Goal: Transaction & Acquisition: Purchase product/service

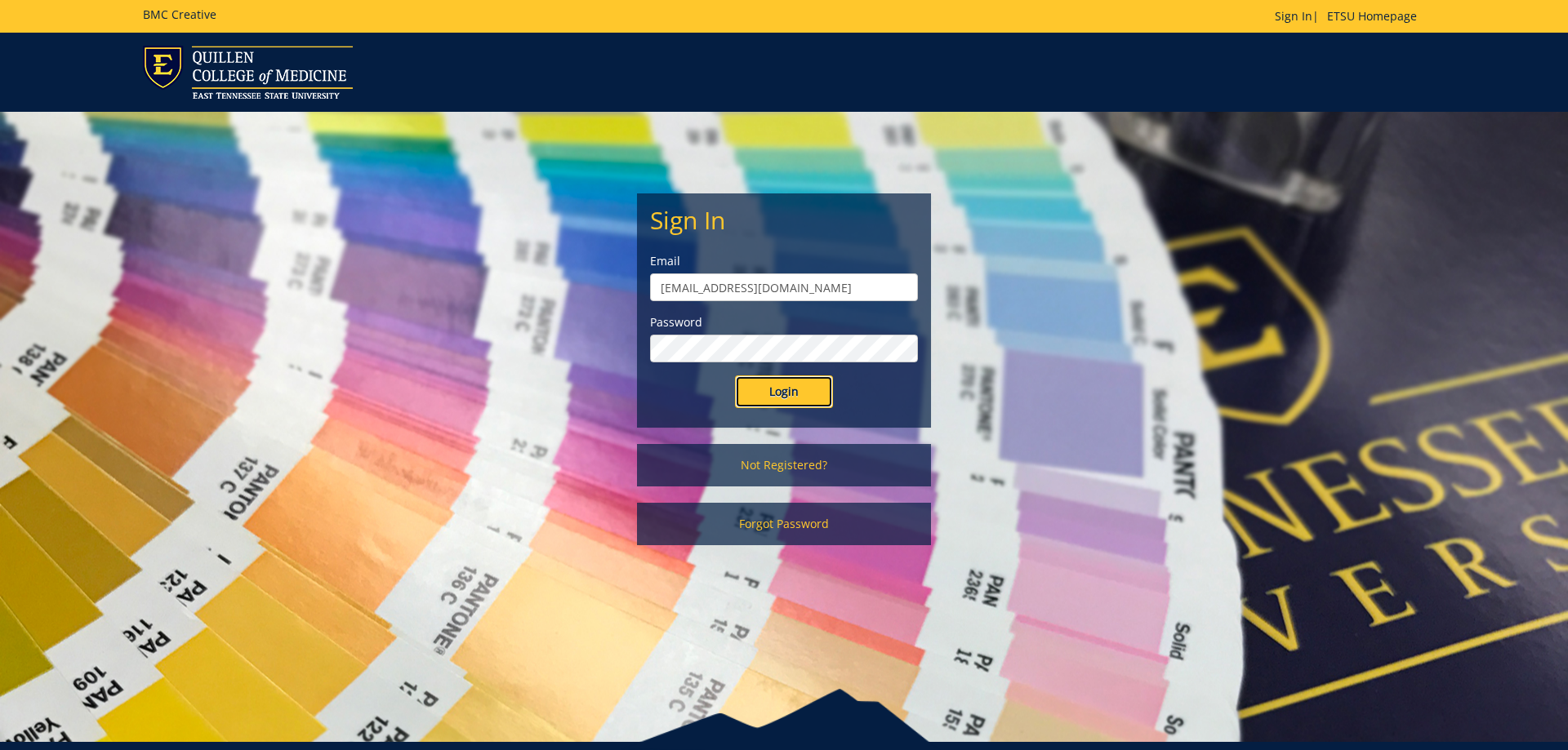
click at [789, 387] on input "Login" at bounding box center [784, 391] width 98 height 32
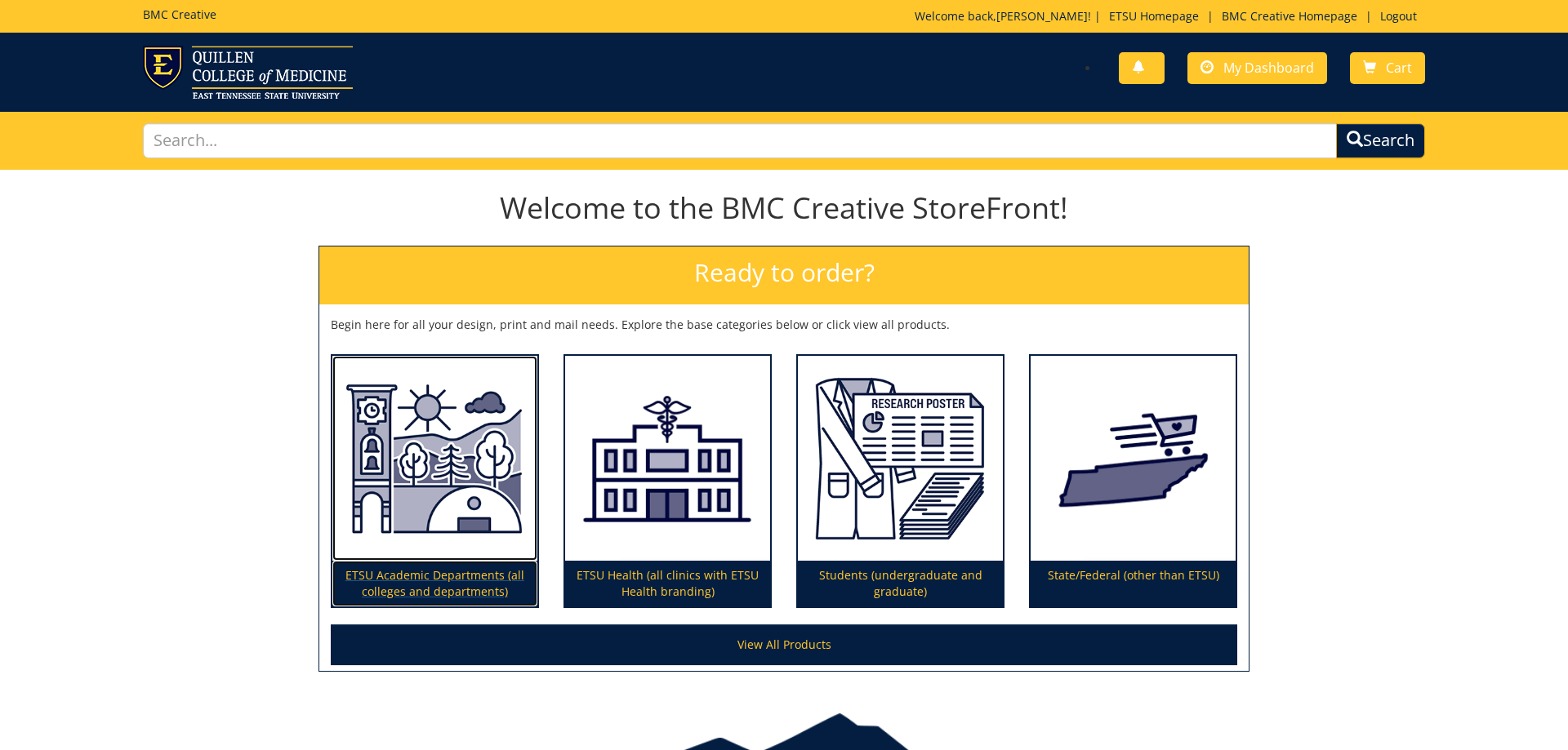
click at [450, 579] on p "ETSU Academic Departments (all colleges and departments)" at bounding box center [435, 583] width 205 height 45
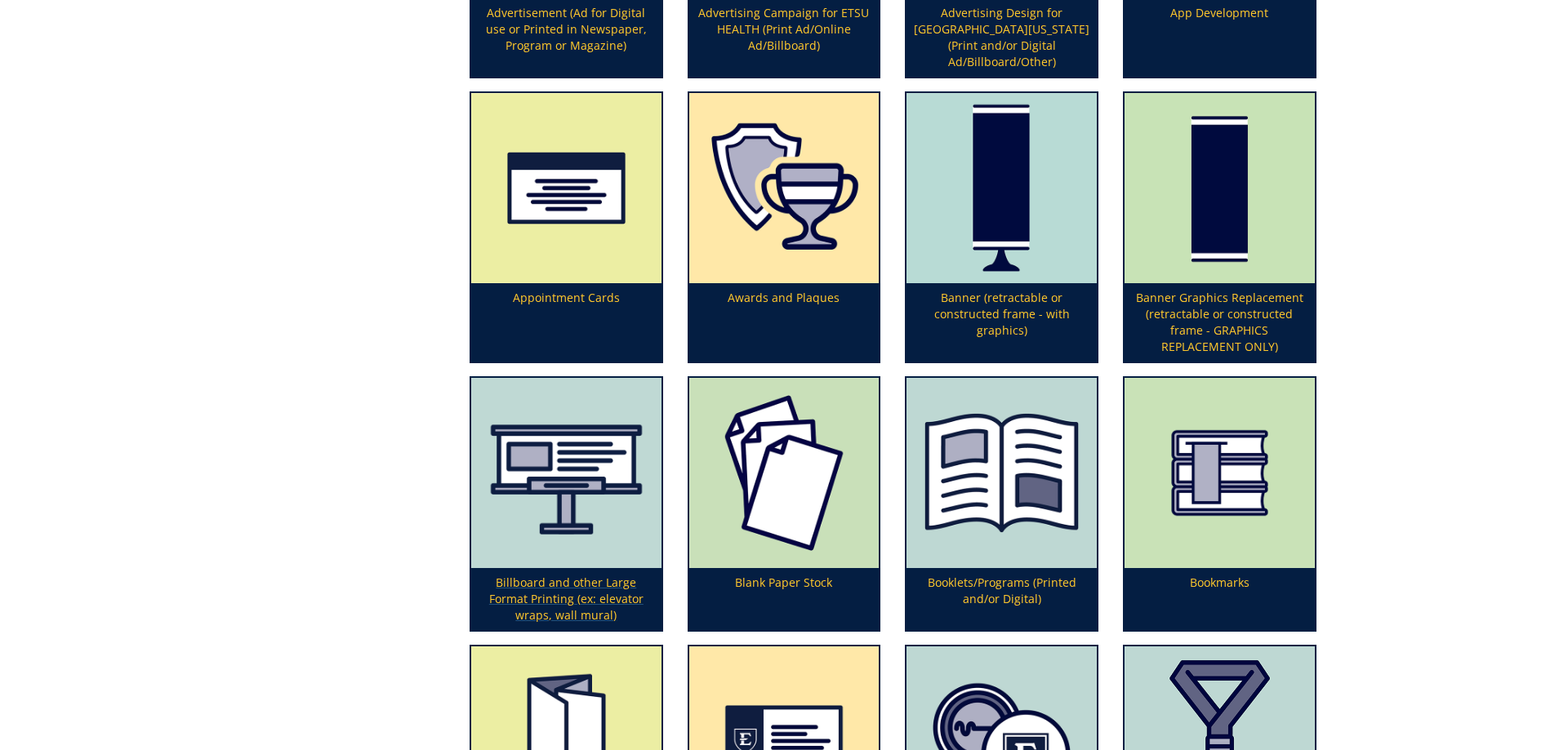
scroll to position [666, 0]
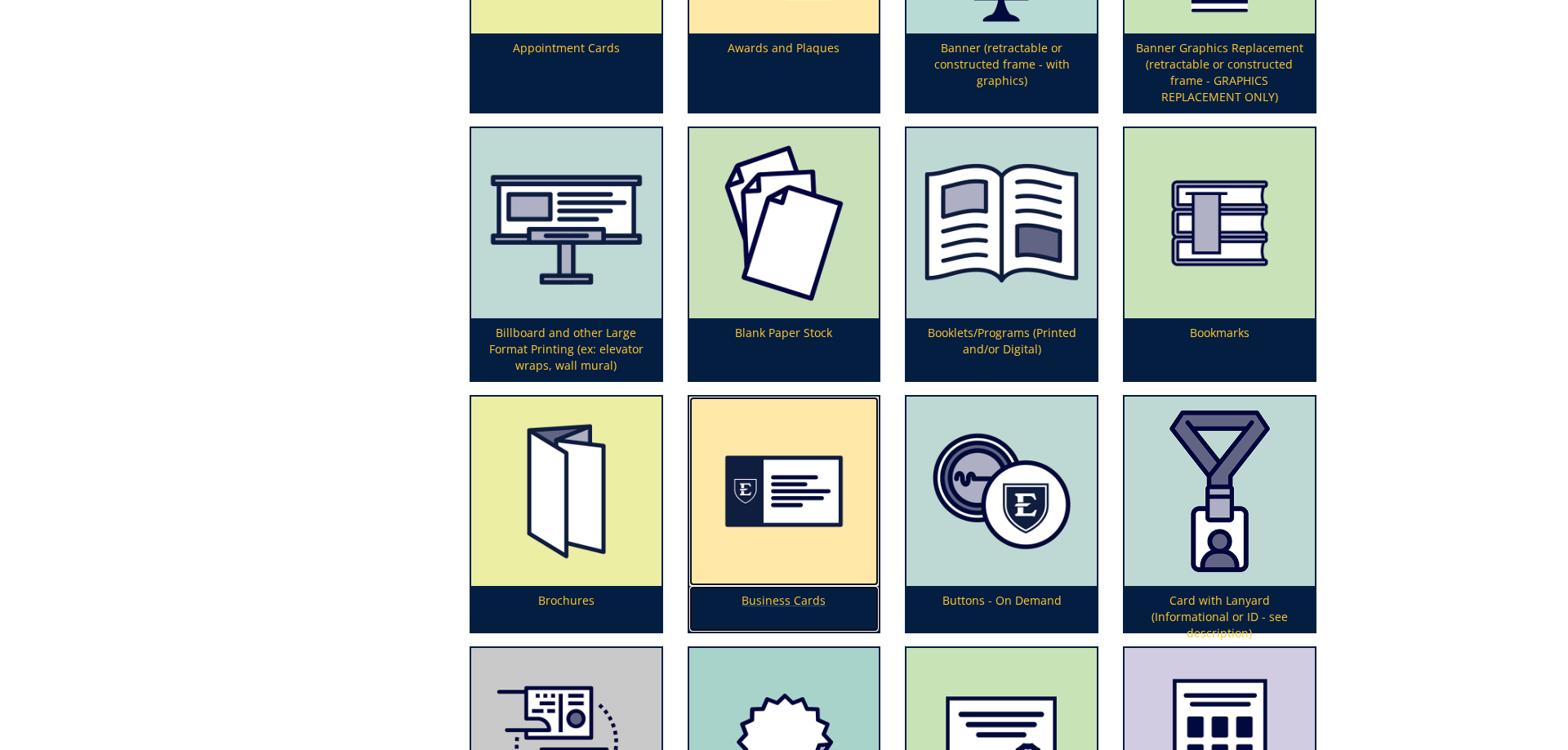
click at [792, 511] on img at bounding box center [784, 492] width 190 height 190
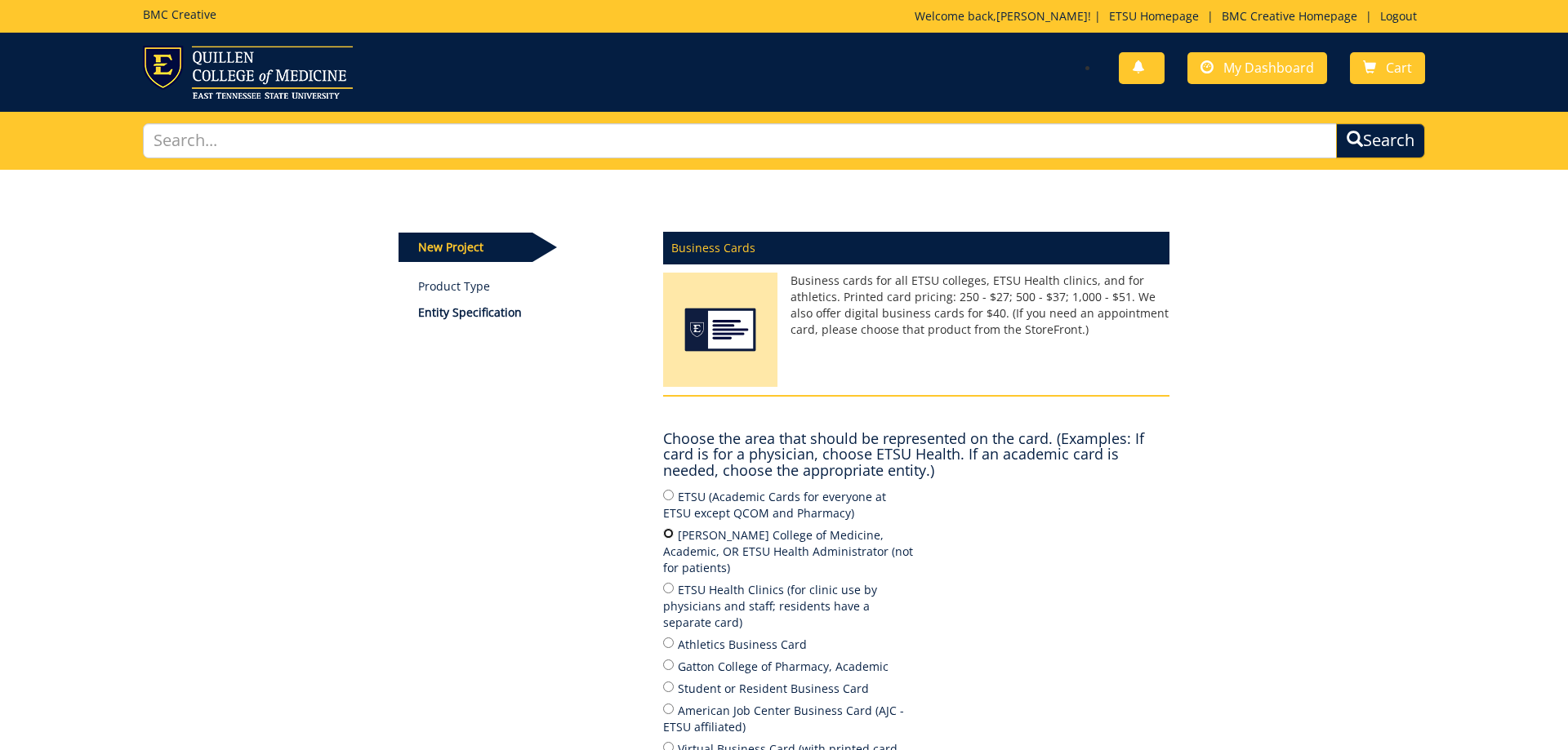
click at [670, 534] on input "Quillen College of Medicine, Academic, OR ETSU Health Administrator (not for pa…" at bounding box center [668, 533] width 10 height 10
radio input "true"
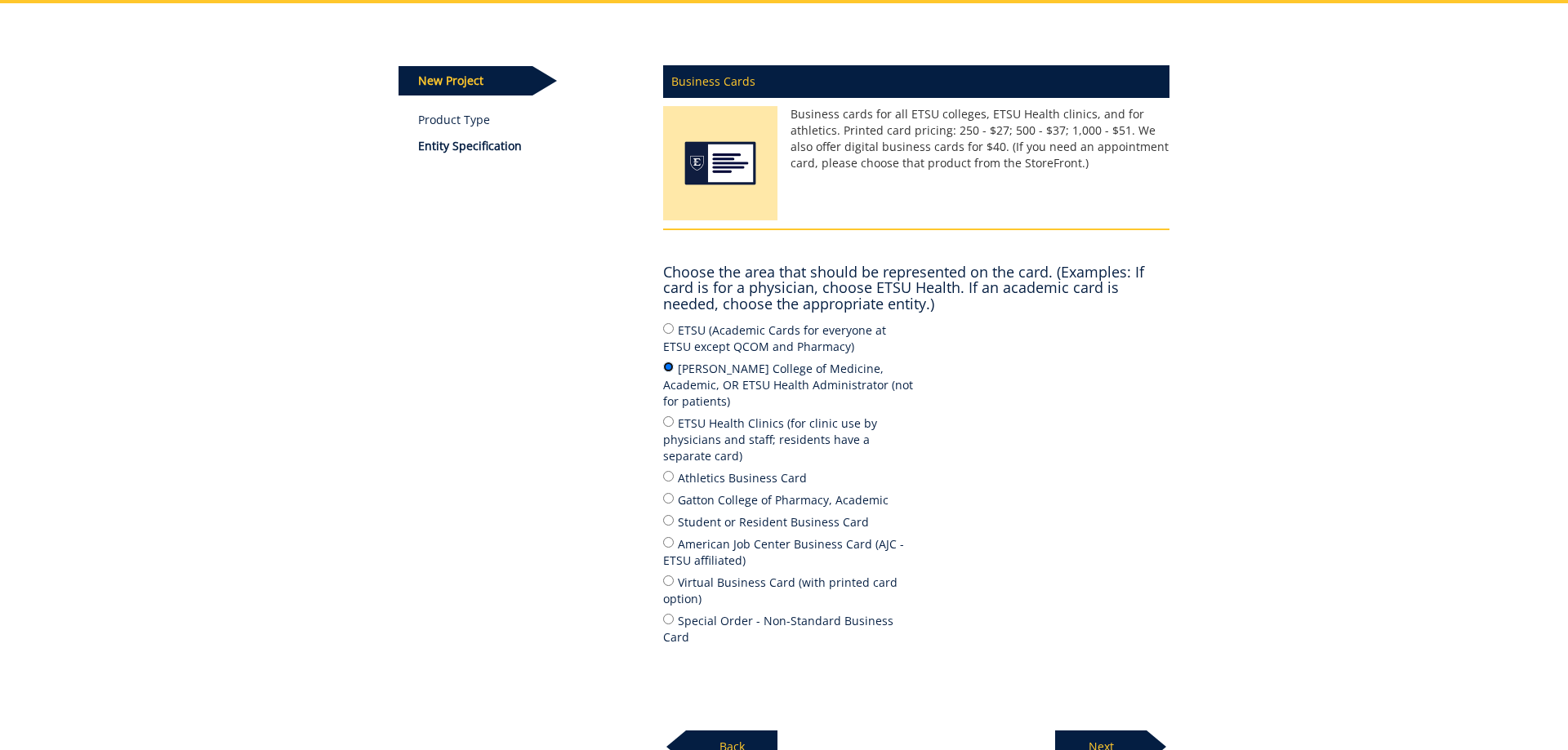
scroll to position [249, 0]
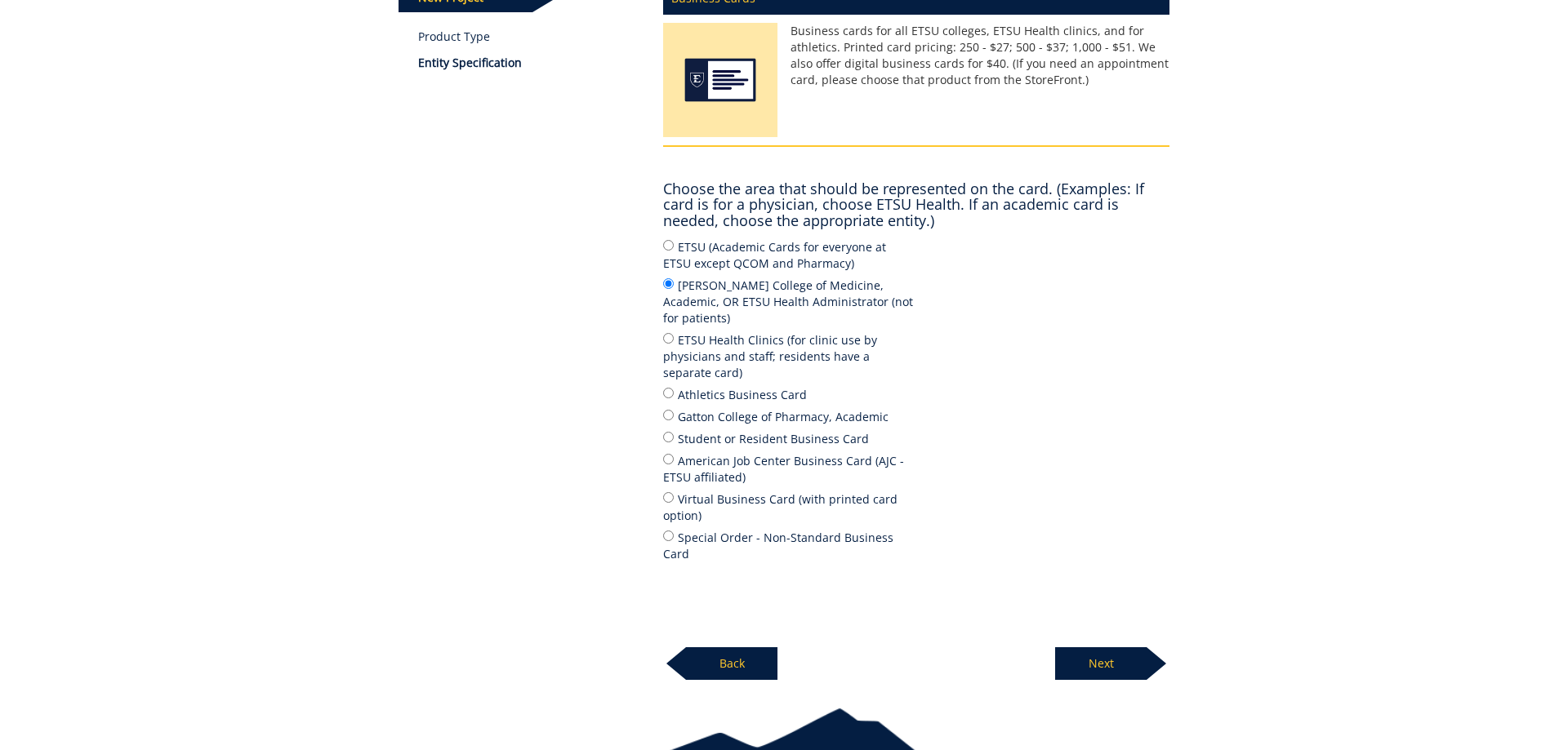
click at [1108, 647] on p "Next" at bounding box center [1100, 663] width 92 height 32
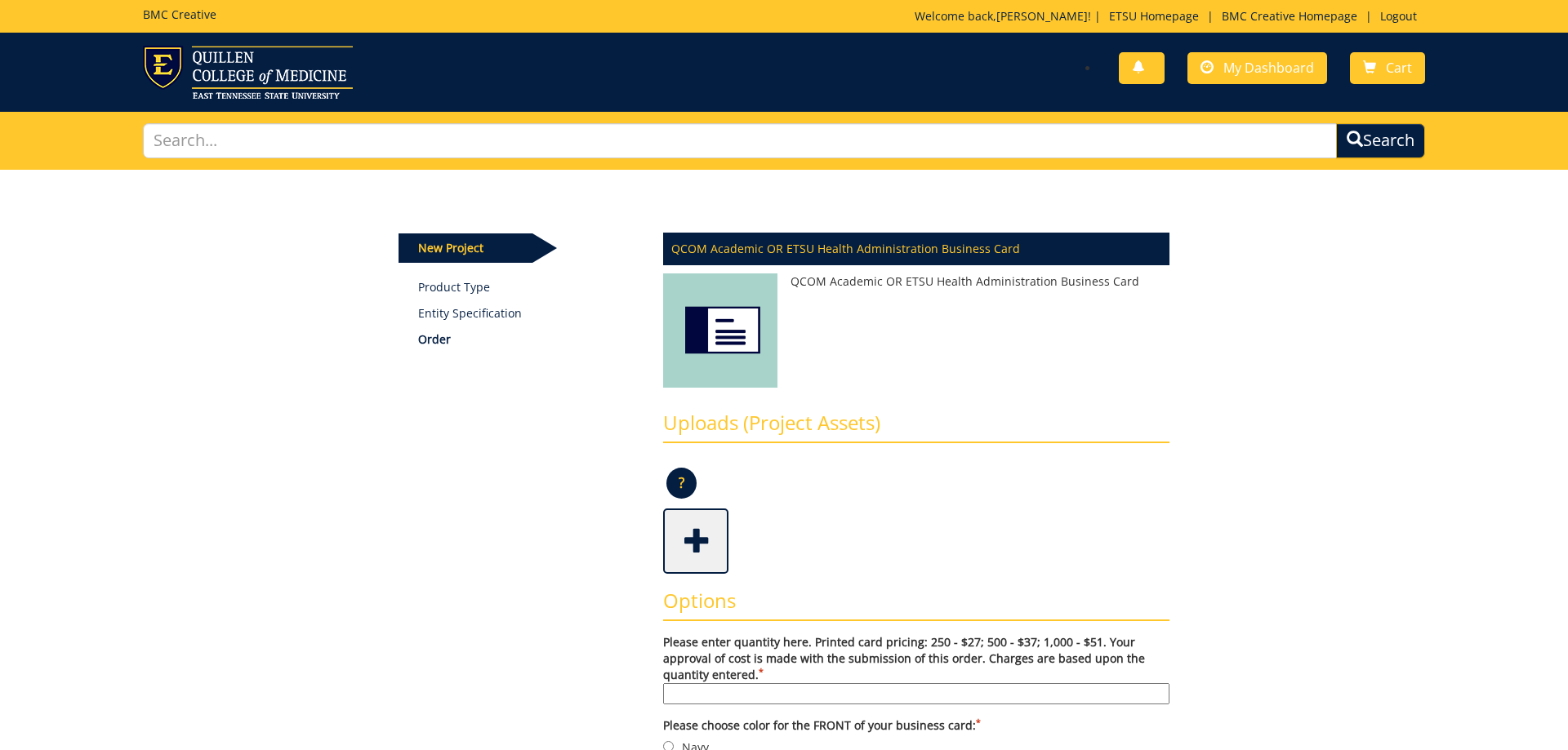
scroll to position [83, 0]
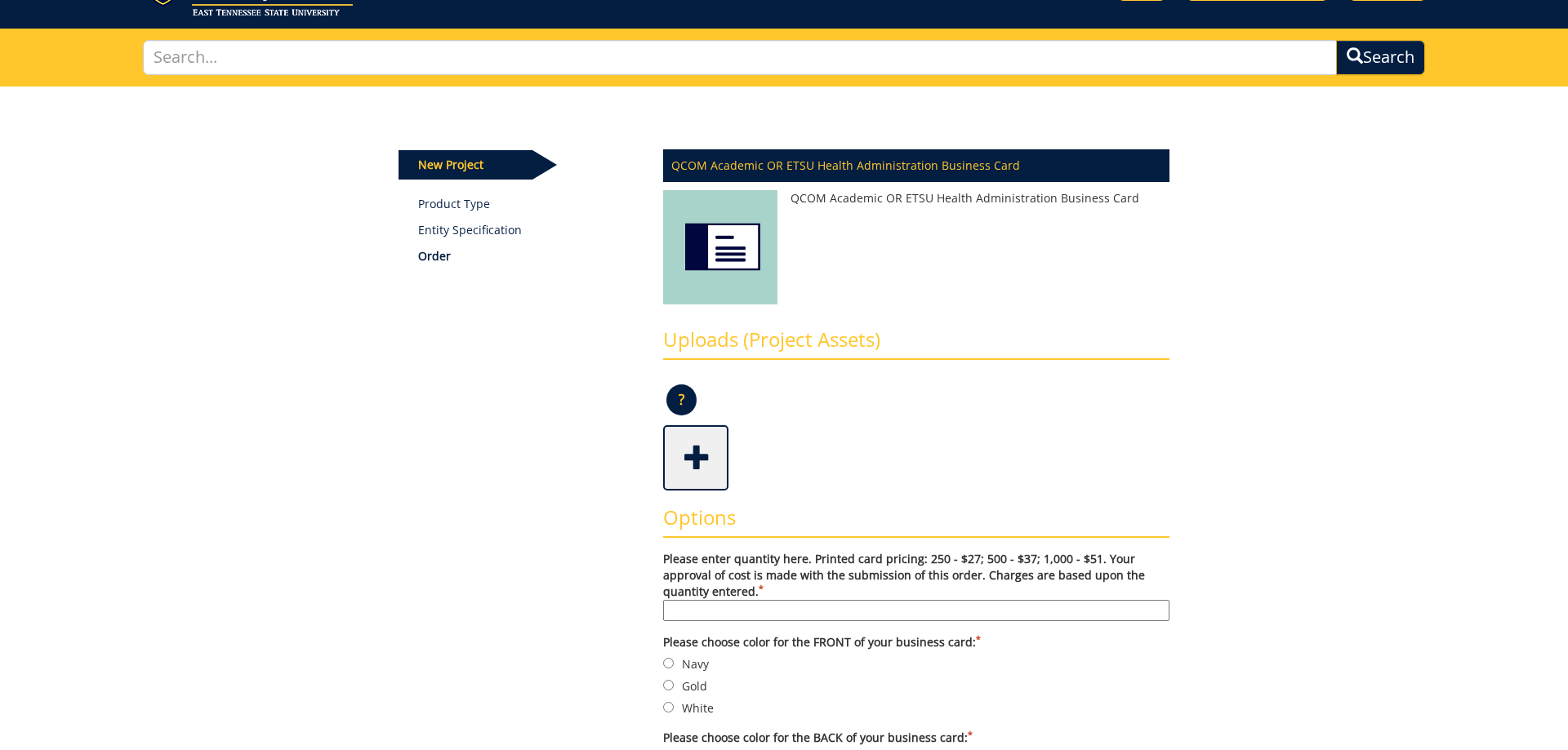
click at [703, 460] on span at bounding box center [697, 456] width 65 height 58
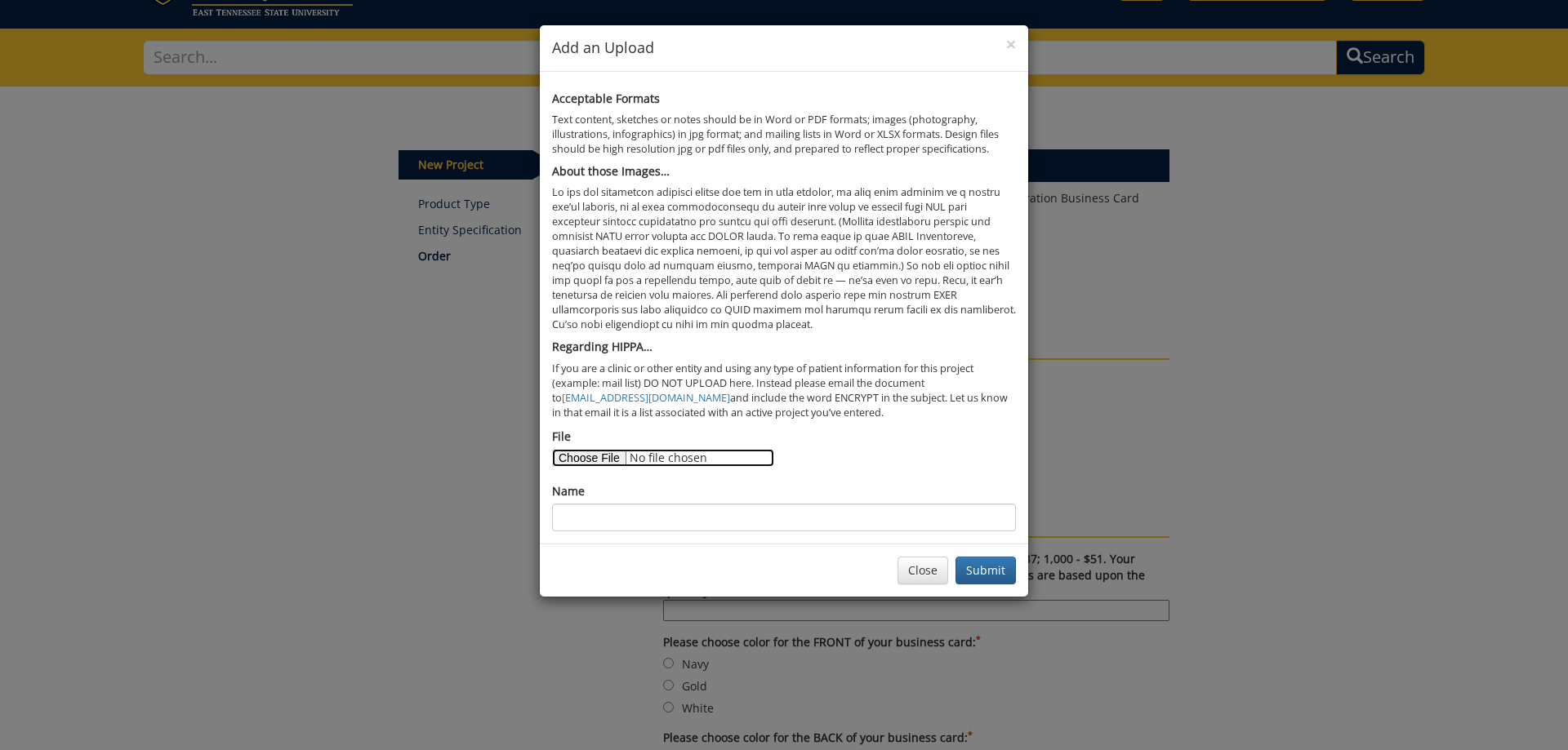
click at [594, 457] on input "File" at bounding box center [663, 458] width 223 height 18
click at [927, 569] on button "Close" at bounding box center [922, 570] width 51 height 28
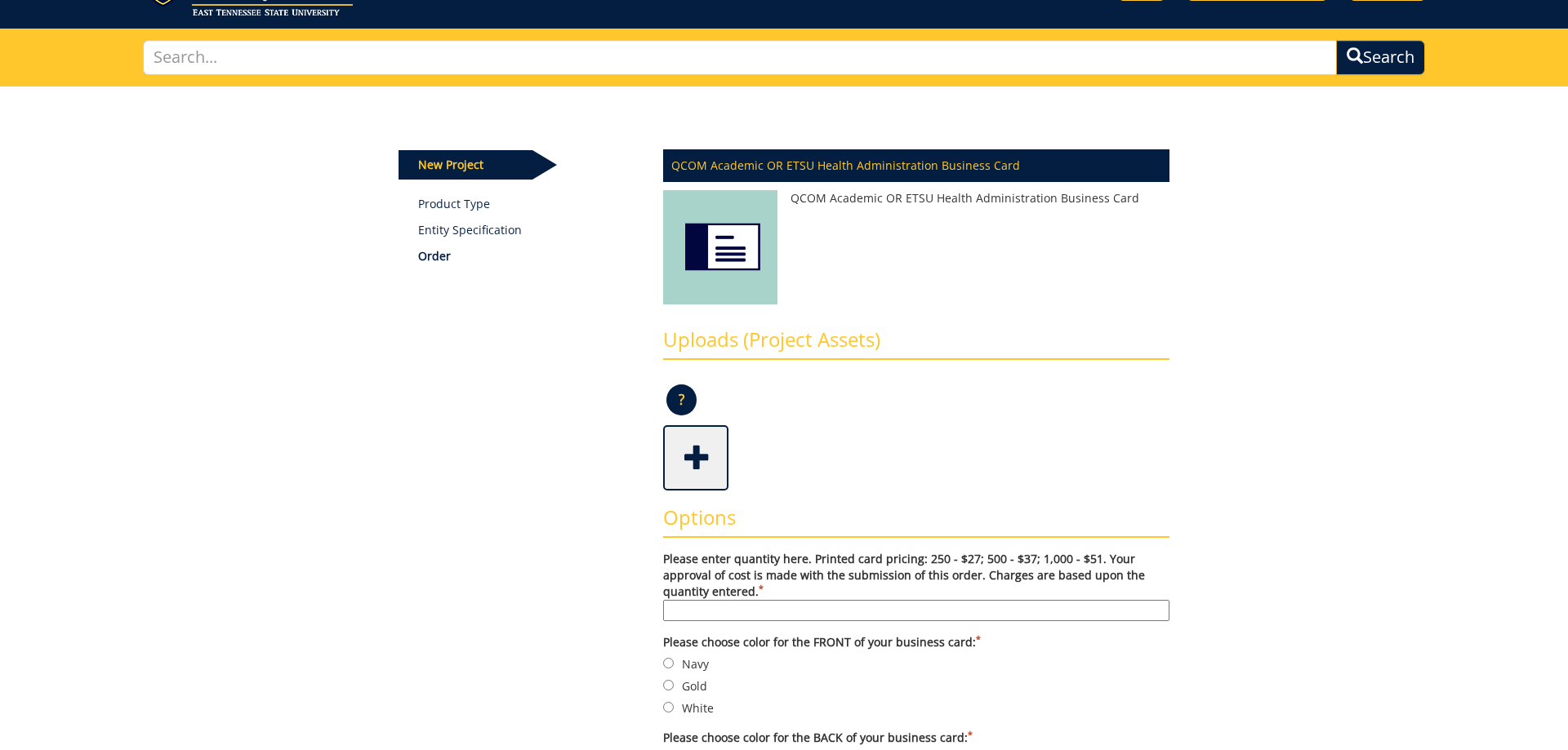
scroll to position [167, 0]
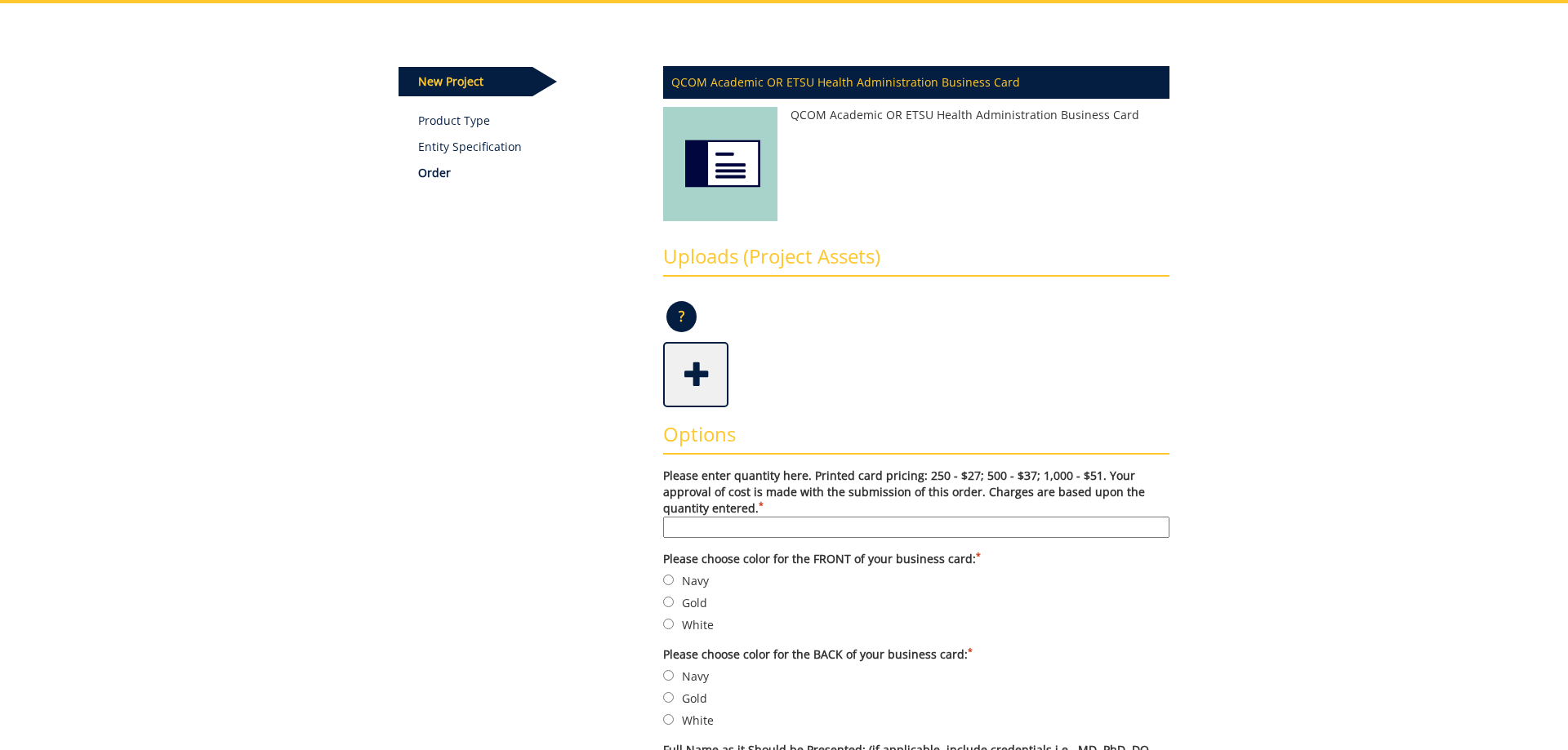
click at [722, 523] on input "Please enter quantity here. Printed card pricing: 250 - $27; 500 - $37; 1,000 -…" at bounding box center [916, 527] width 506 height 21
type input "250"
click at [671, 576] on input "Navy" at bounding box center [668, 580] width 10 height 10
radio input "true"
click at [668, 692] on input "Gold" at bounding box center [668, 698] width 10 height 10
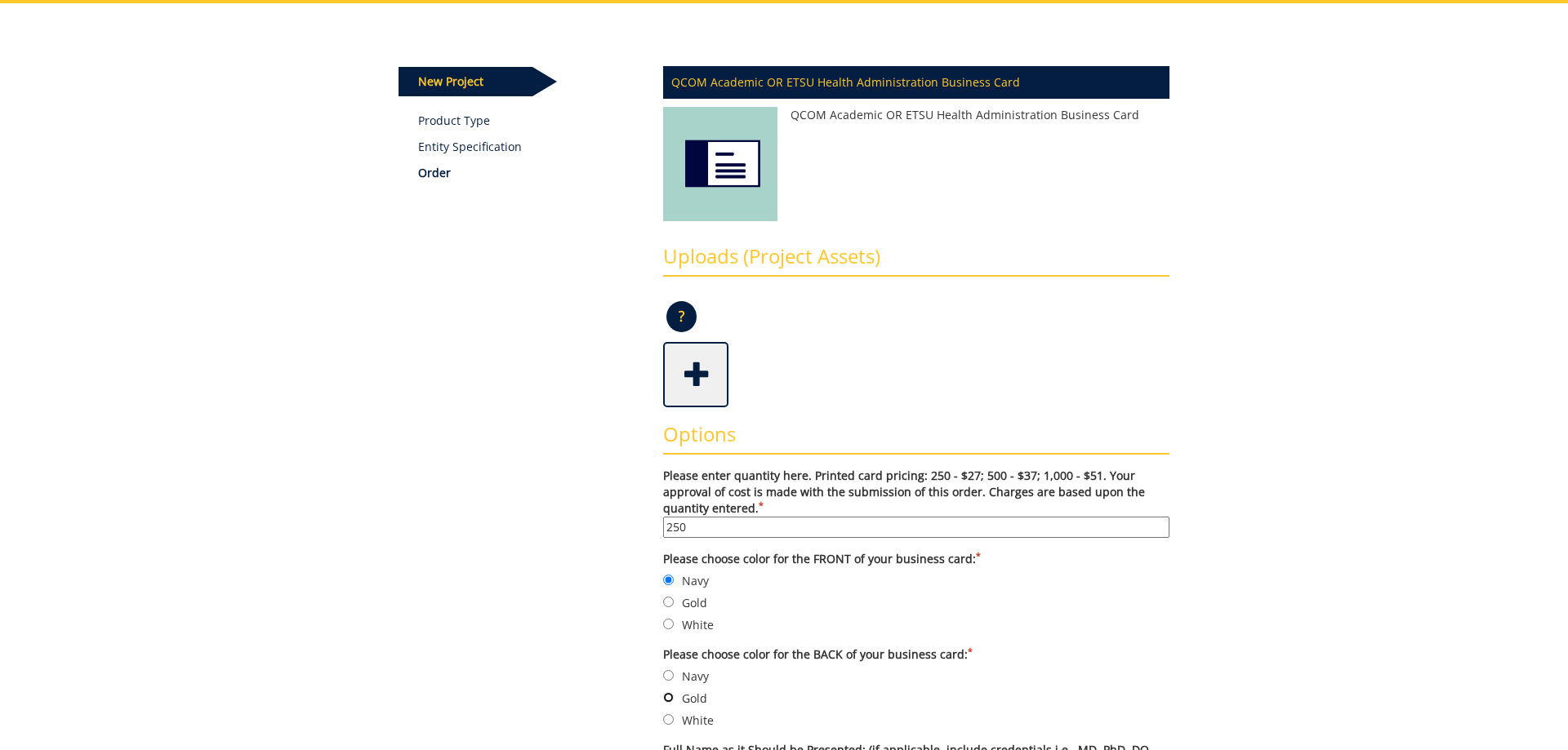
radio input "true"
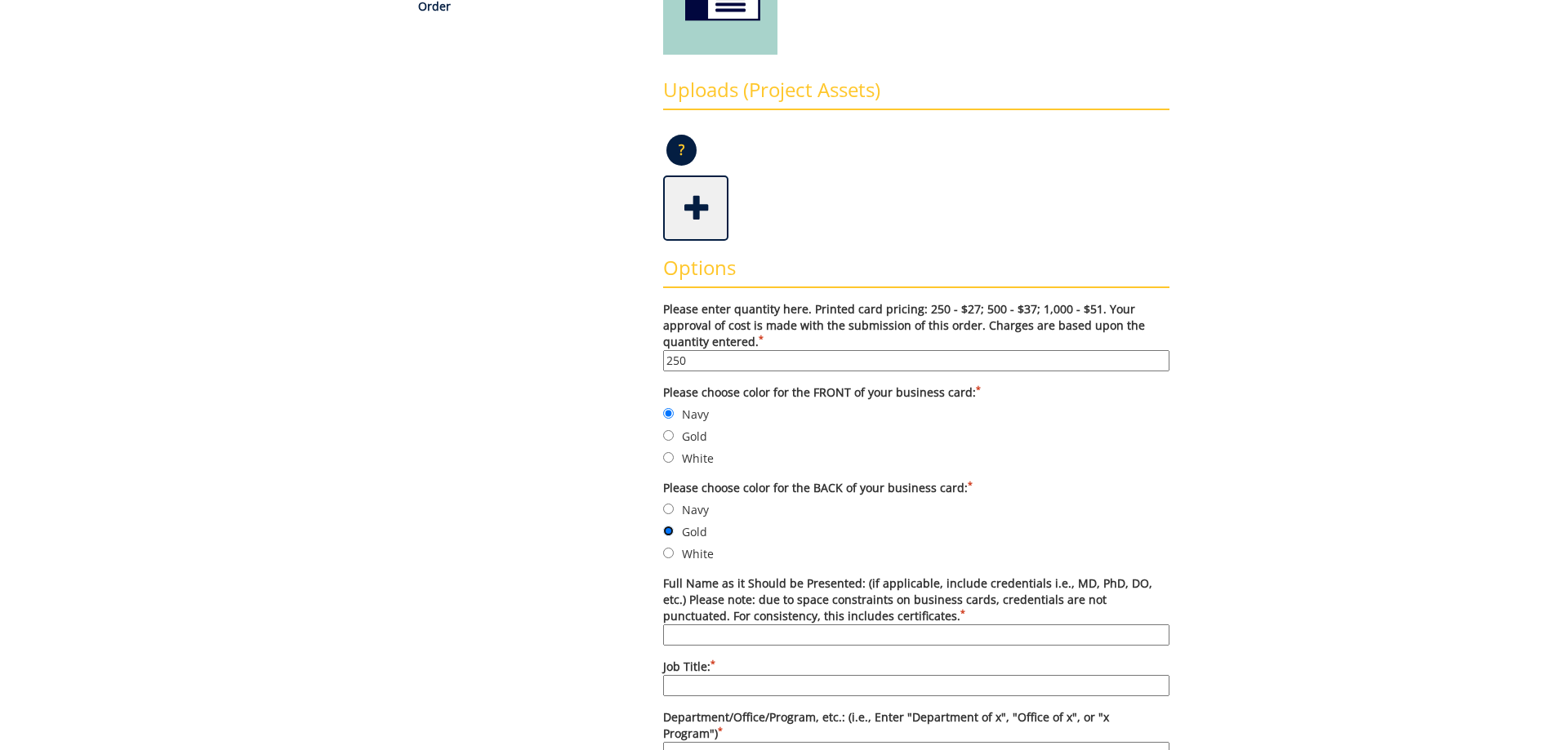
scroll to position [416, 0]
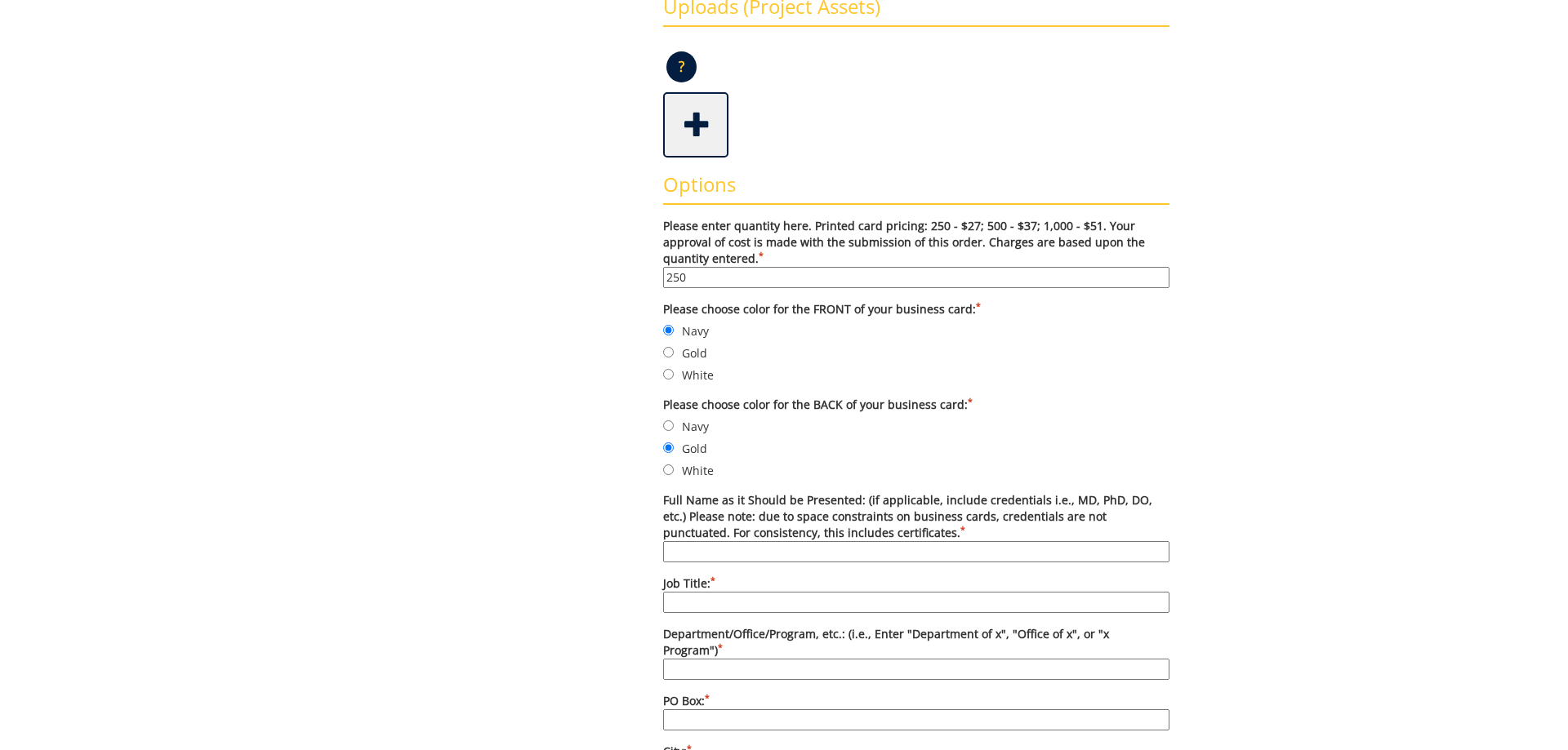
click at [709, 542] on input "Full Name as it Should be Presented: (if applicable, include credentials i.e., …" at bounding box center [916, 551] width 506 height 21
type input "[PERSON_NAME]"
click at [678, 595] on input "Job Title: *" at bounding box center [916, 602] width 506 height 21
drag, startPoint x: 825, startPoint y: 595, endPoint x: 499, endPoint y: 531, distance: 332.2
click at [663, 591] on input "Medical Academic Associate" at bounding box center [916, 602] width 506 height 21
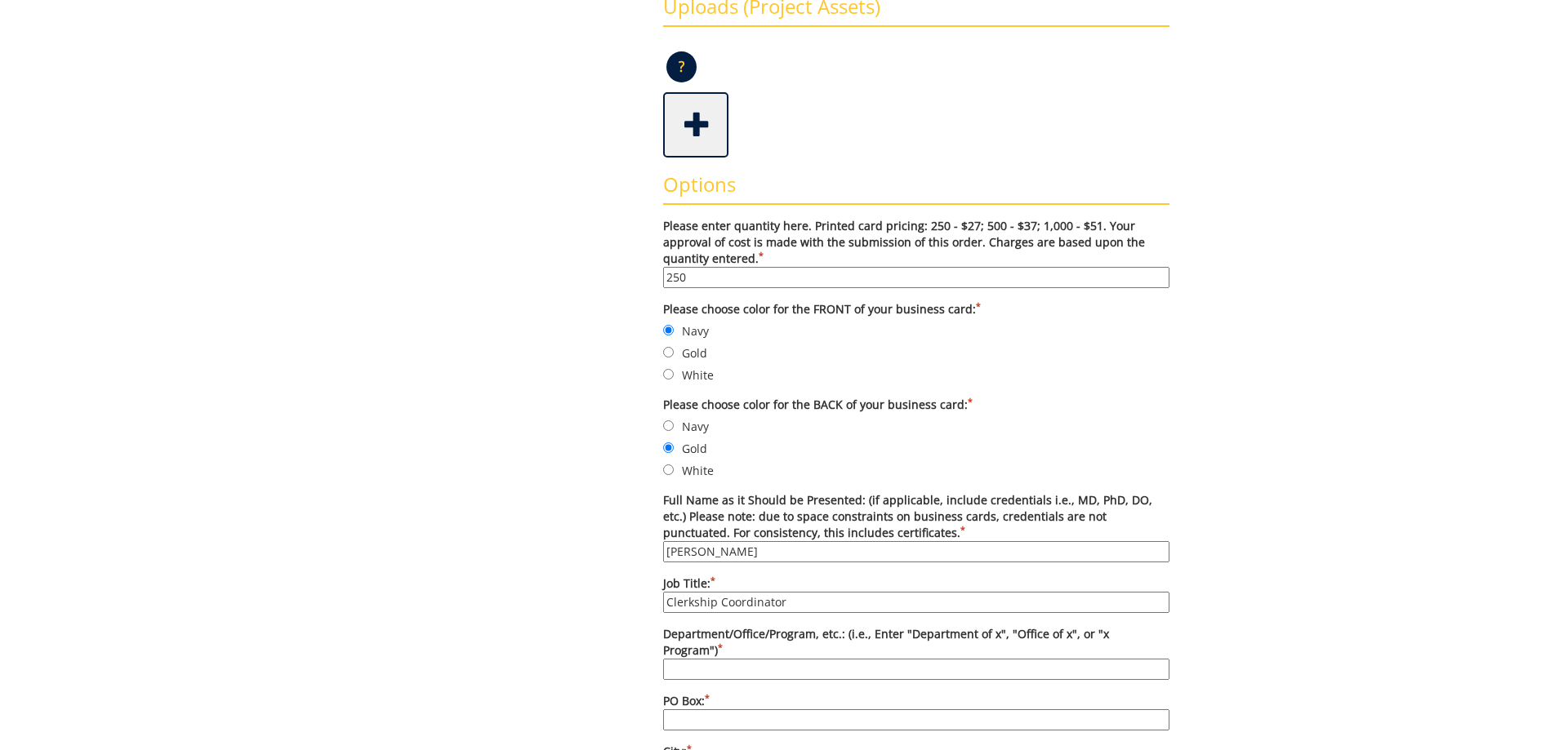
click at [688, 666] on input "Department/Office/Program, etc.: (i.e., Enter "Department of x", "Office of x",…" at bounding box center [916, 669] width 506 height 21
drag, startPoint x: 717, startPoint y: 598, endPoint x: 553, endPoint y: 554, distance: 169.8
click at [663, 591] on input "Clerkship Coordinator" at bounding box center [916, 602] width 506 height 21
type input "Coordinator"
click at [702, 659] on input "Department/Office/Program, etc.: (i.e., Enter "Department of x", "Office of x",…" at bounding box center [916, 669] width 506 height 21
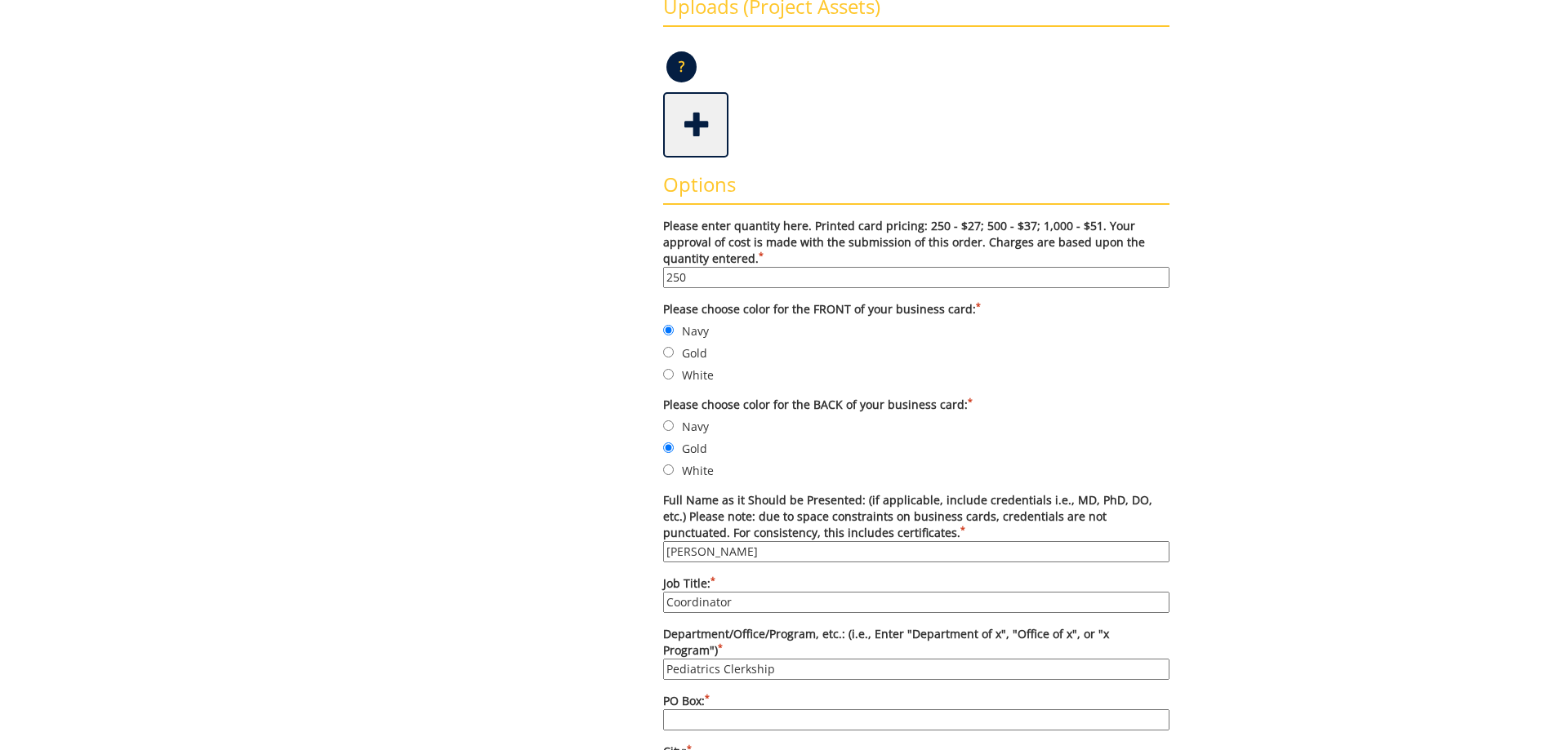
type input "Pediatrics Clerkship"
type input "70578"
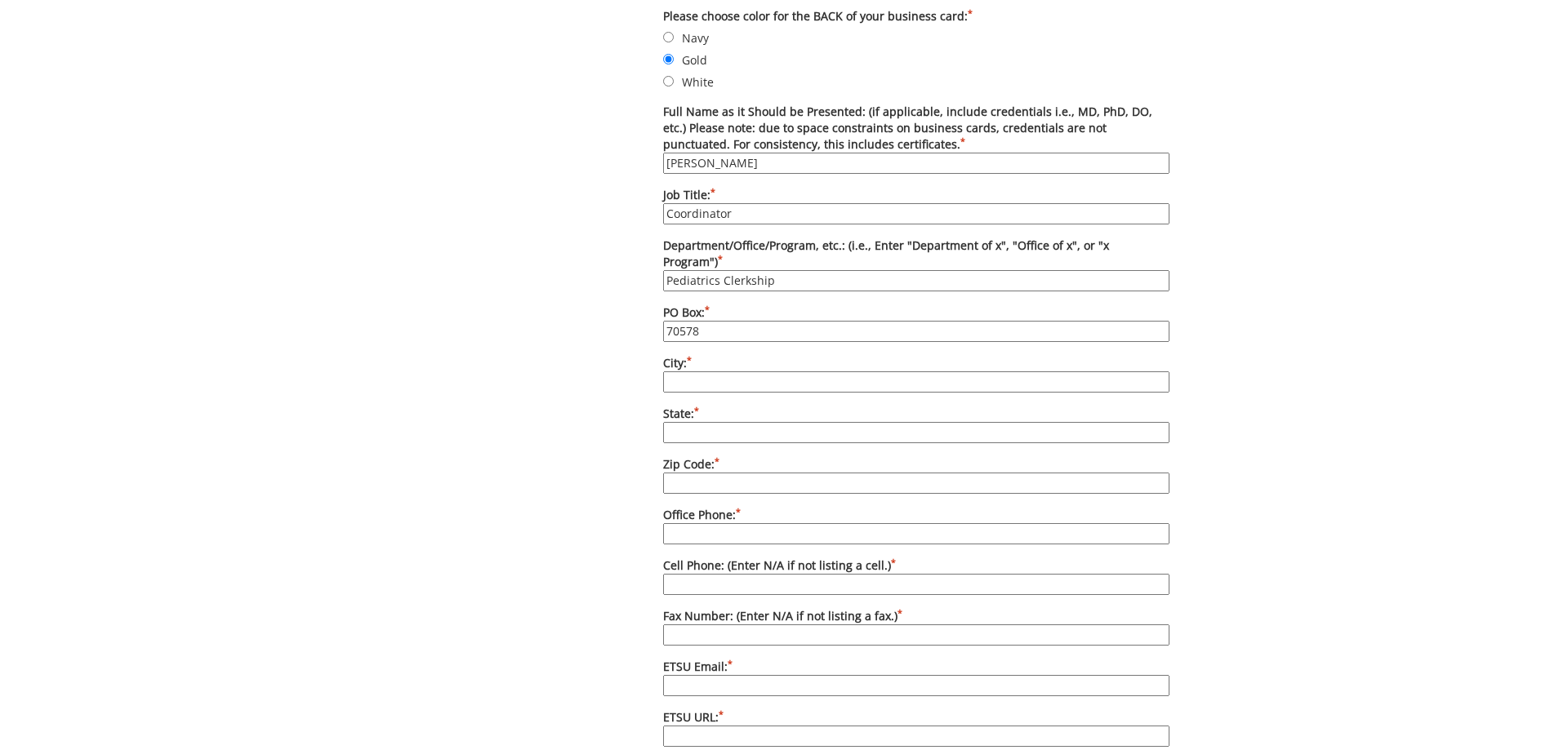
click at [791, 376] on input "City: *" at bounding box center [916, 382] width 506 height 21
type input "[GEOGRAPHIC_DATA]"
type input "TN"
type input "37614"
type input "4234398763"
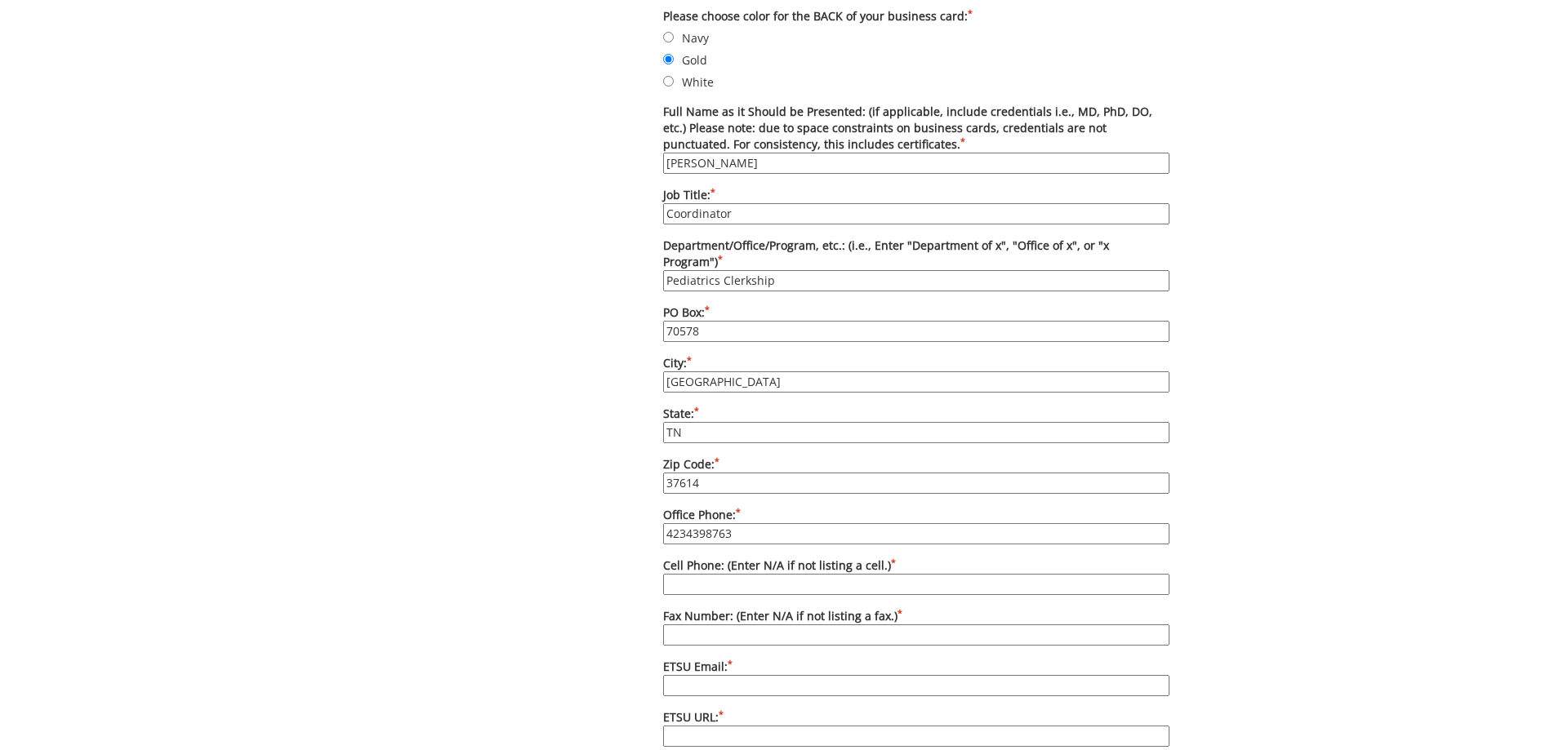
type input "4234398763"
type input "guinnjr@etsu.edu"
click at [731, 532] on input "4234398763" at bounding box center [916, 534] width 506 height 21
type input "4234396228"
click at [764, 583] on input "4234398763" at bounding box center [916, 584] width 506 height 21
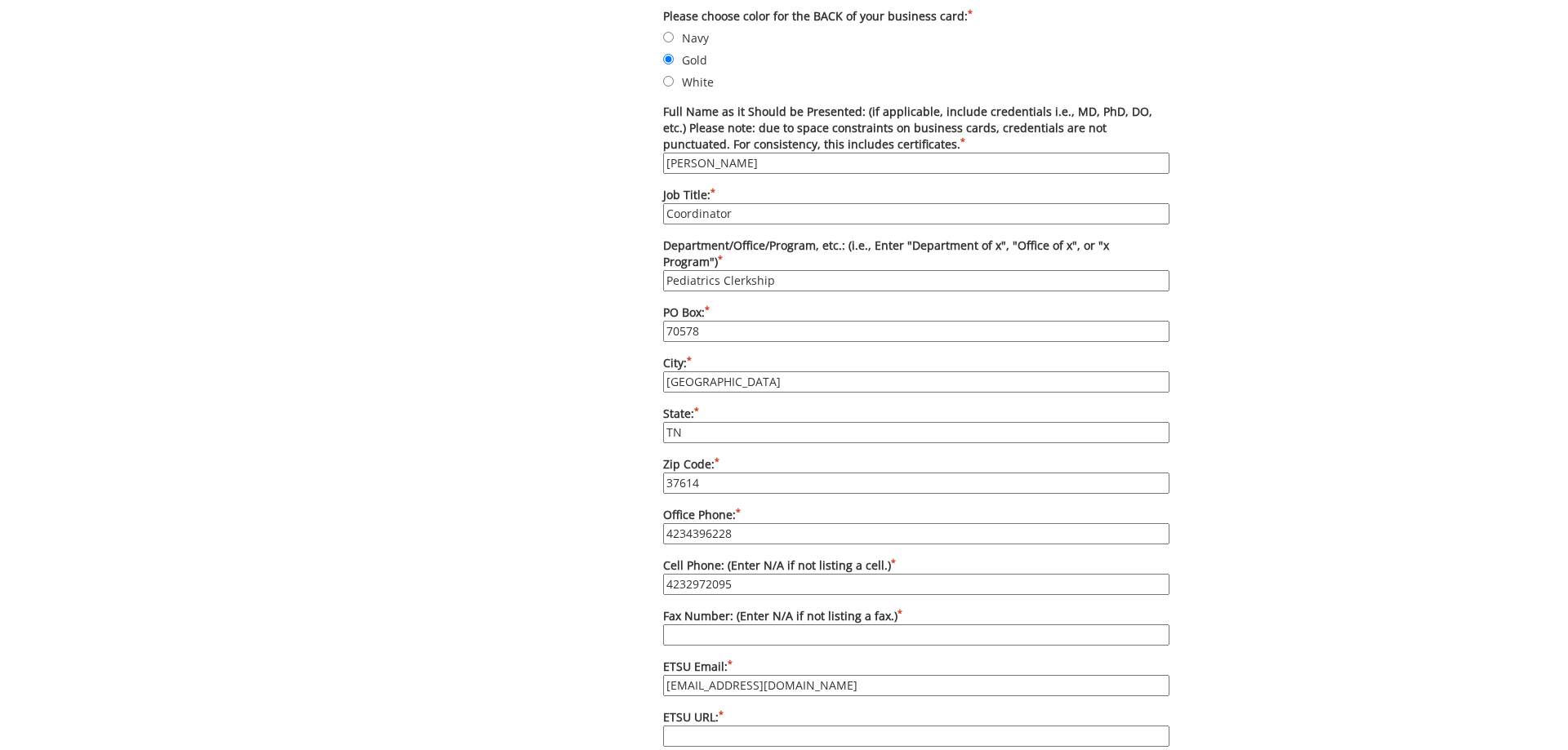
type input "4232972095"
click at [762, 629] on input "Fax Number: (Enter N/A if not listing a fax.) *" at bounding box center [916, 635] width 506 height 21
type input "[PHONE_NUMBER]"
type input "[EMAIL_ADDRESS][DOMAIN_NAME]"
click at [695, 730] on input "ETSU URL: *" at bounding box center [916, 736] width 506 height 21
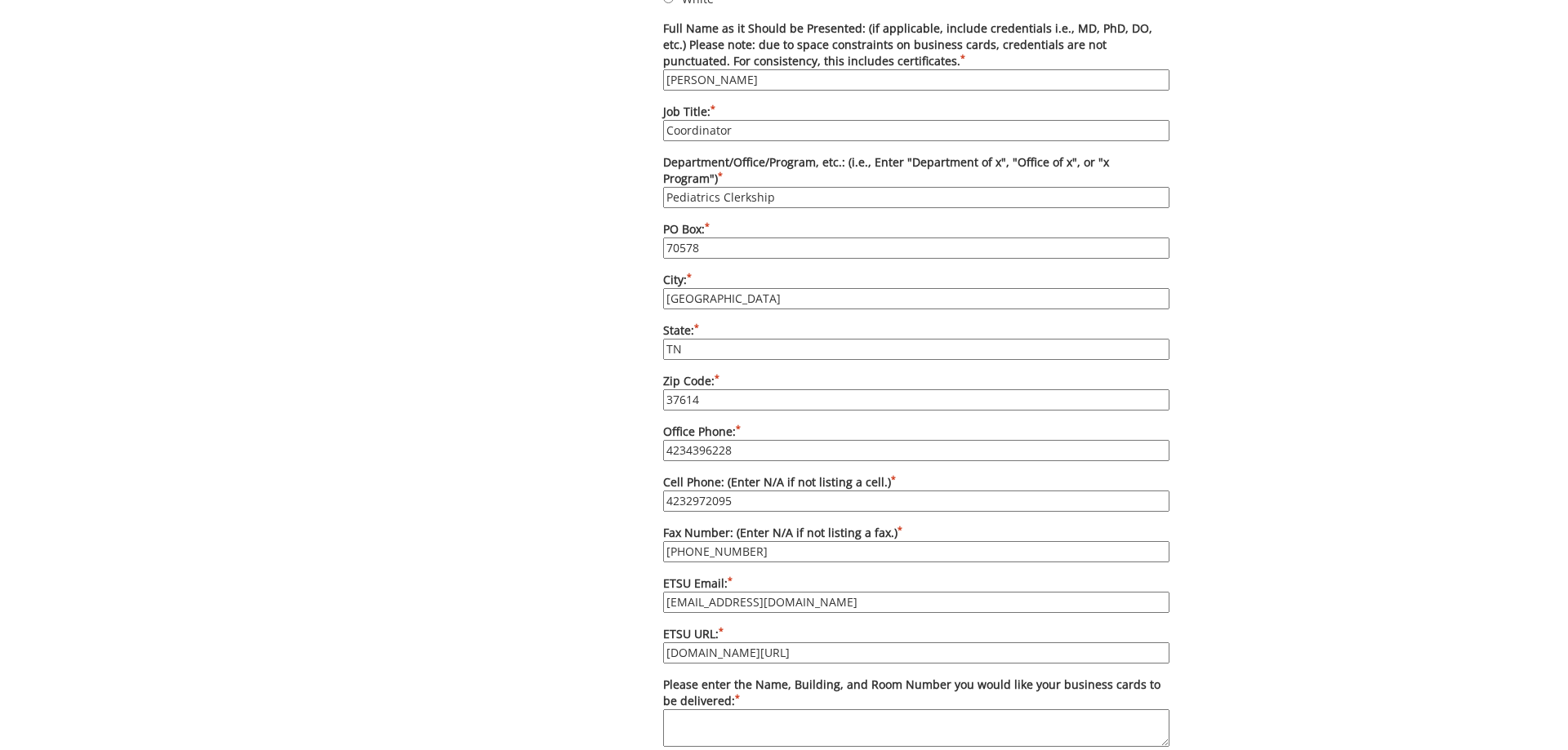
scroll to position [972, 0]
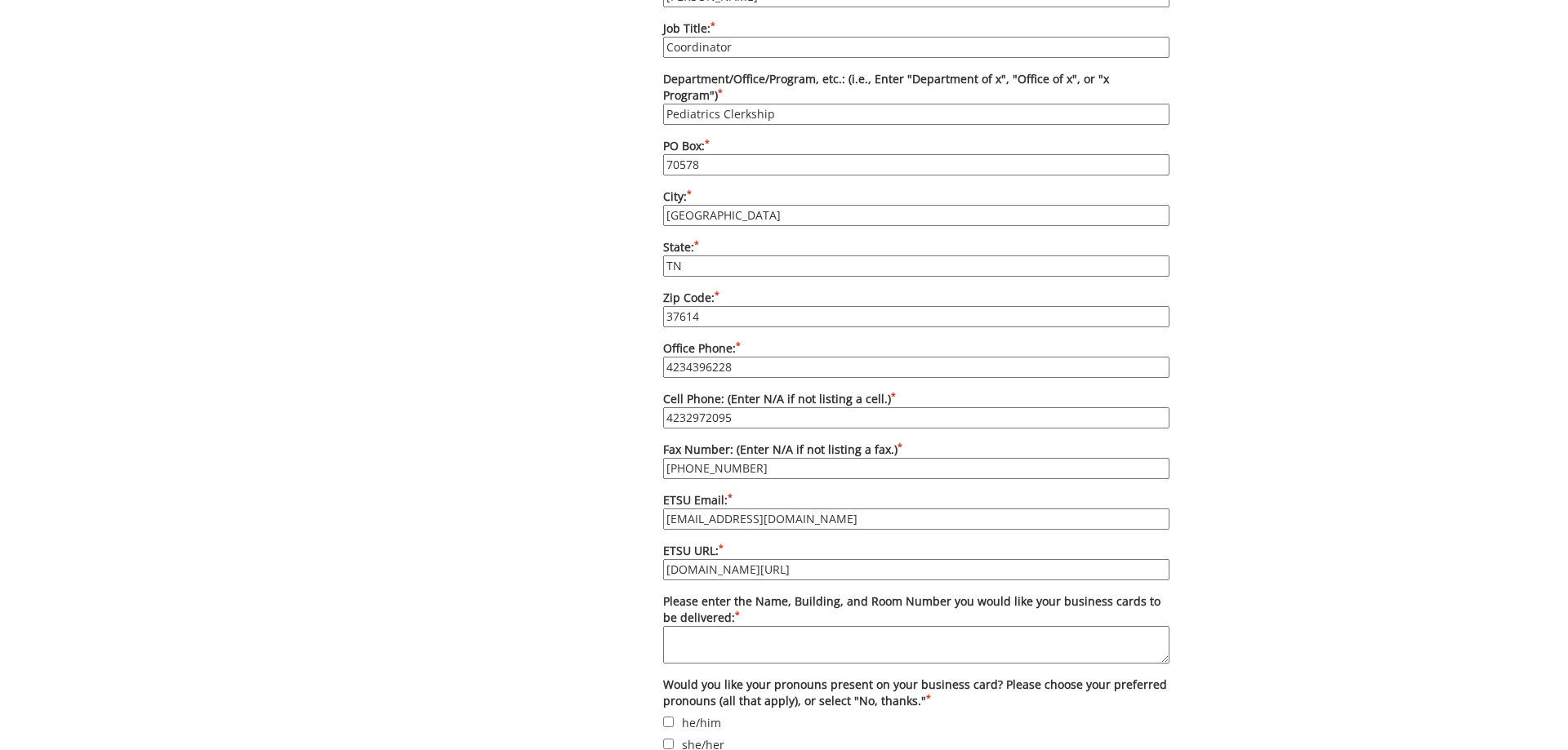
type input "[DOMAIN_NAME][URL]"
click at [818, 627] on textarea "Please enter the Name, Building, and Room Number you would like your business c…" at bounding box center [916, 644] width 506 height 38
type textarea "Bldg. 1 Carl Jones Hall room 207"
click at [362, 553] on div "Some kind of message here. New Project Product Type Entity Specification Order …" at bounding box center [784, 120] width 955 height 1844
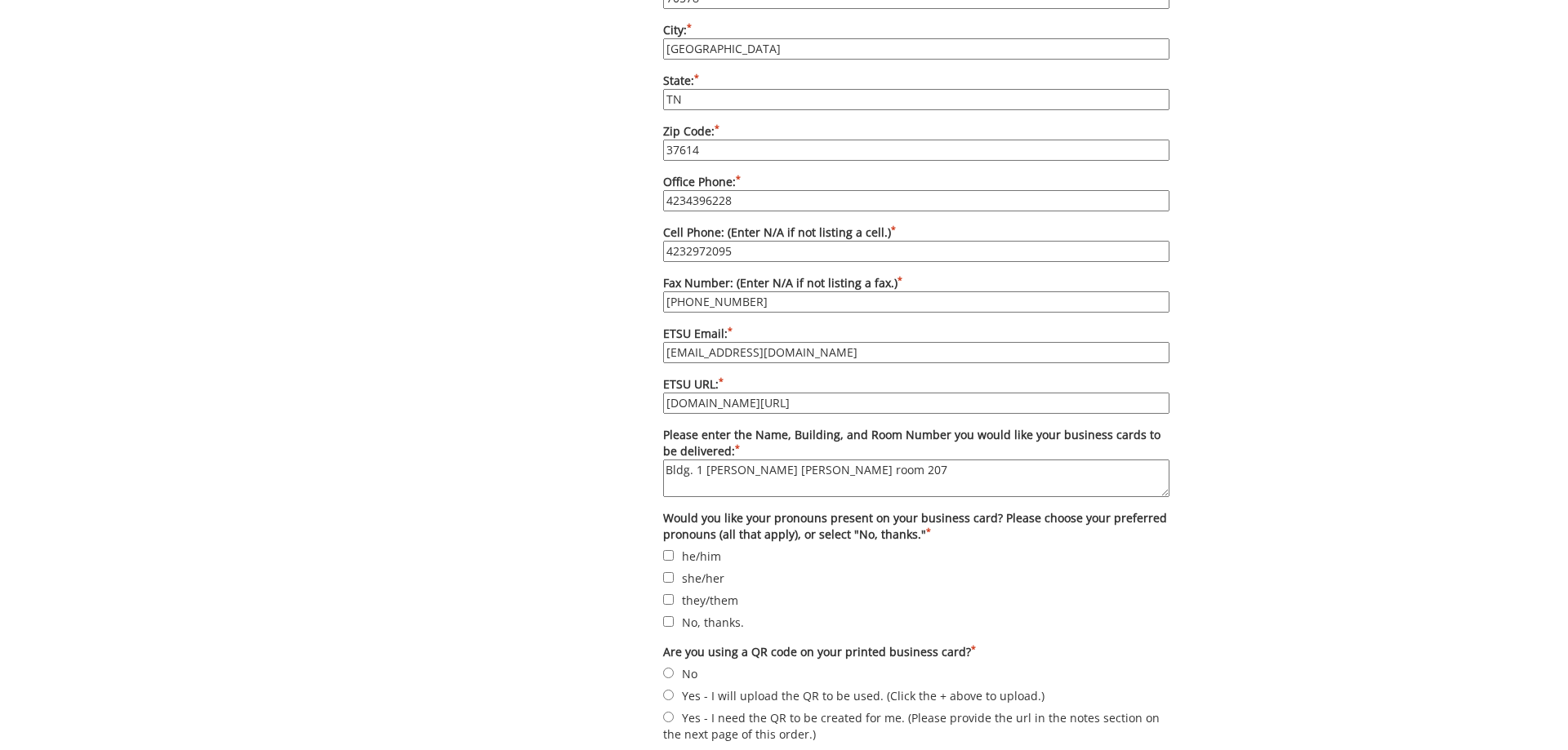
scroll to position [1221, 0]
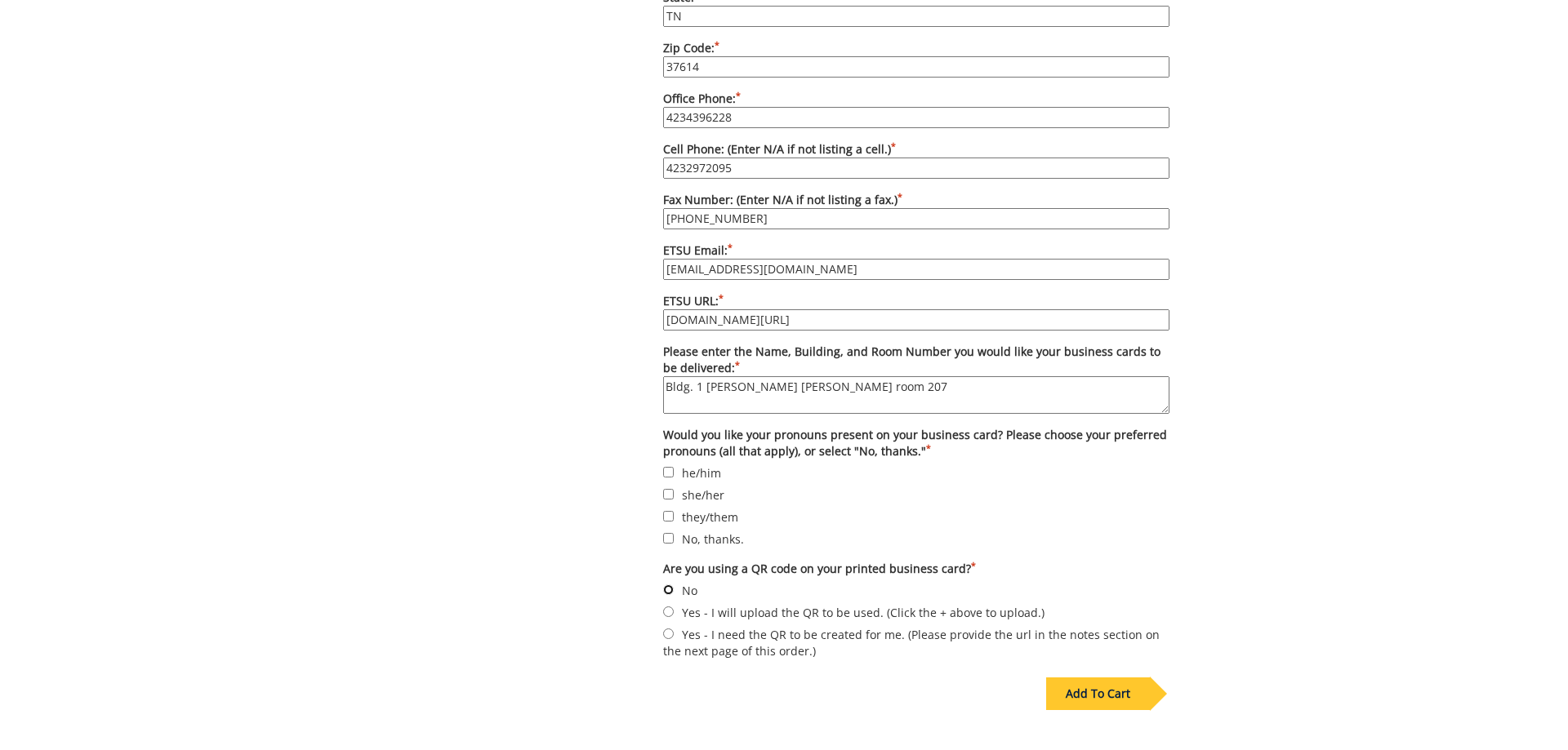
click at [671, 584] on input "No" at bounding box center [668, 590] width 10 height 10
radio input "true"
click at [670, 533] on input "No, thanks." at bounding box center [668, 538] width 10 height 10
checkbox input "true"
click at [1110, 678] on div "Add To Cart" at bounding box center [1098, 693] width 104 height 32
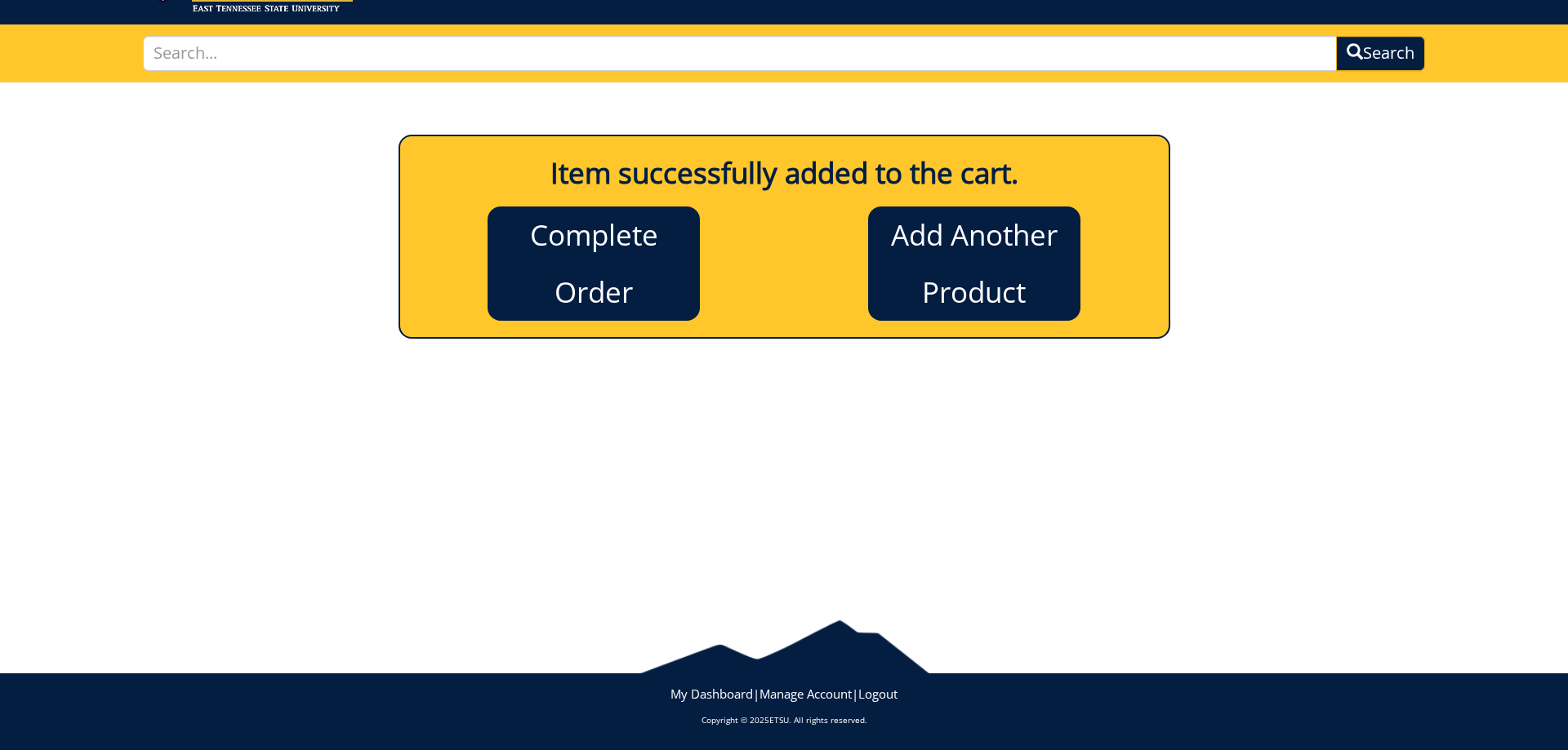
scroll to position [87, 0]
click at [613, 286] on link "Complete Order" at bounding box center [593, 263] width 212 height 114
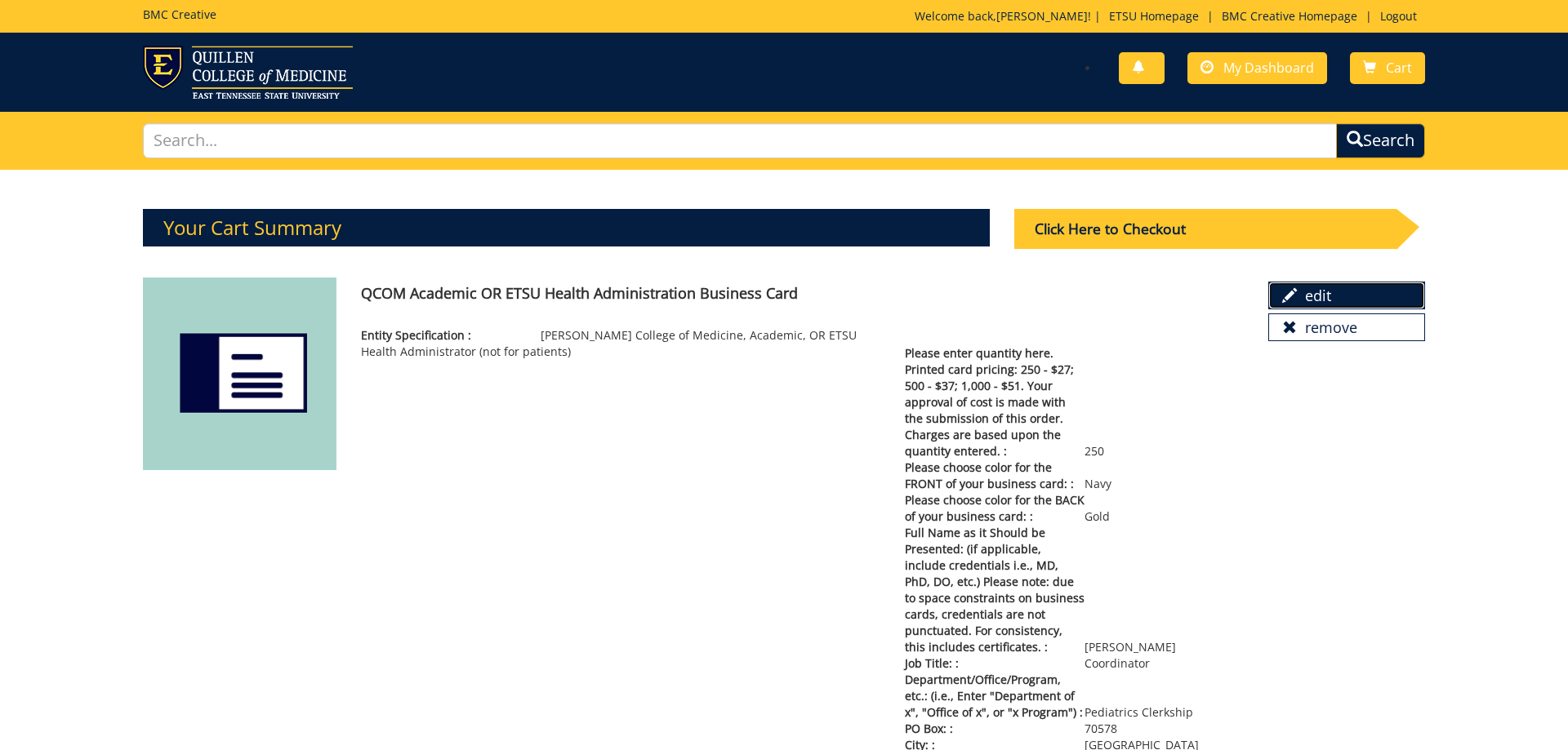
click at [1318, 290] on link "edit" at bounding box center [1346, 296] width 157 height 28
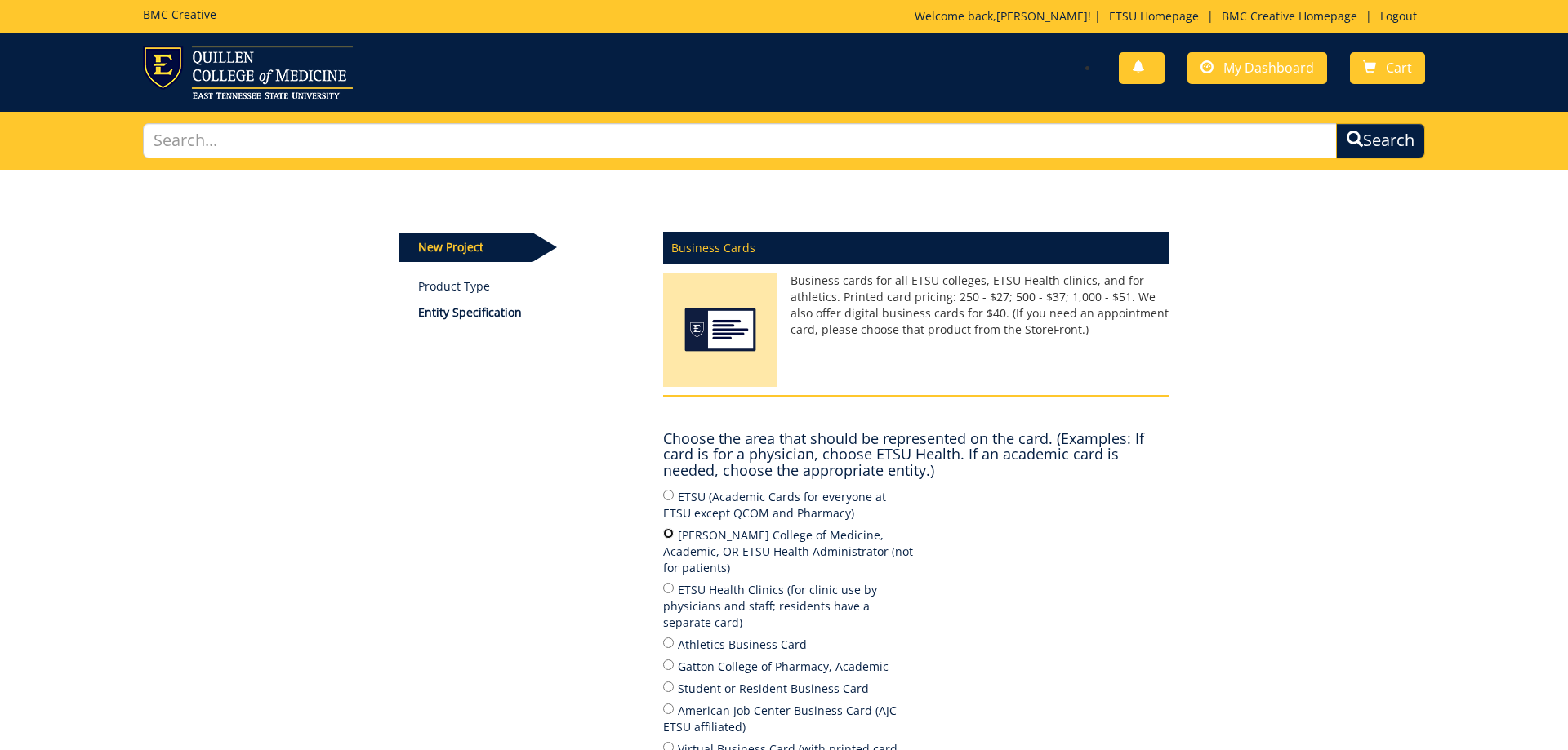
click at [666, 530] on input "Quillen College of Medicine, Academic, OR ETSU Health Administrator (not for pa…" at bounding box center [668, 533] width 10 height 10
radio input "true"
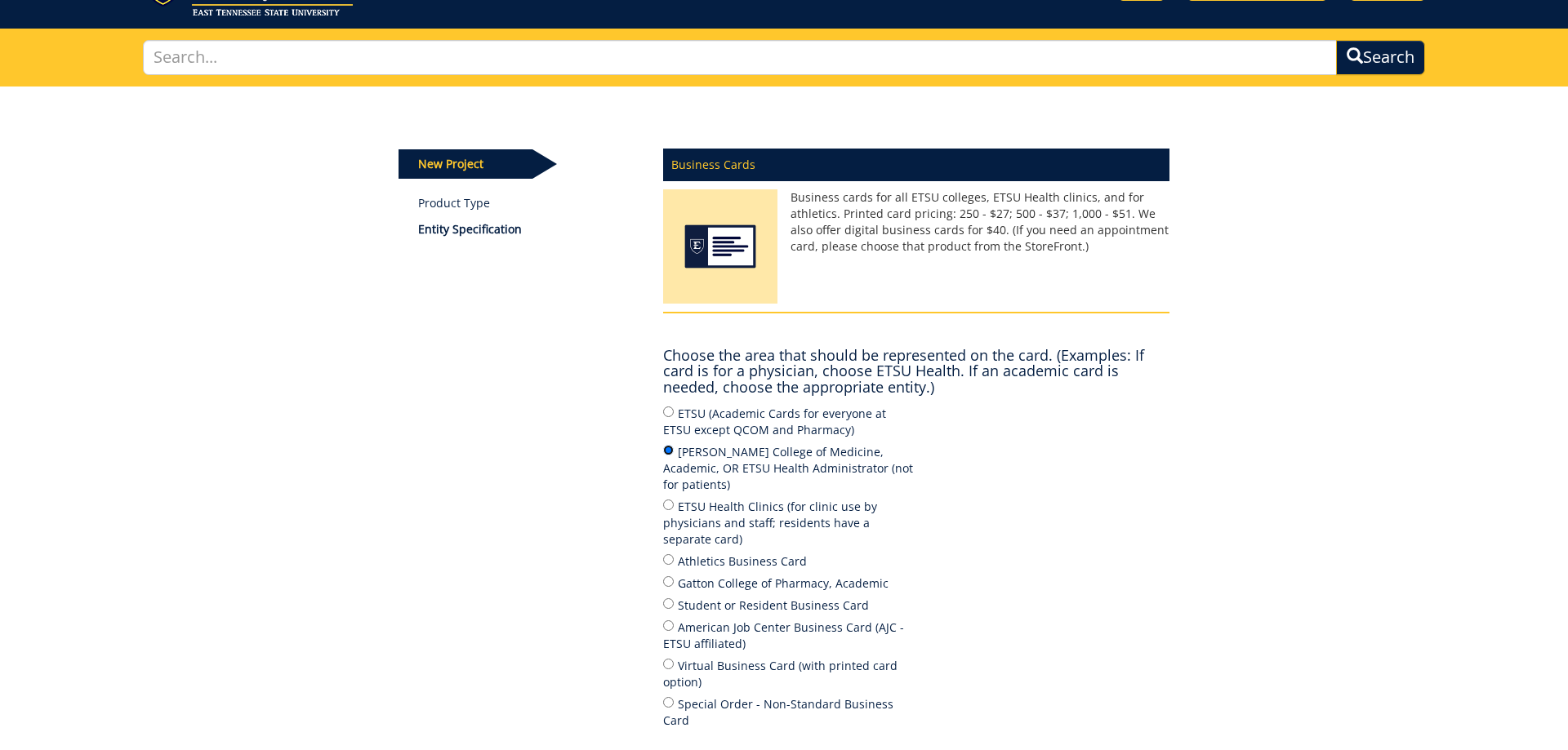
scroll to position [167, 0]
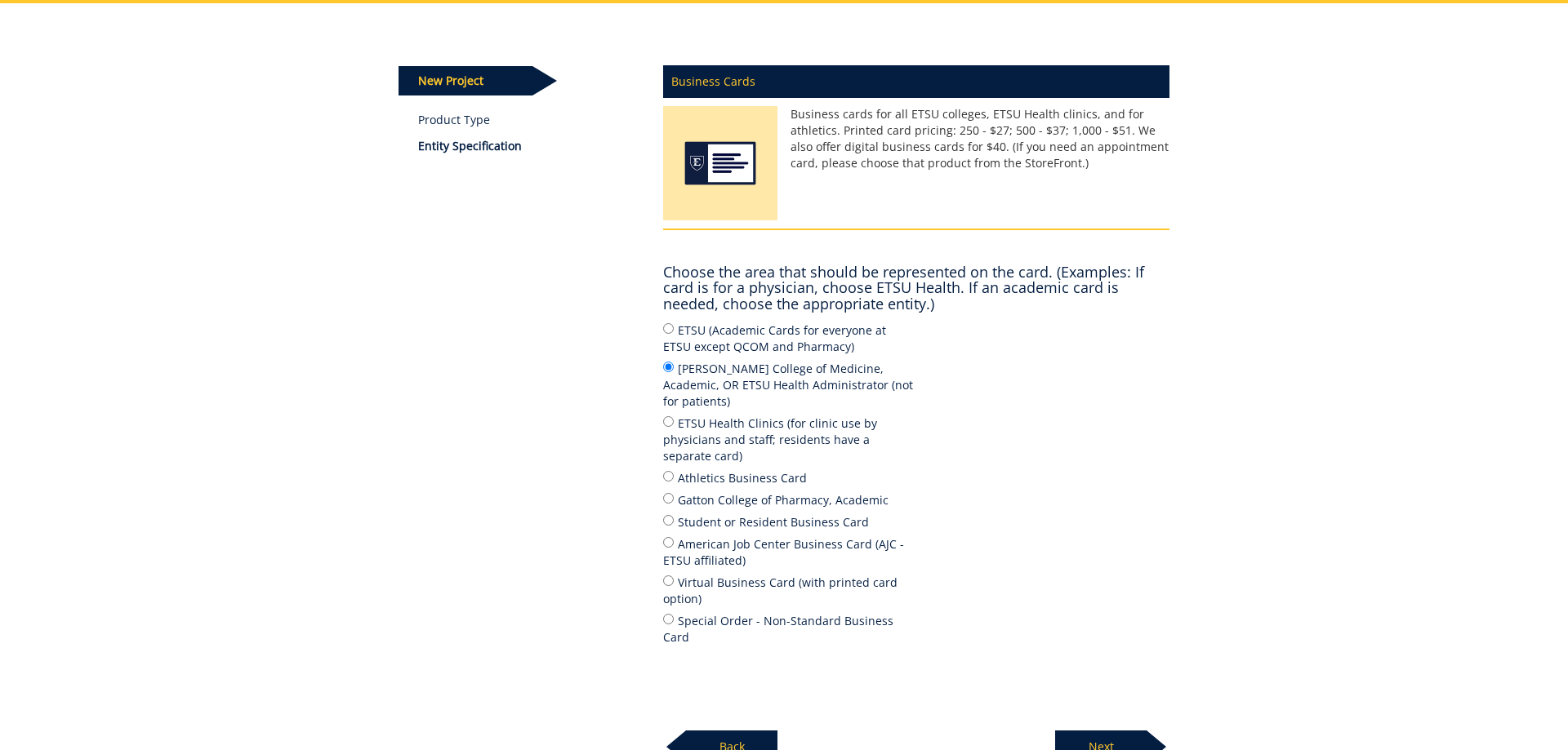
click at [1102, 731] on p "Next" at bounding box center [1100, 747] width 92 height 32
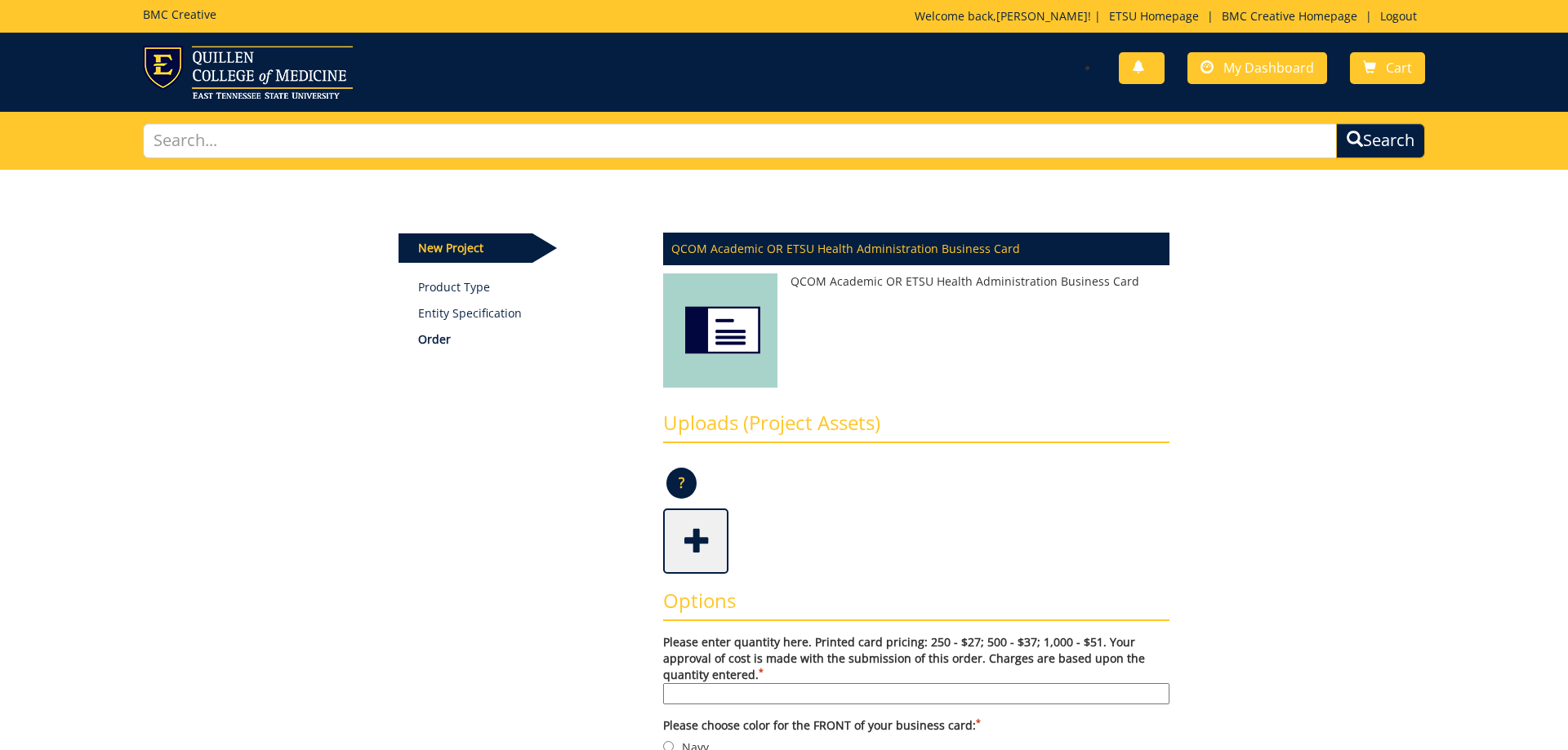
scroll to position [83, 0]
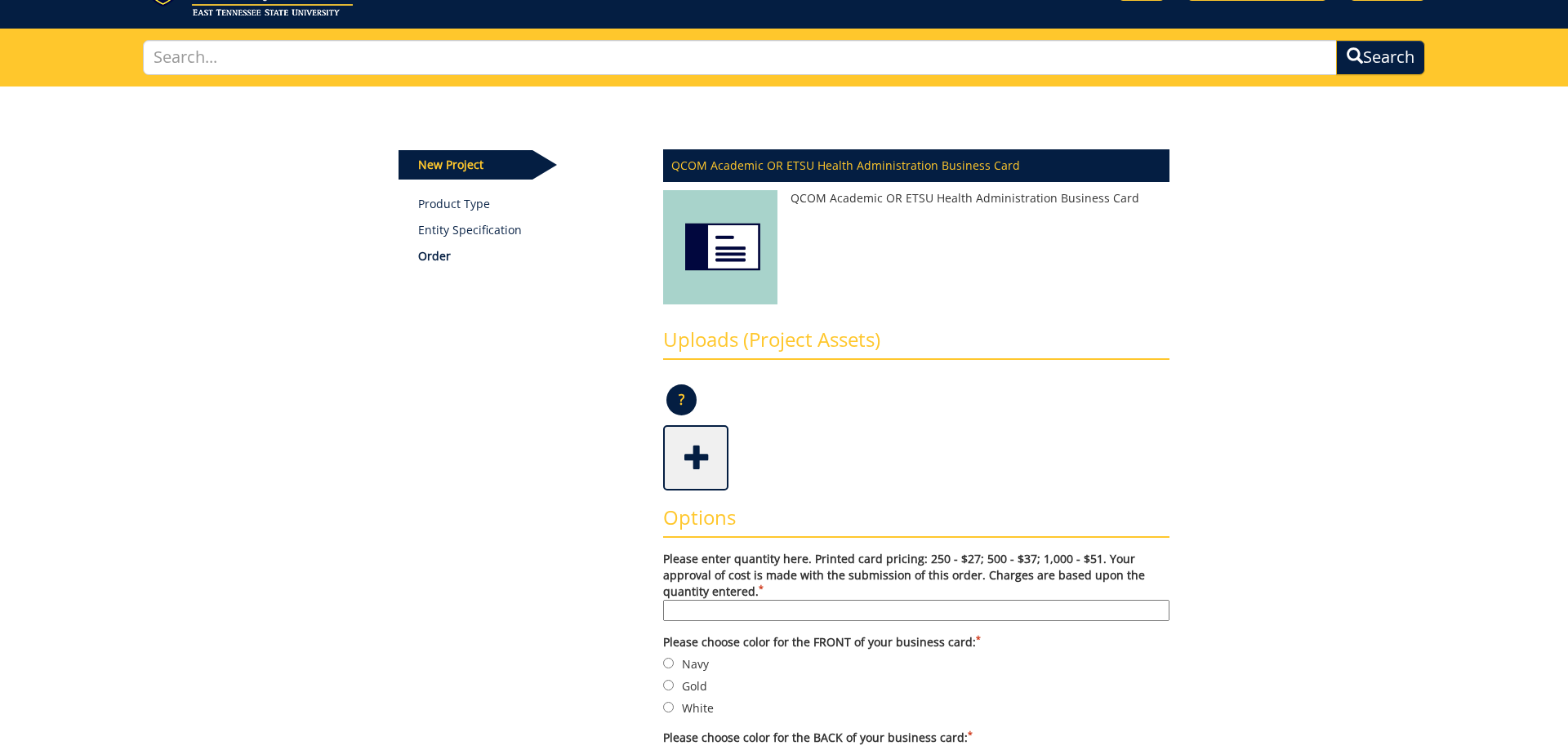
click at [887, 610] on input "Please enter quantity here. Printed card pricing: 250 - $27; 500 - $37; 1,000 -…" at bounding box center [916, 610] width 506 height 21
type input "250"
click at [669, 661] on input "Navy" at bounding box center [668, 663] width 10 height 10
radio input "true"
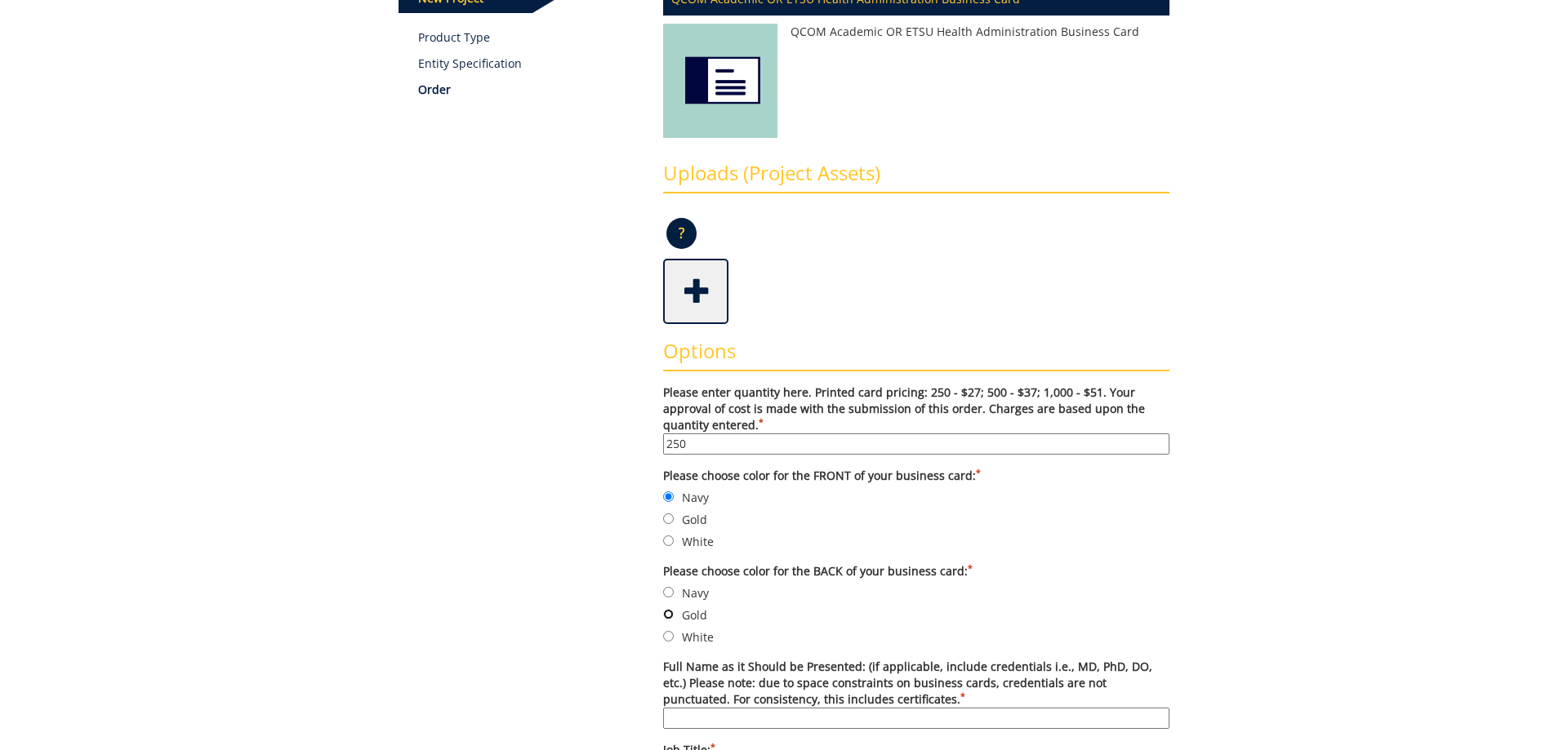
click at [665, 609] on input "Gold" at bounding box center [668, 614] width 10 height 10
radio input "true"
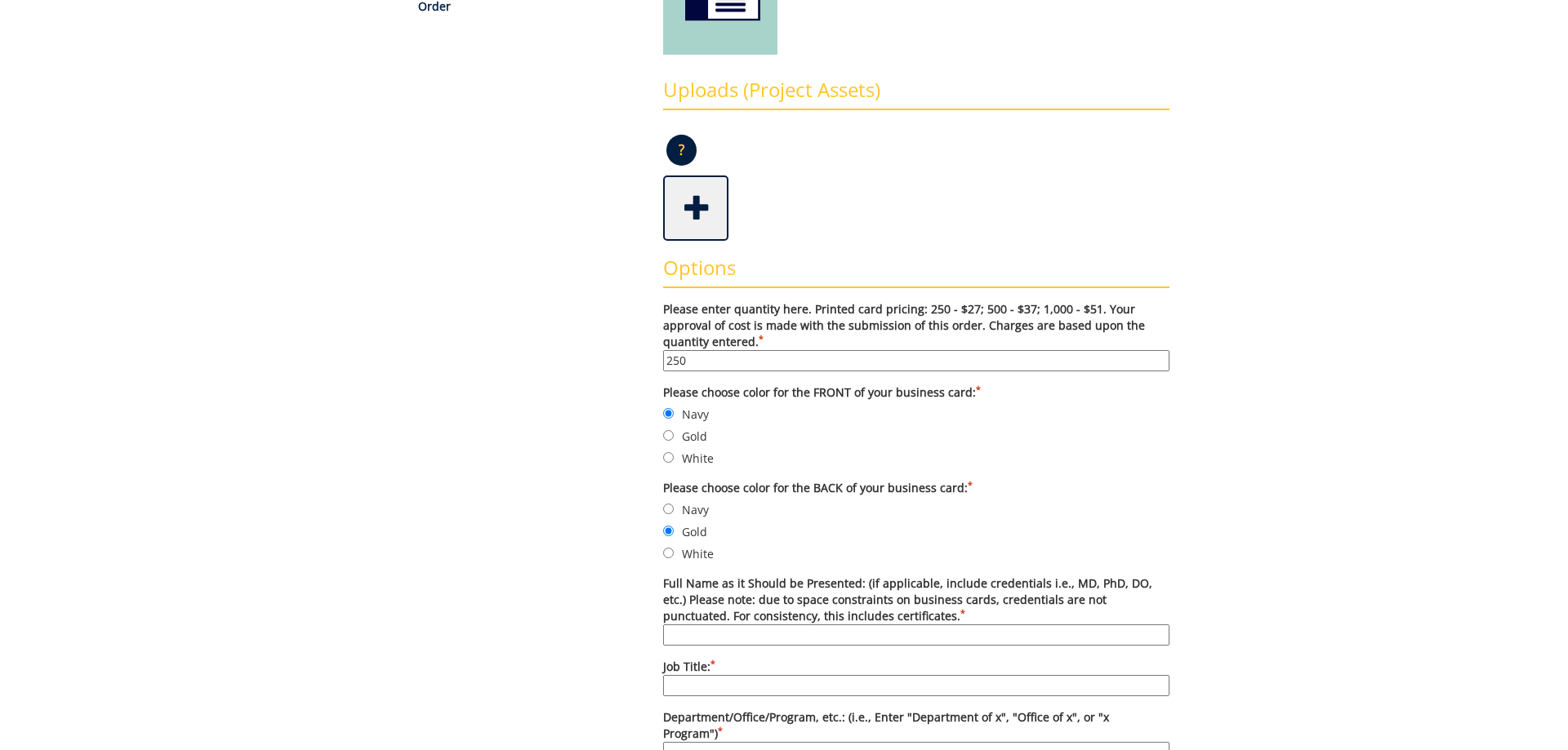
click at [725, 625] on input "Full Name as it Should be Presented: (if applicable, include credentials i.e., …" at bounding box center [916, 635] width 506 height 21
type input "F"
type input "Gina McGee Williams"
click at [718, 675] on input "Job Title: *" at bounding box center [916, 685] width 506 height 21
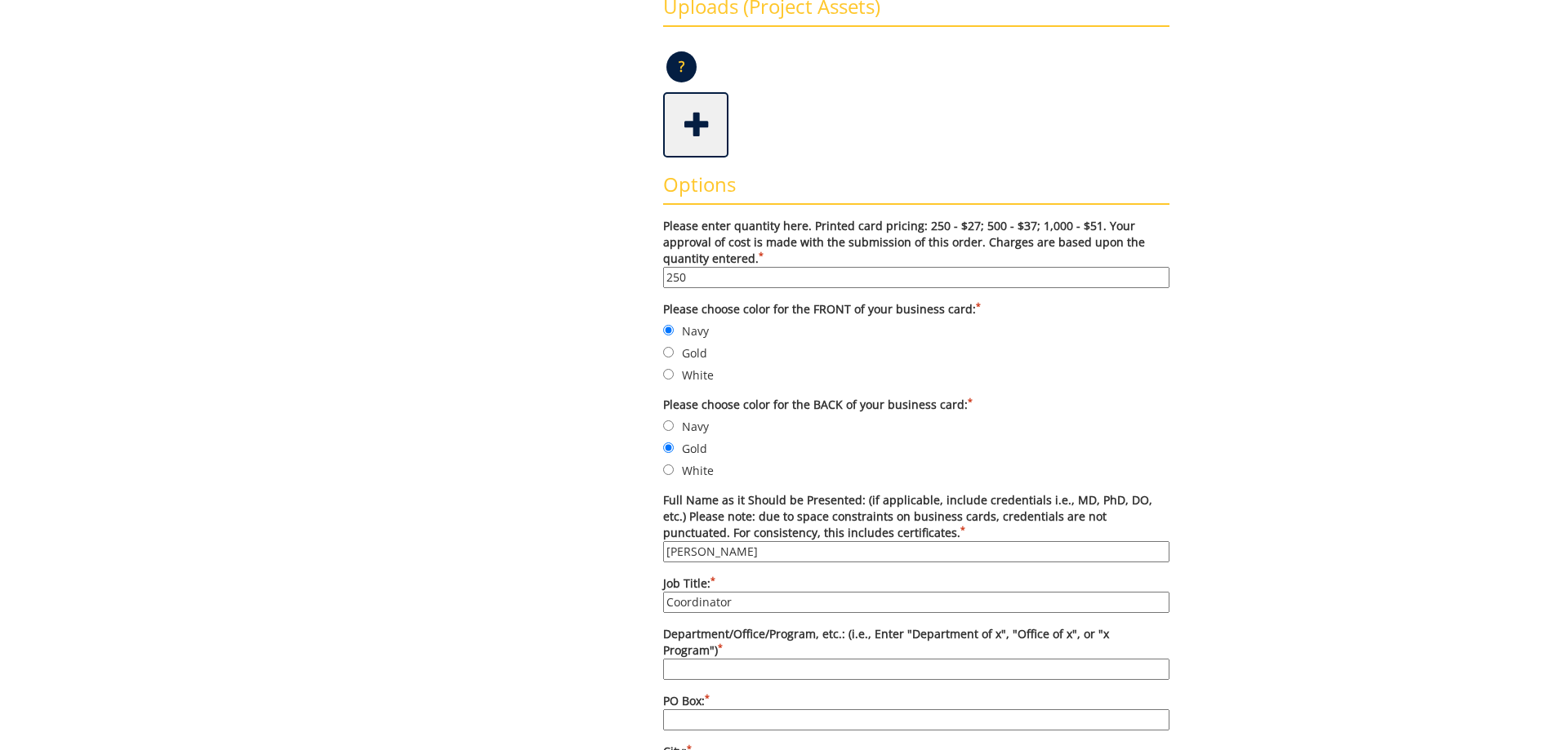
type input "Coordinator"
click at [734, 658] on input "Department/Office/Program, etc.: (i.e., Enter "Department of x", "Office of x",…" at bounding box center [916, 669] width 506 height 21
type input "Pediatrics Clerkship"
click at [695, 717] on input "PO Box: *" at bounding box center [916, 719] width 506 height 21
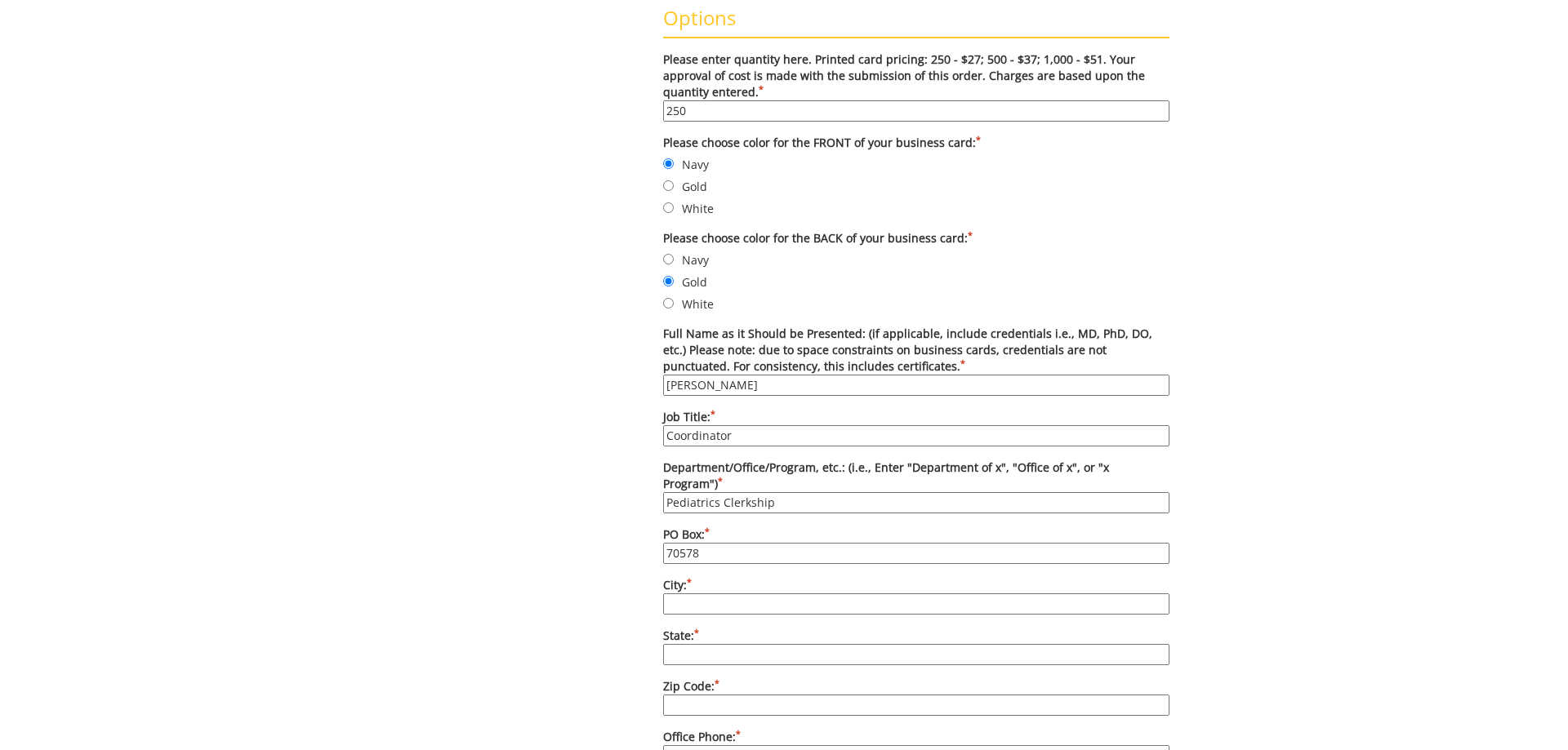
scroll to position [666, 0]
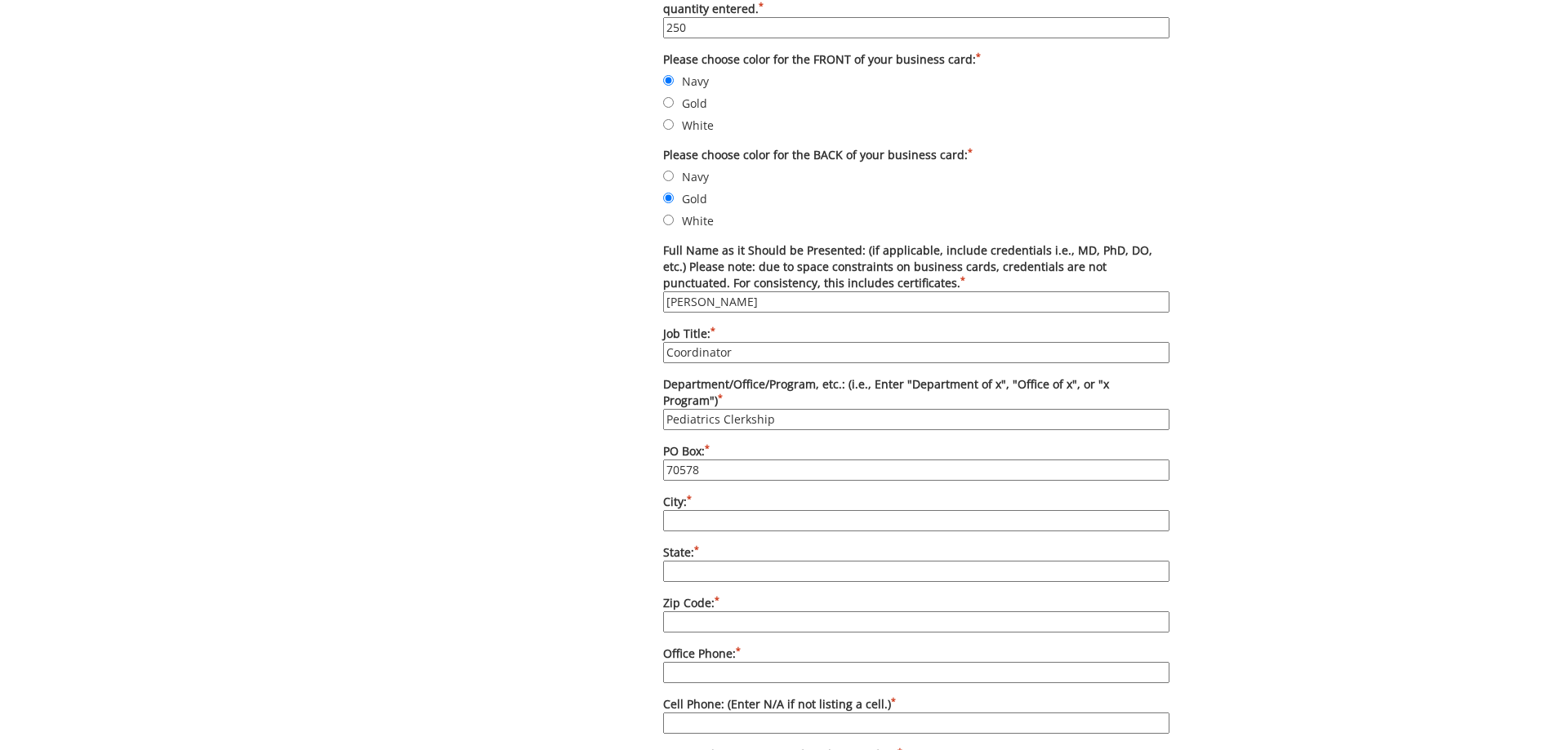
type input "70578"
click at [750, 510] on input "City: *" at bounding box center [916, 521] width 506 height 21
type input "[GEOGRAPHIC_DATA]"
type input "TN"
type input "37614"
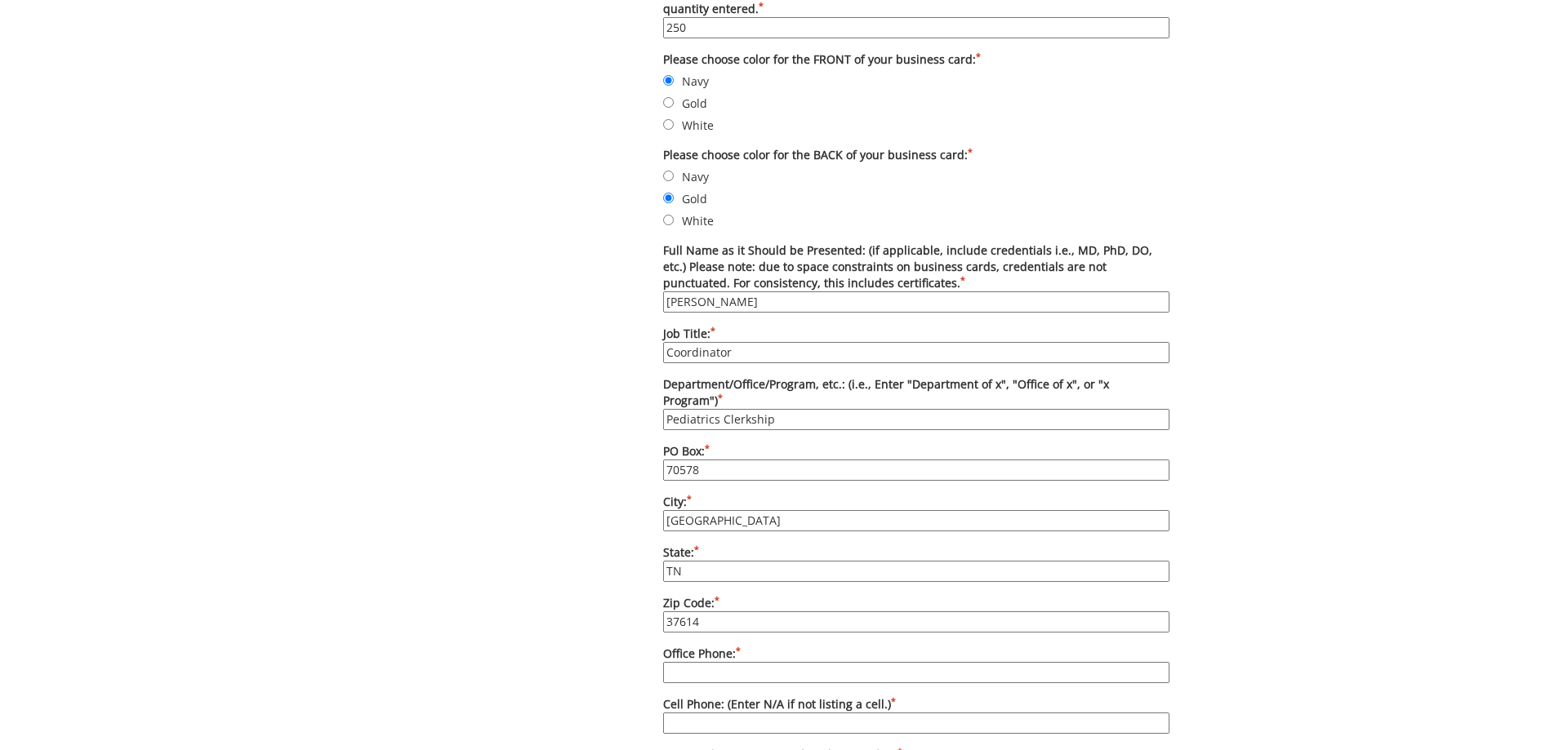
type input "4234398763"
type input "guinnjr@etsu.edu"
click at [753, 672] on input "4234398763" at bounding box center [916, 672] width 506 height 21
type input "4234396228"
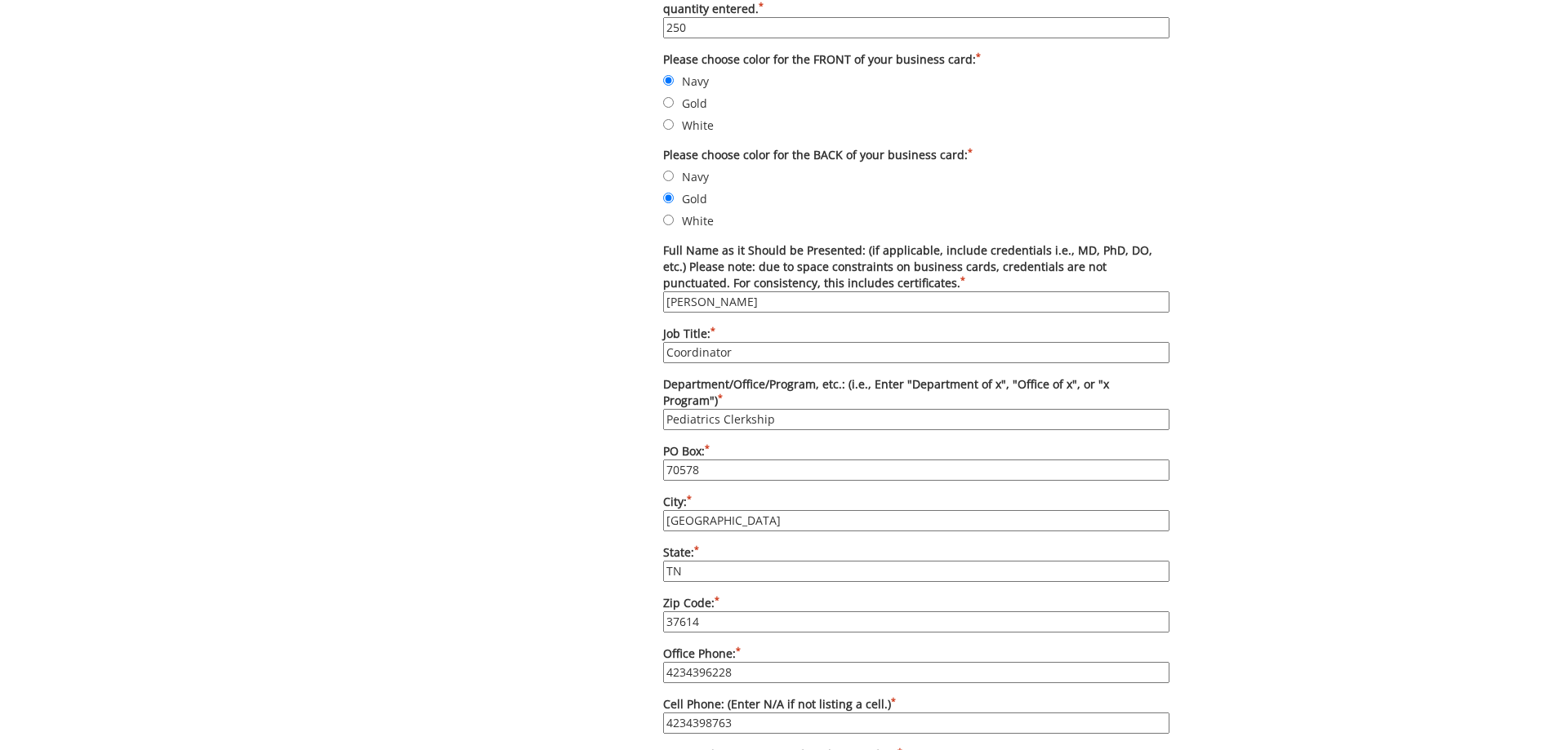
click at [739, 713] on input "4234398763" at bounding box center [916, 723] width 506 height 21
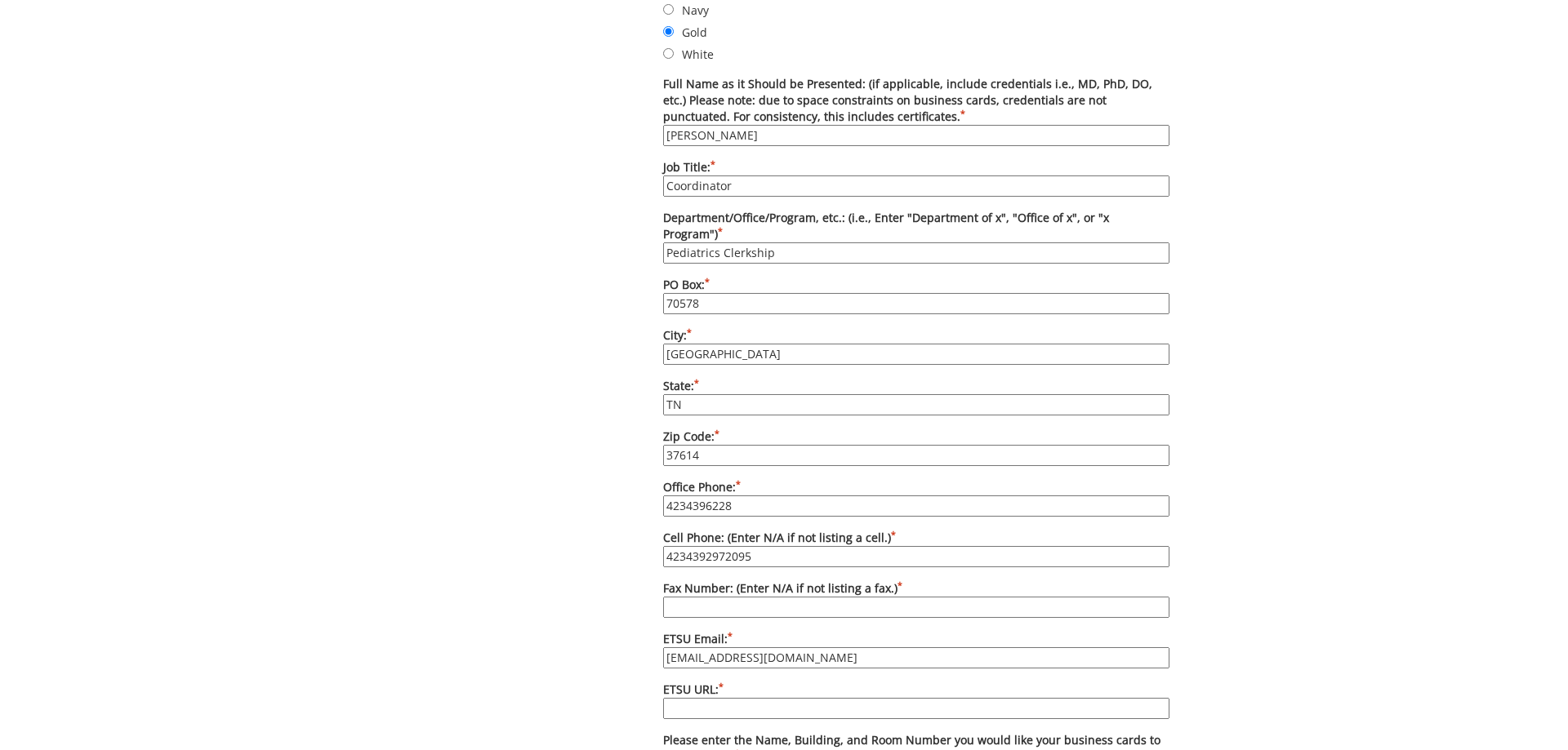
type input "4234392972095"
click at [717, 597] on input "Fax Number: (Enter N/A if not listing a fax.) *" at bounding box center [916, 607] width 506 height 21
type input "423-439-8066"
drag, startPoint x: 779, startPoint y: 656, endPoint x: 599, endPoint y: 639, distance: 180.8
click at [663, 647] on input "[EMAIL_ADDRESS][DOMAIN_NAME]" at bounding box center [916, 658] width 506 height 21
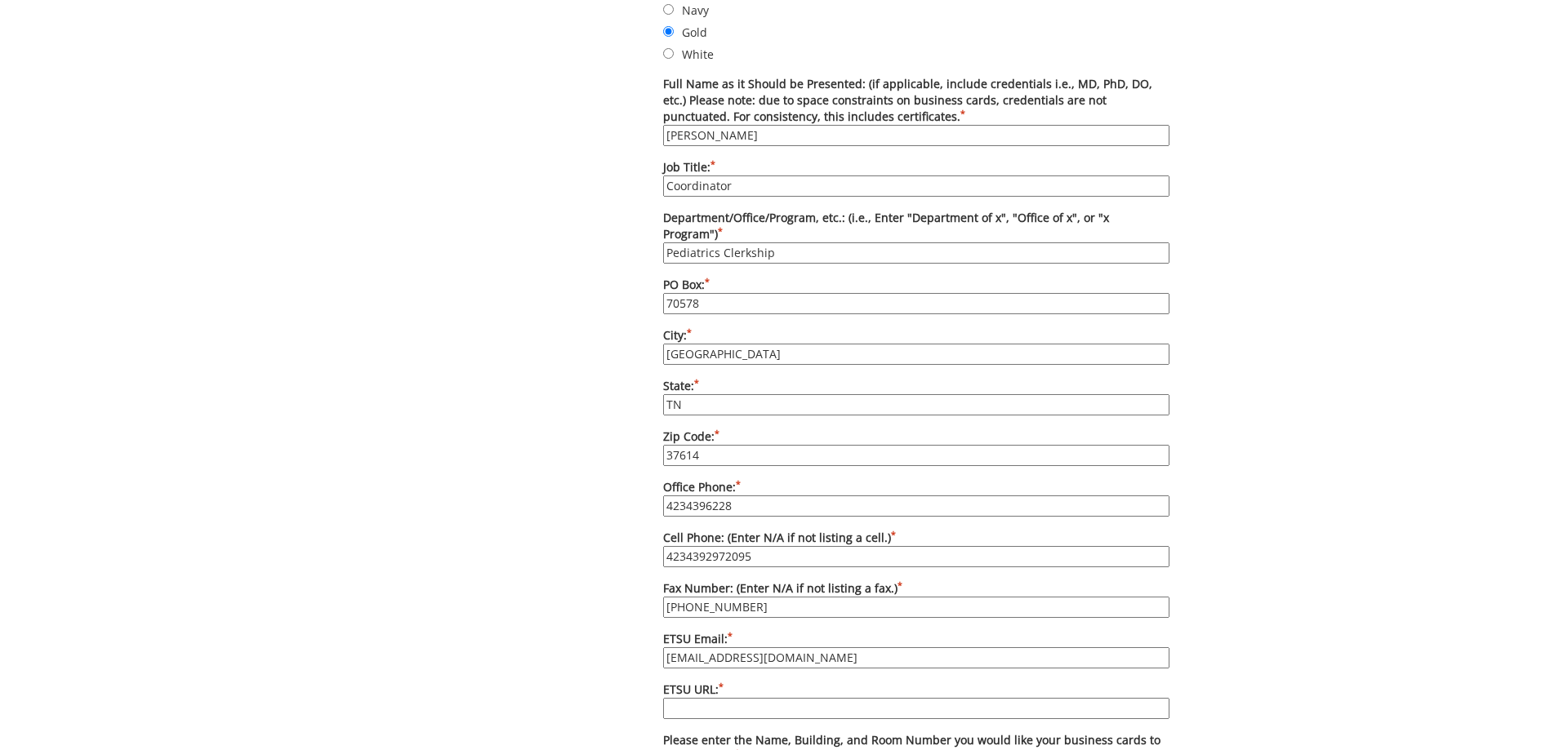
type input "williamsgm3@etsu.edu"
click at [779, 247] on input "Pediatrics Clerkship" at bounding box center [916, 253] width 506 height 21
type input "Pediatrics Clerkship"
click at [728, 698] on input "ETSU URL: *" at bounding box center [916, 708] width 506 height 21
type input "www.etsu.edu/com/pediatrics"
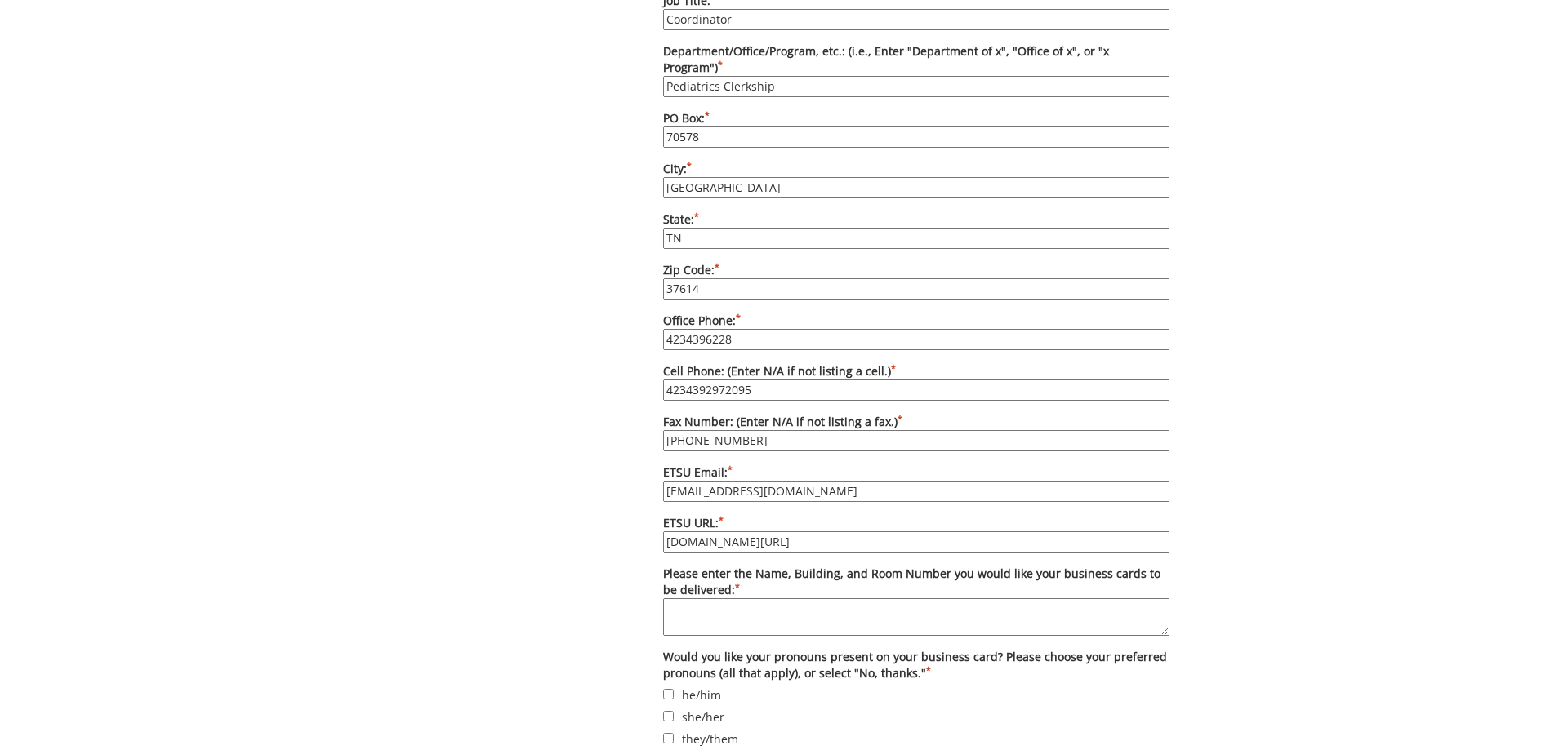
scroll to position [1082, 0]
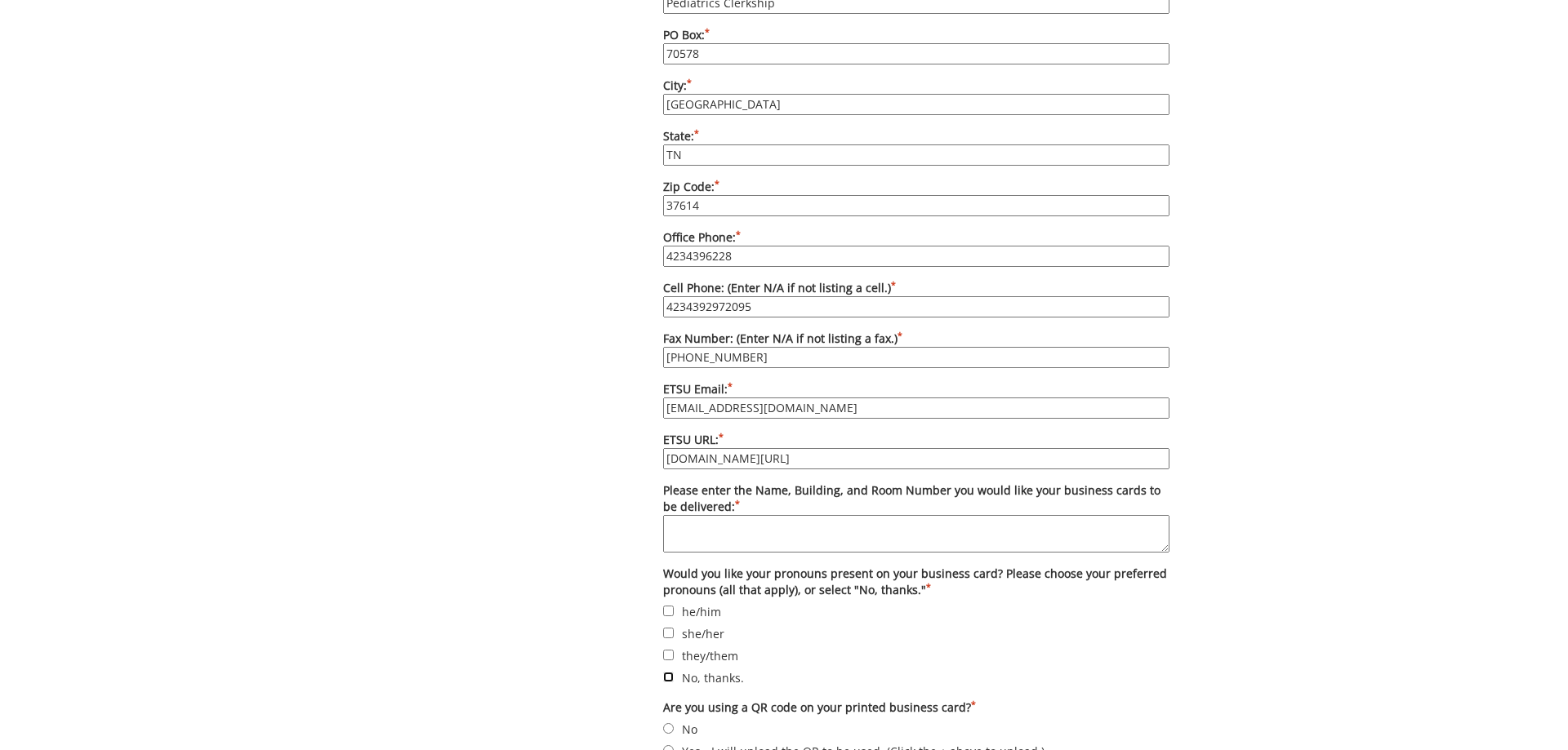
click at [668, 672] on input "No, thanks." at bounding box center [668, 677] width 10 height 10
checkbox input "true"
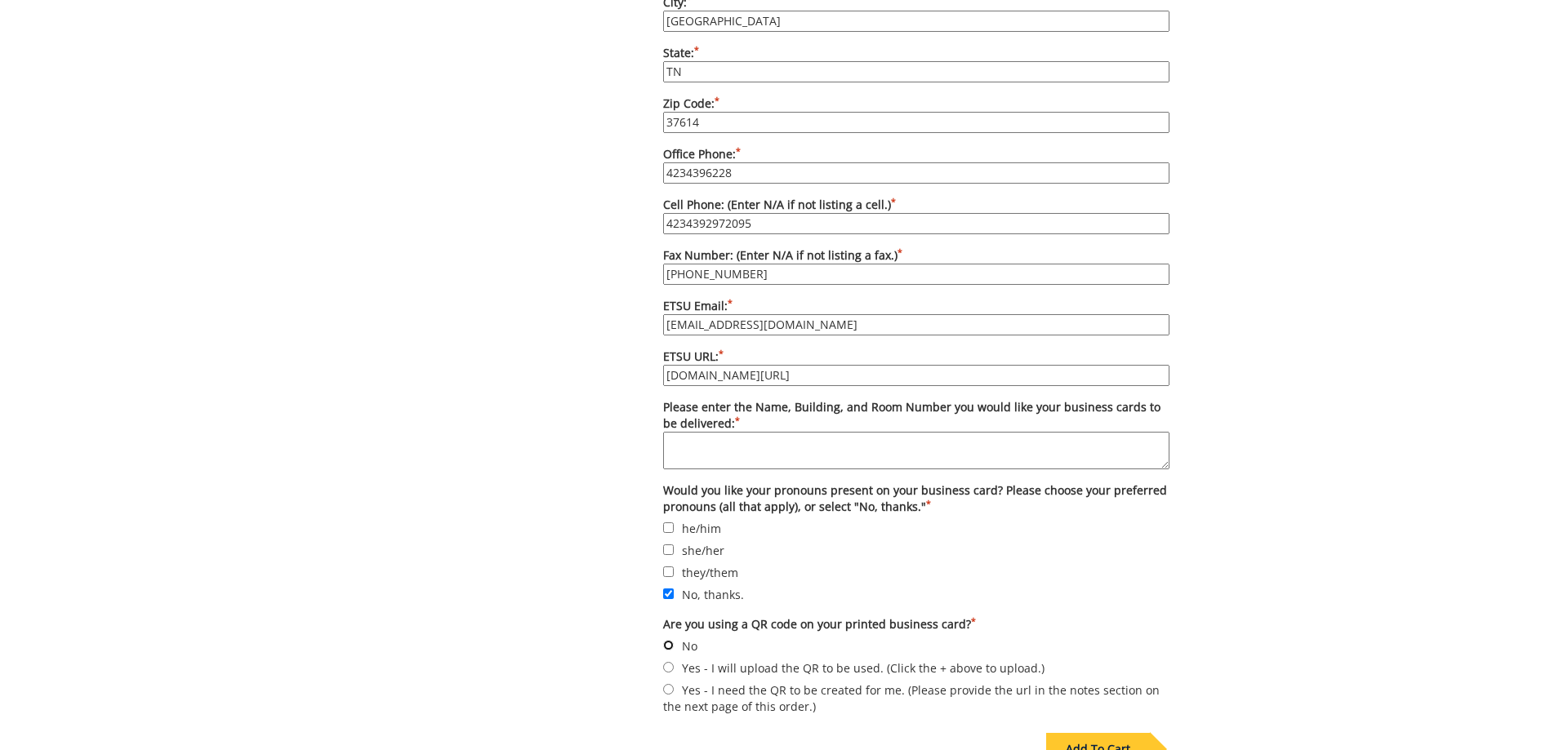
click at [669, 640] on input "No" at bounding box center [668, 645] width 10 height 10
radio input "true"
drag, startPoint x: 722, startPoint y: 443, endPoint x: 713, endPoint y: 448, distance: 10.3
click at [722, 444] on textarea "Please enter the Name, Building, and Room Number you would like your business c…" at bounding box center [916, 450] width 506 height 38
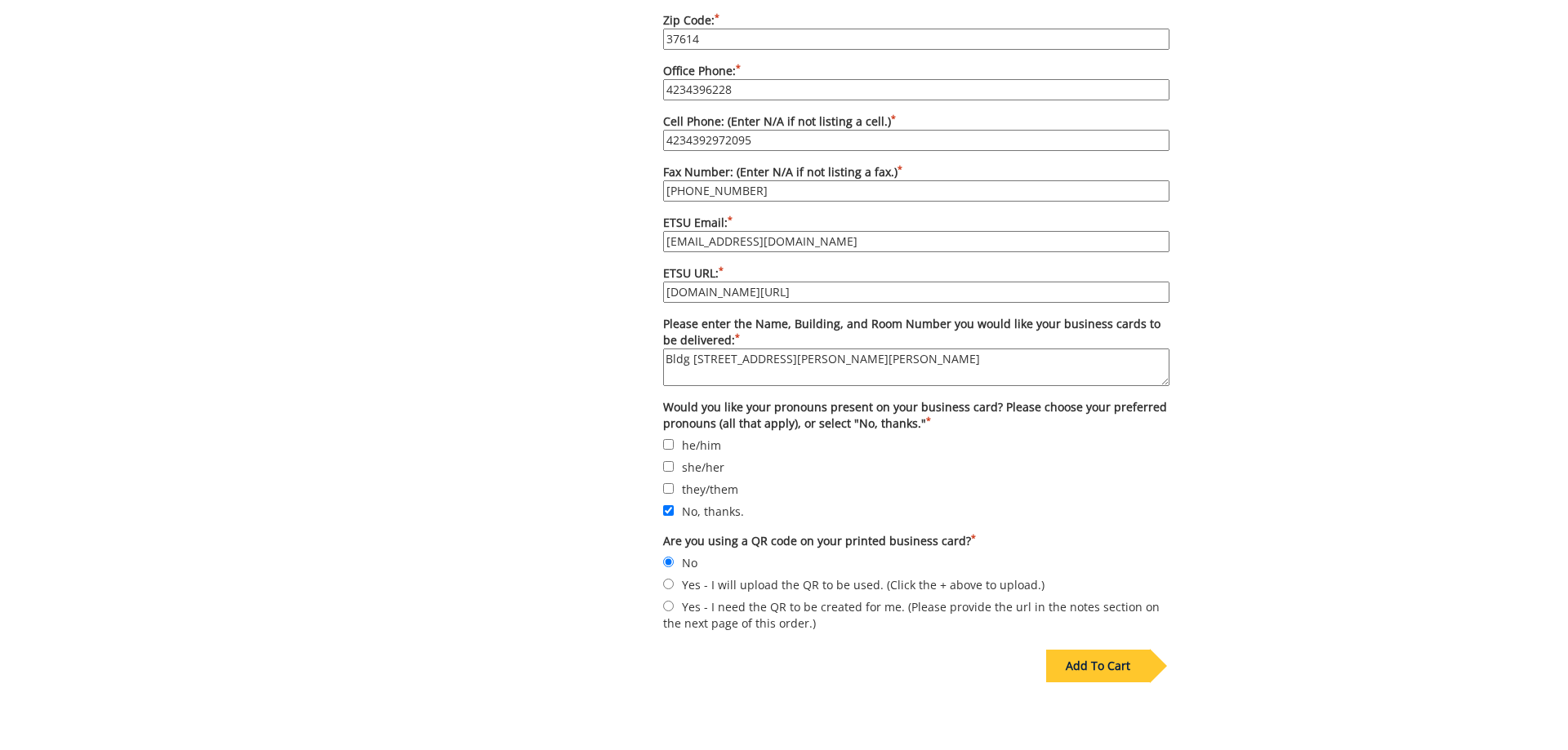
type textarea "Bldg 1 Carl Jones Hall room 209"
click at [1095, 654] on div "Add To Cart" at bounding box center [1098, 665] width 104 height 32
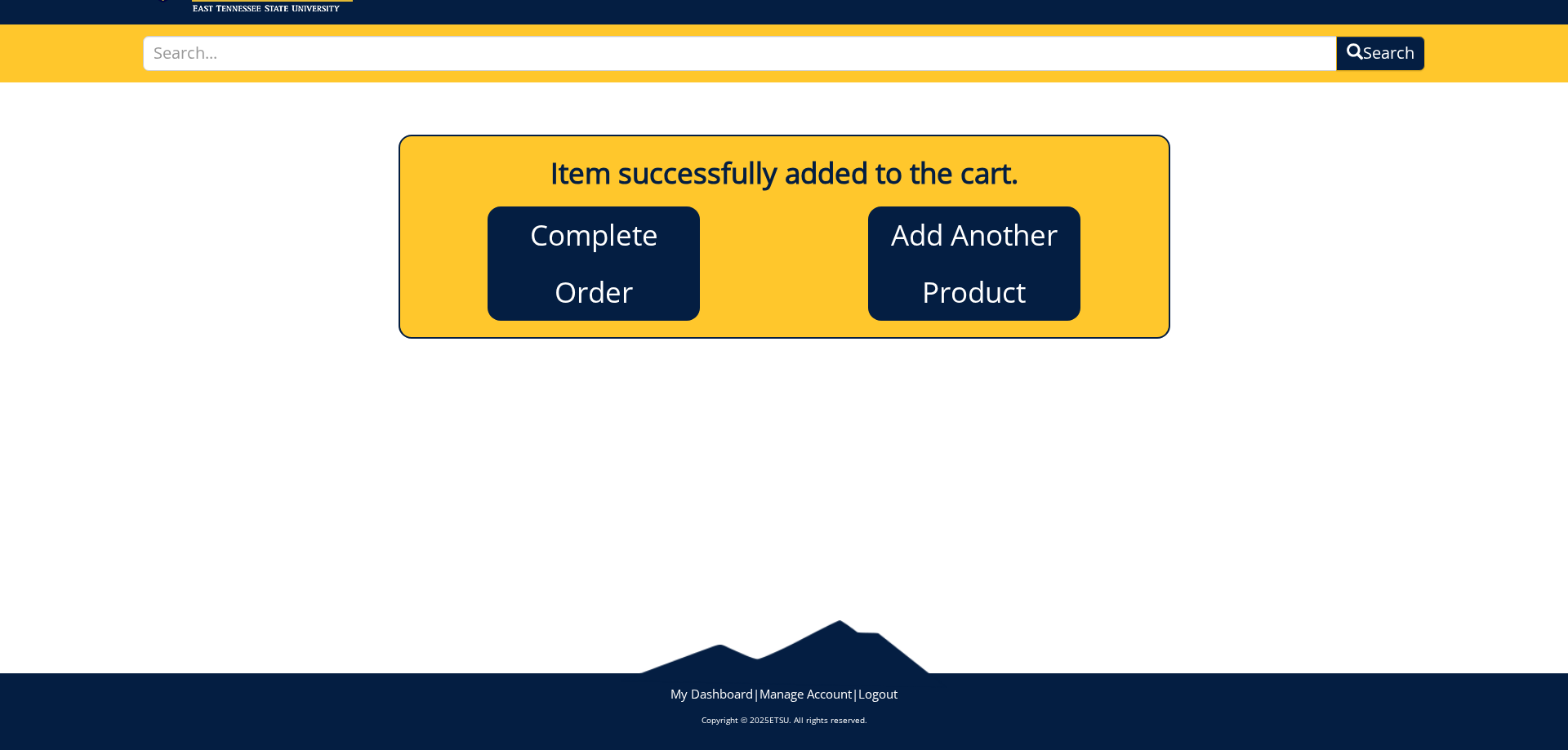
scroll to position [87, 0]
click at [601, 257] on link "Complete Order" at bounding box center [593, 263] width 212 height 114
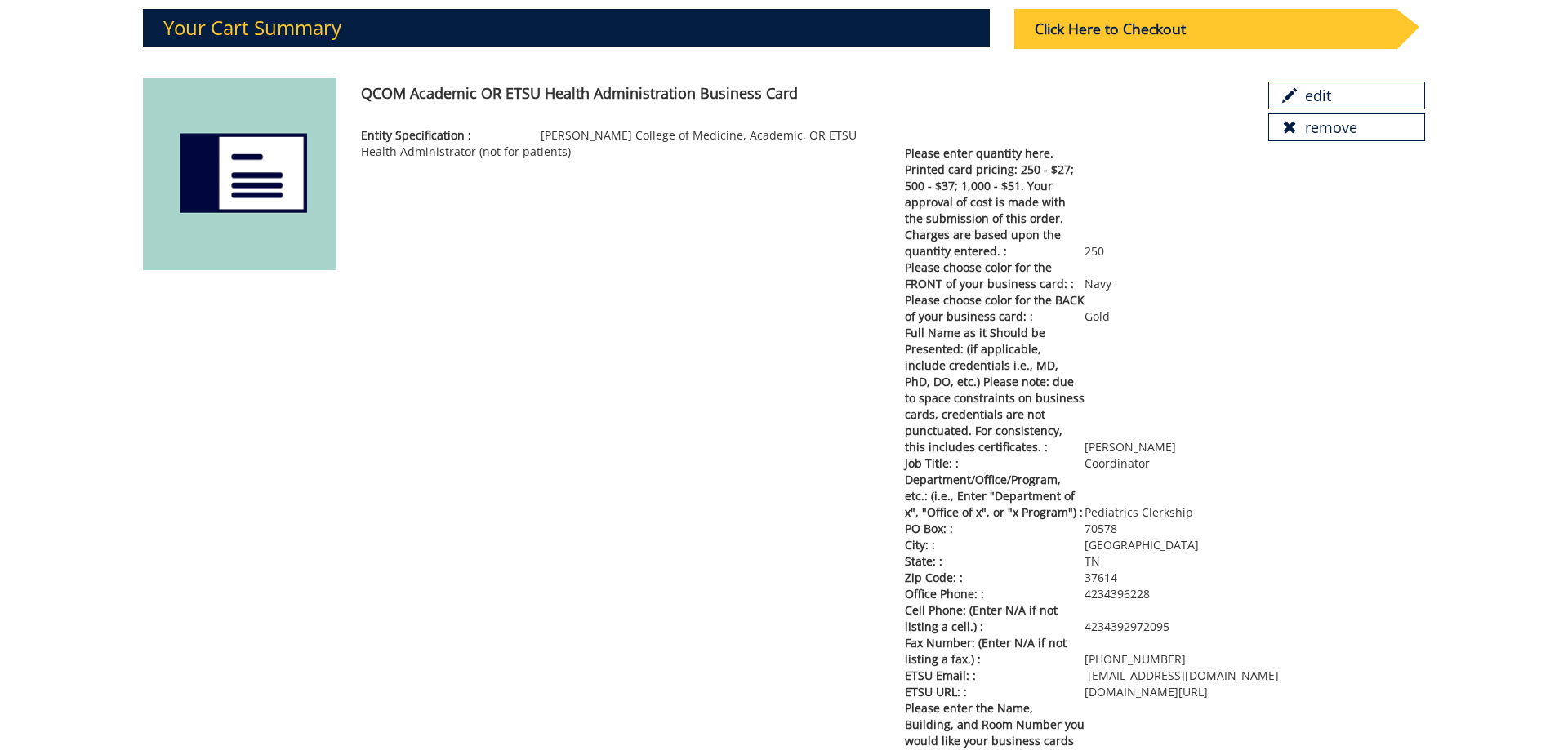
scroll to position [117, 0]
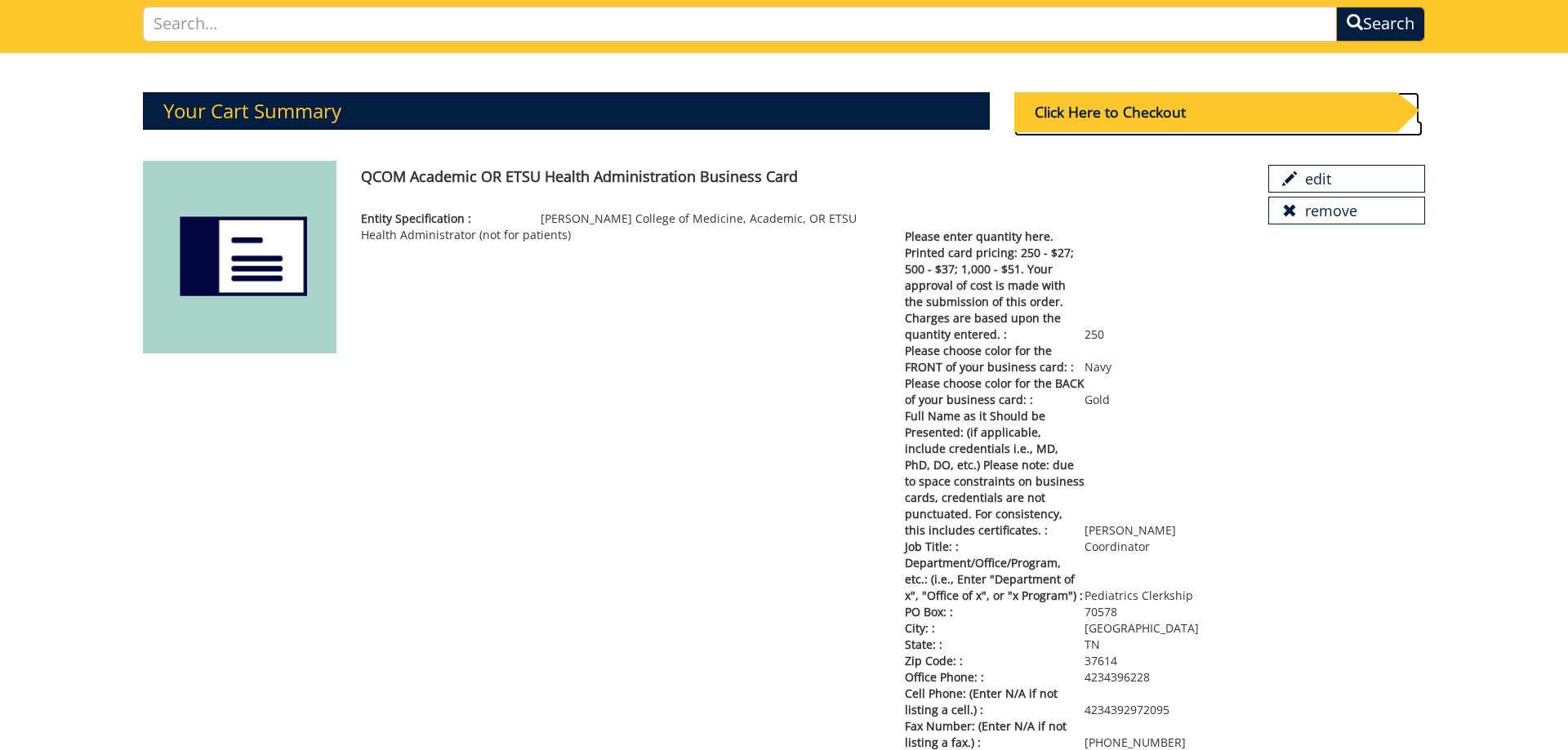
click at [1114, 107] on div "Click Here to Checkout" at bounding box center [1205, 112] width 382 height 40
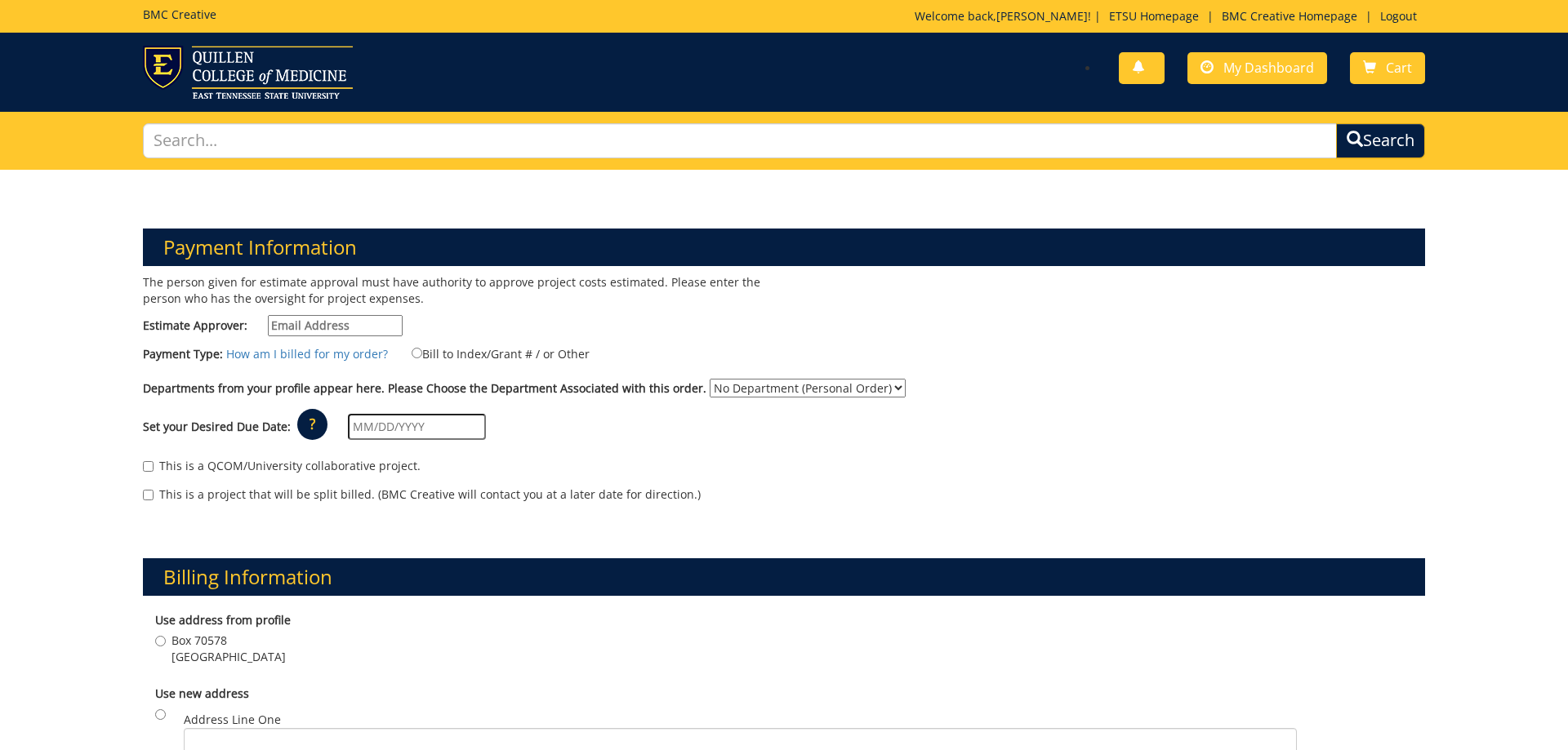
click at [340, 327] on input "Estimate Approver:" at bounding box center [335, 325] width 134 height 21
type input "[EMAIL_ADDRESS][DOMAIN_NAME]"
type input "PO Box 70578"
type input "Department of Pediatrics"
type input "[GEOGRAPHIC_DATA]"
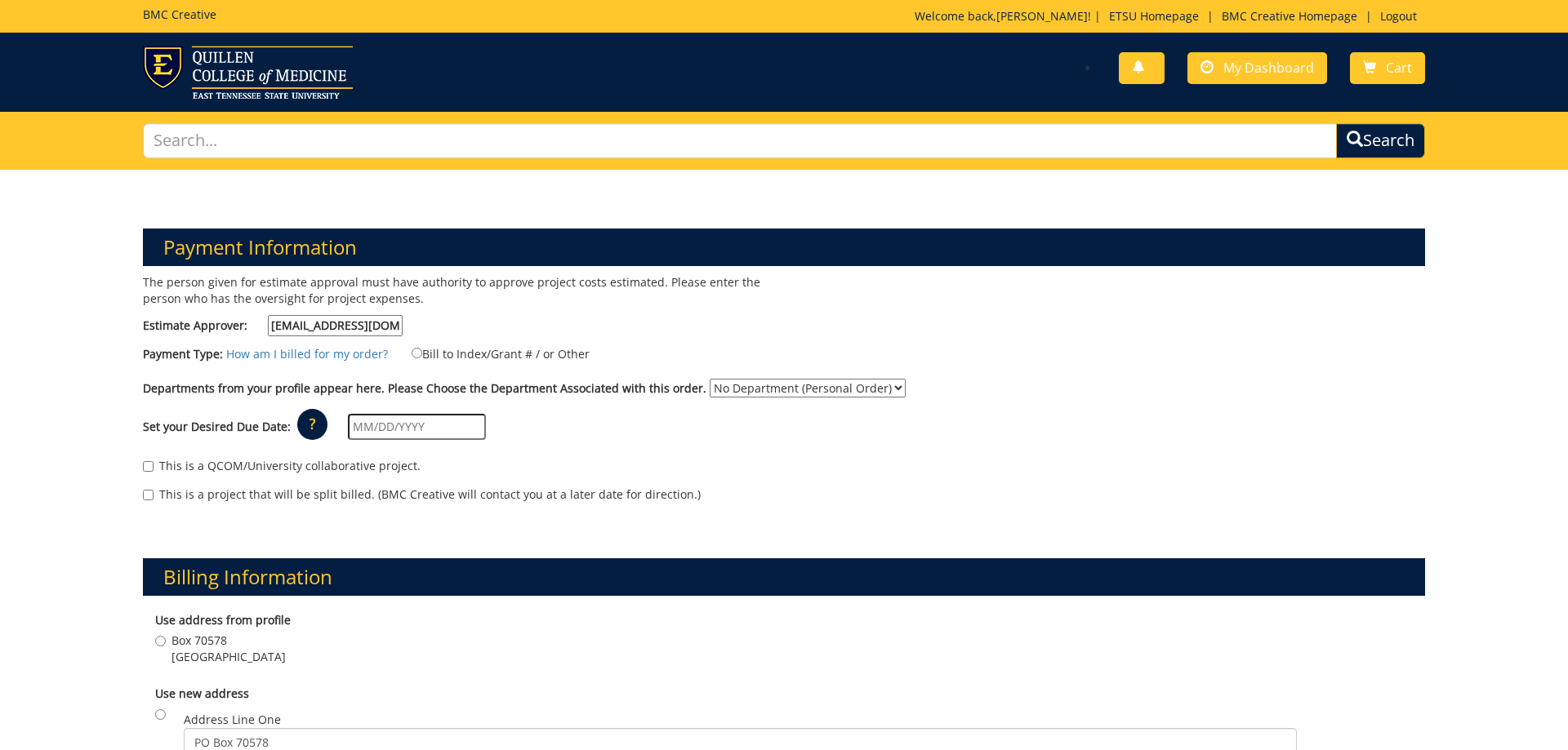
type input "37614"
click at [418, 354] on input "Bill to Index/Grant # / or Other" at bounding box center [417, 353] width 10 height 10
radio input "true"
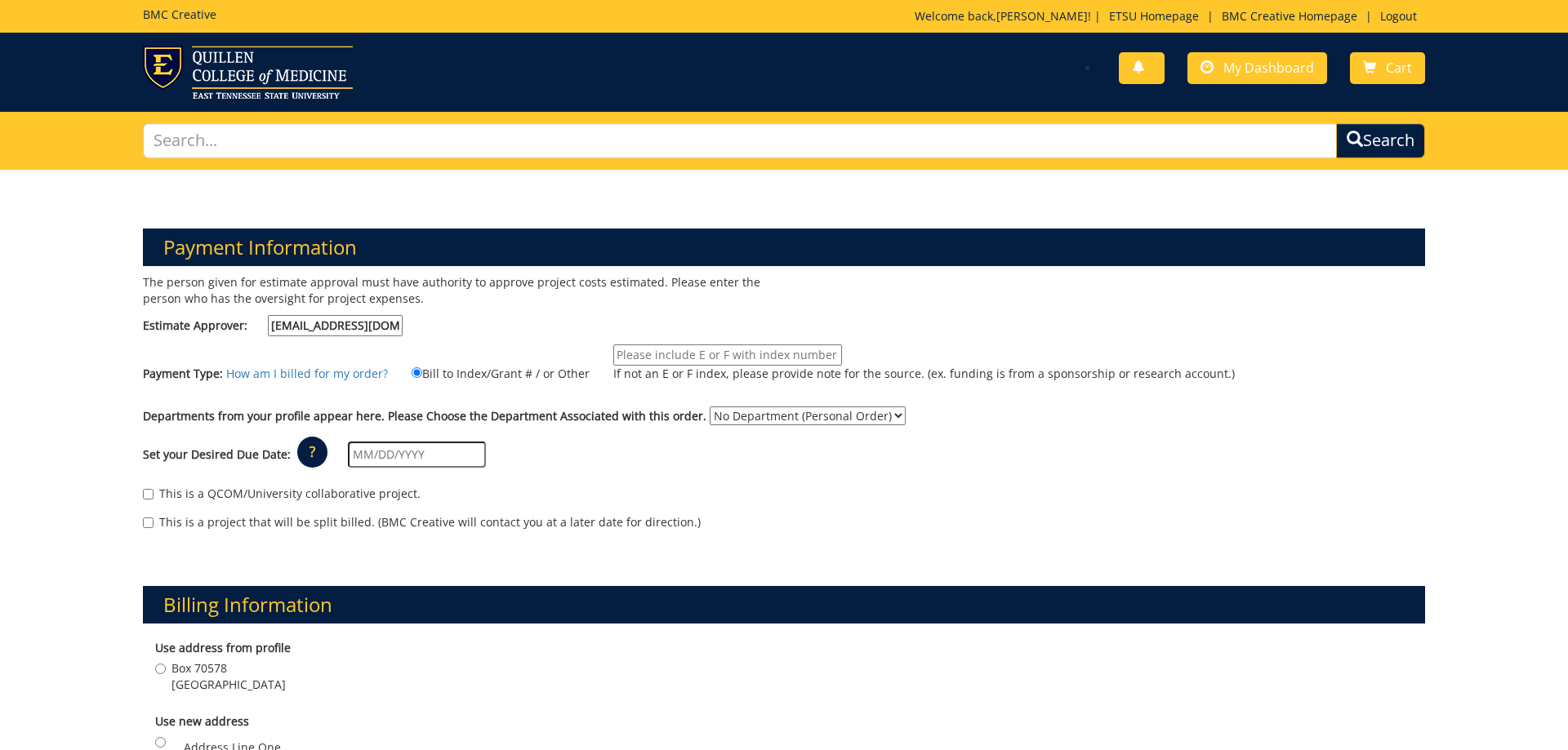
click at [636, 353] on input "If not an E or F index, please provide note for the source. (ex. funding is fro…" at bounding box center [728, 355] width 229 height 21
click at [757, 354] on input "20-62300-100000-100-74160-250-112-103-999-999-99" at bounding box center [728, 355] width 229 height 21
type input "20-62300-100000-100-74160-200-523-999-999-999-99"
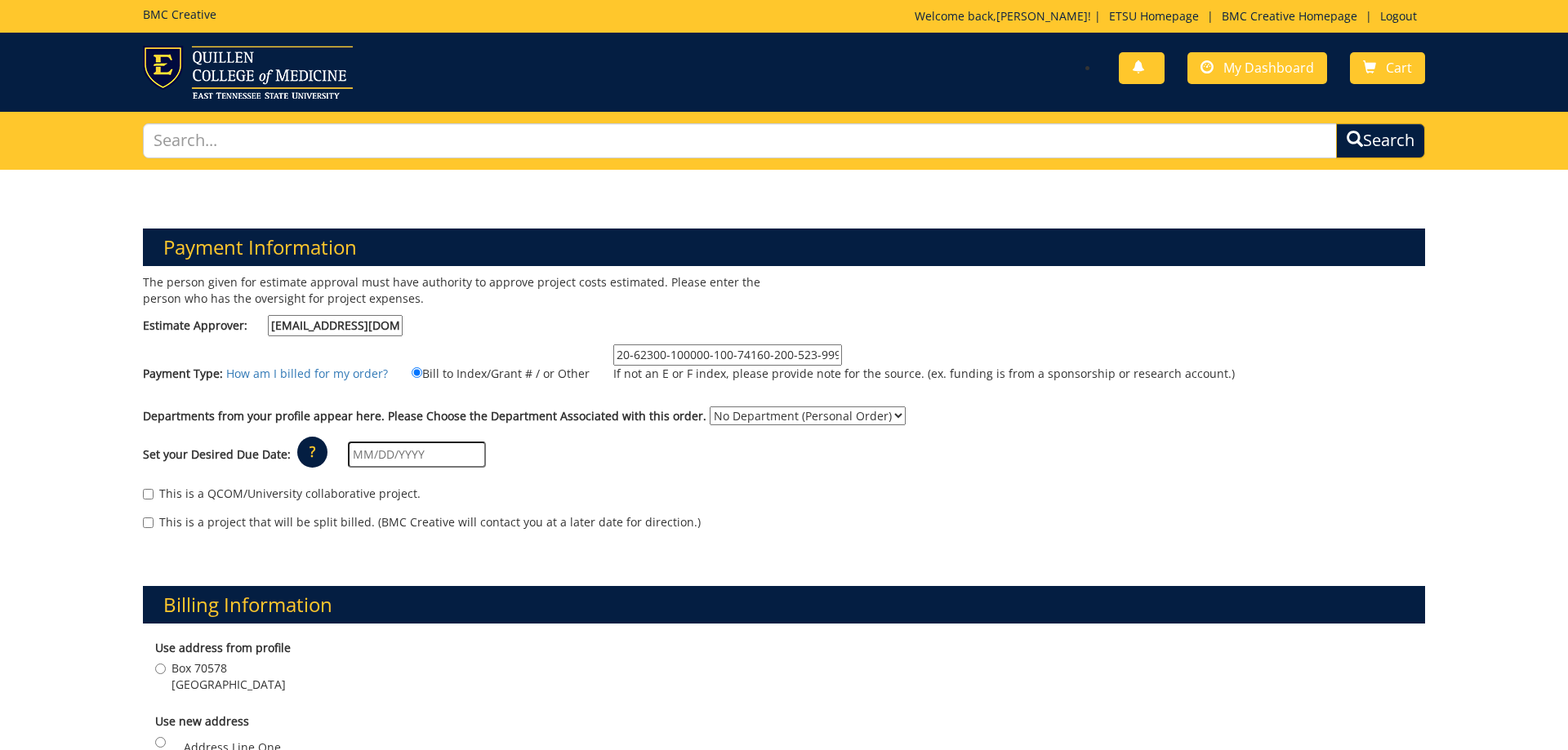
click at [709, 406] on select "No Department (Personal Order) Pediatrics" at bounding box center [807, 416] width 196 height 19
select select "248"
click option "Pediatrics" at bounding box center [0, 0] width 0 height 0
click at [383, 449] on input "text" at bounding box center [417, 454] width 138 height 26
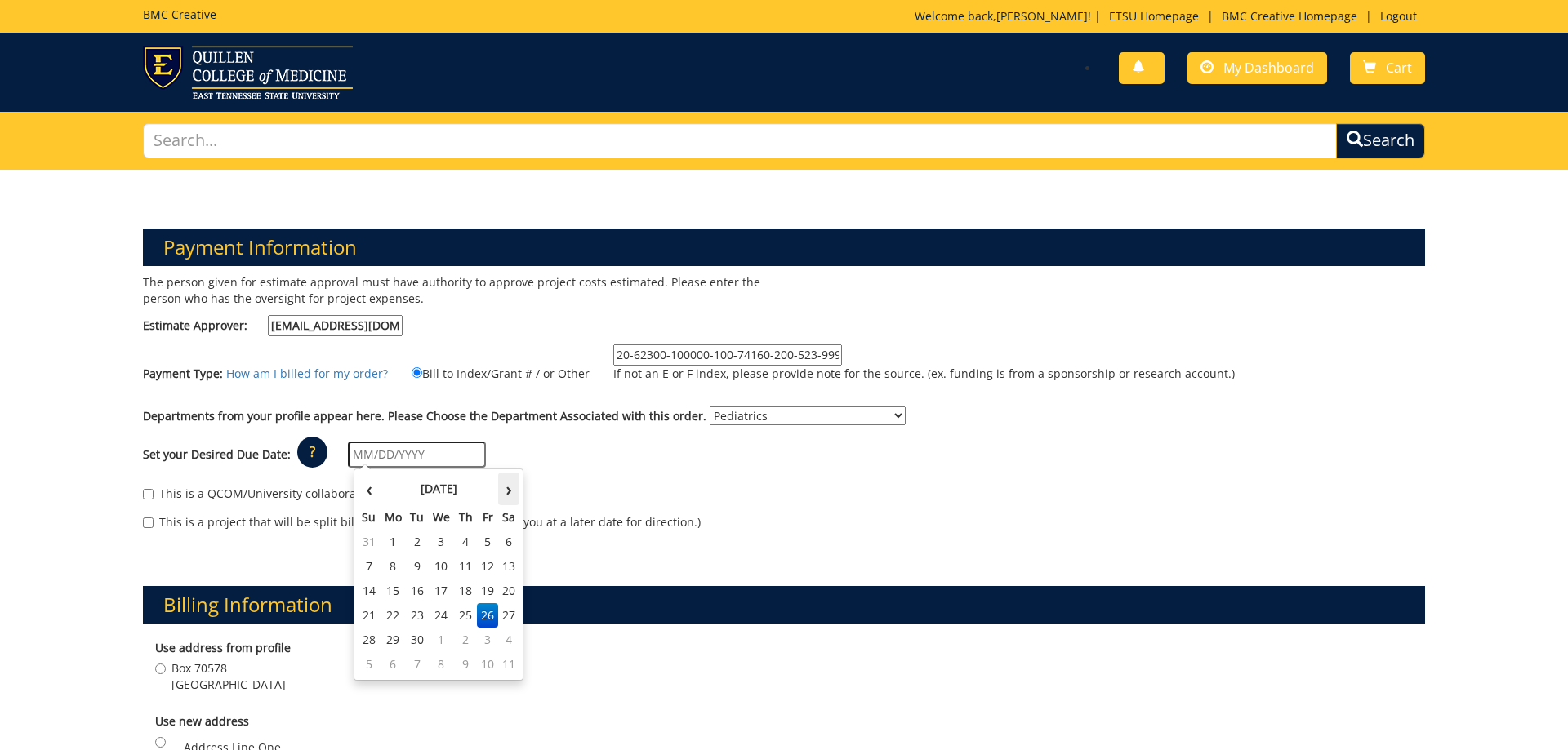
click at [507, 494] on th "›" at bounding box center [509, 488] width 21 height 32
click at [490, 542] on td "3" at bounding box center [487, 542] width 22 height 24
type input "[DATE]"
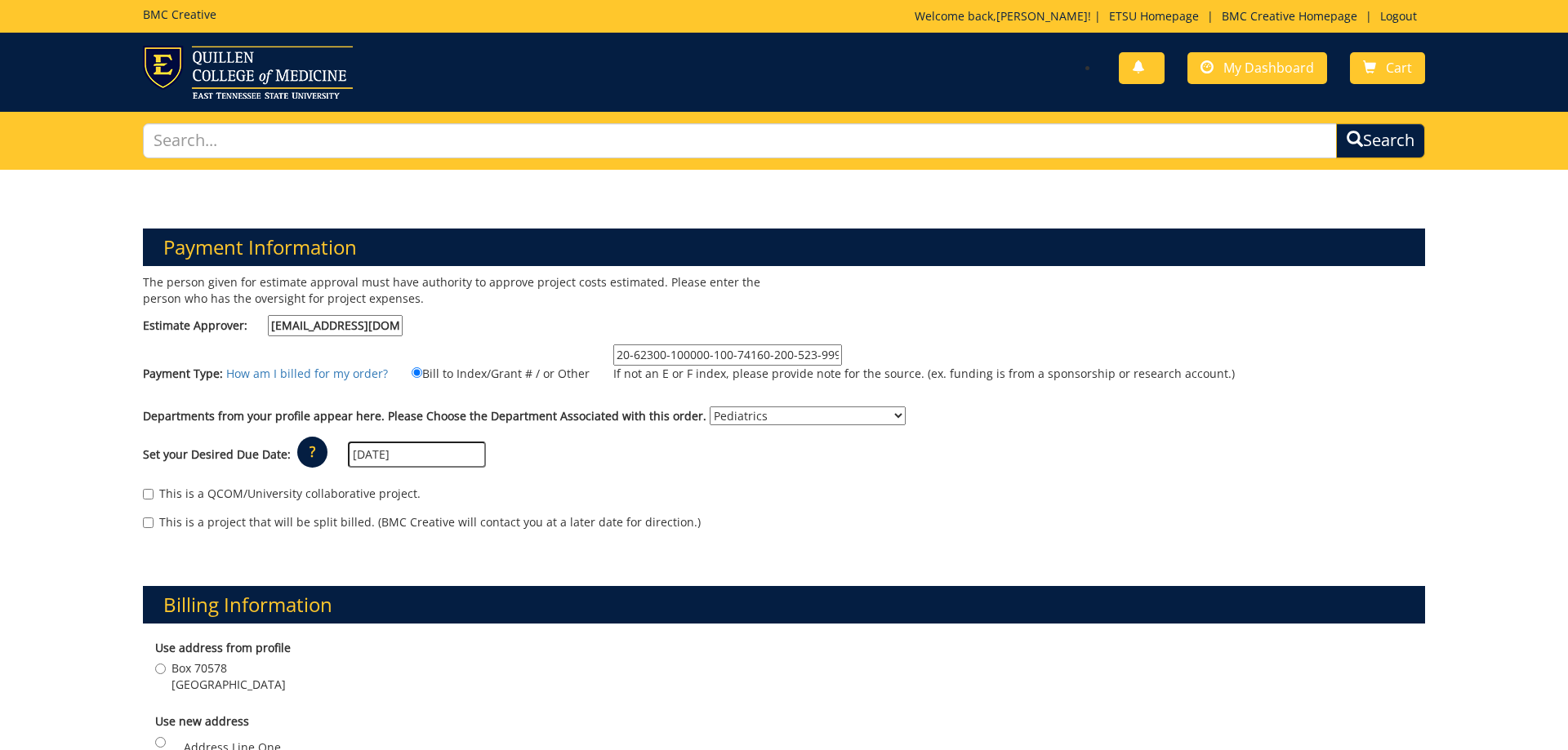
scroll to position [83, 0]
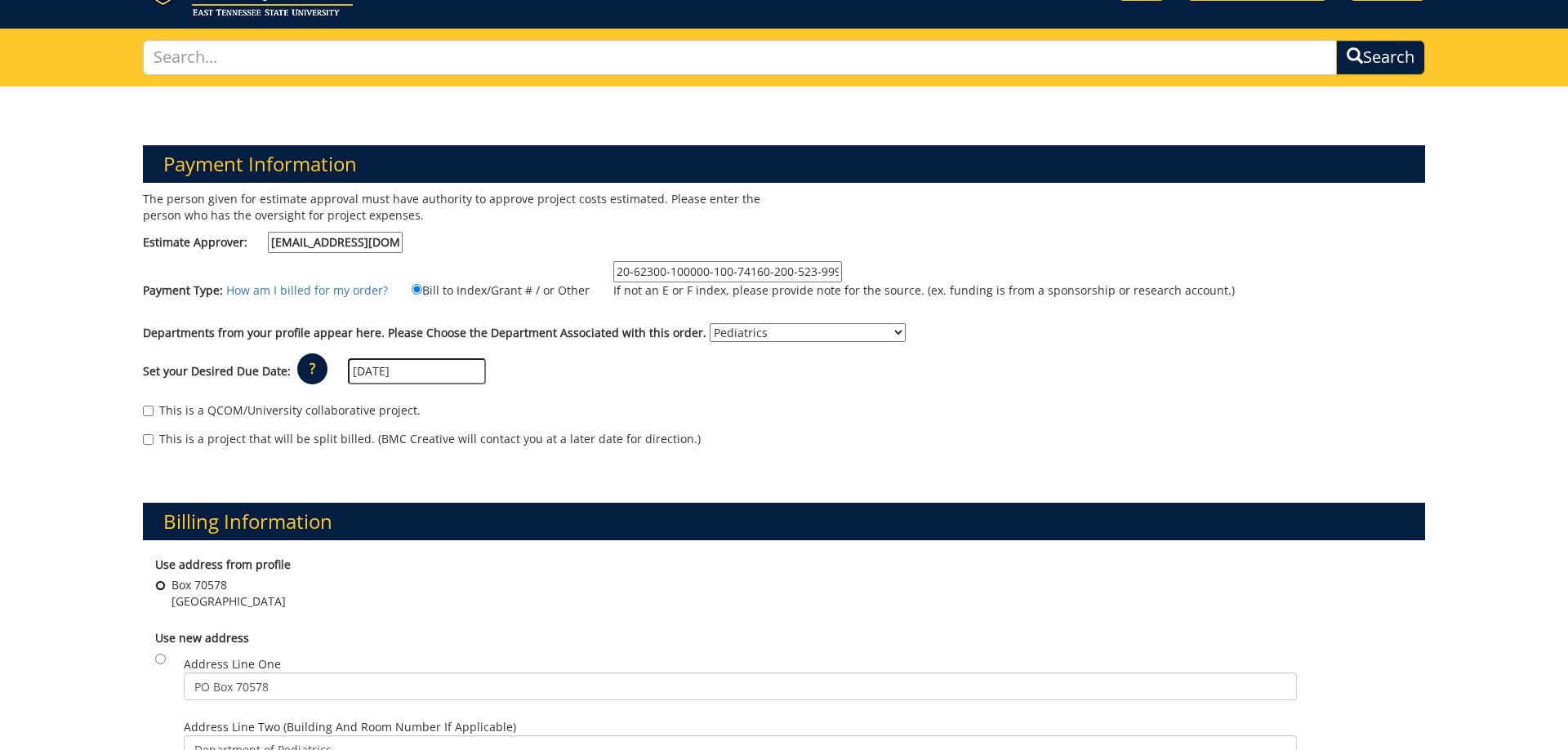
click at [159, 583] on input "Box 70578 Johnson City , TN 37614" at bounding box center [161, 585] width 10 height 10
radio input "true"
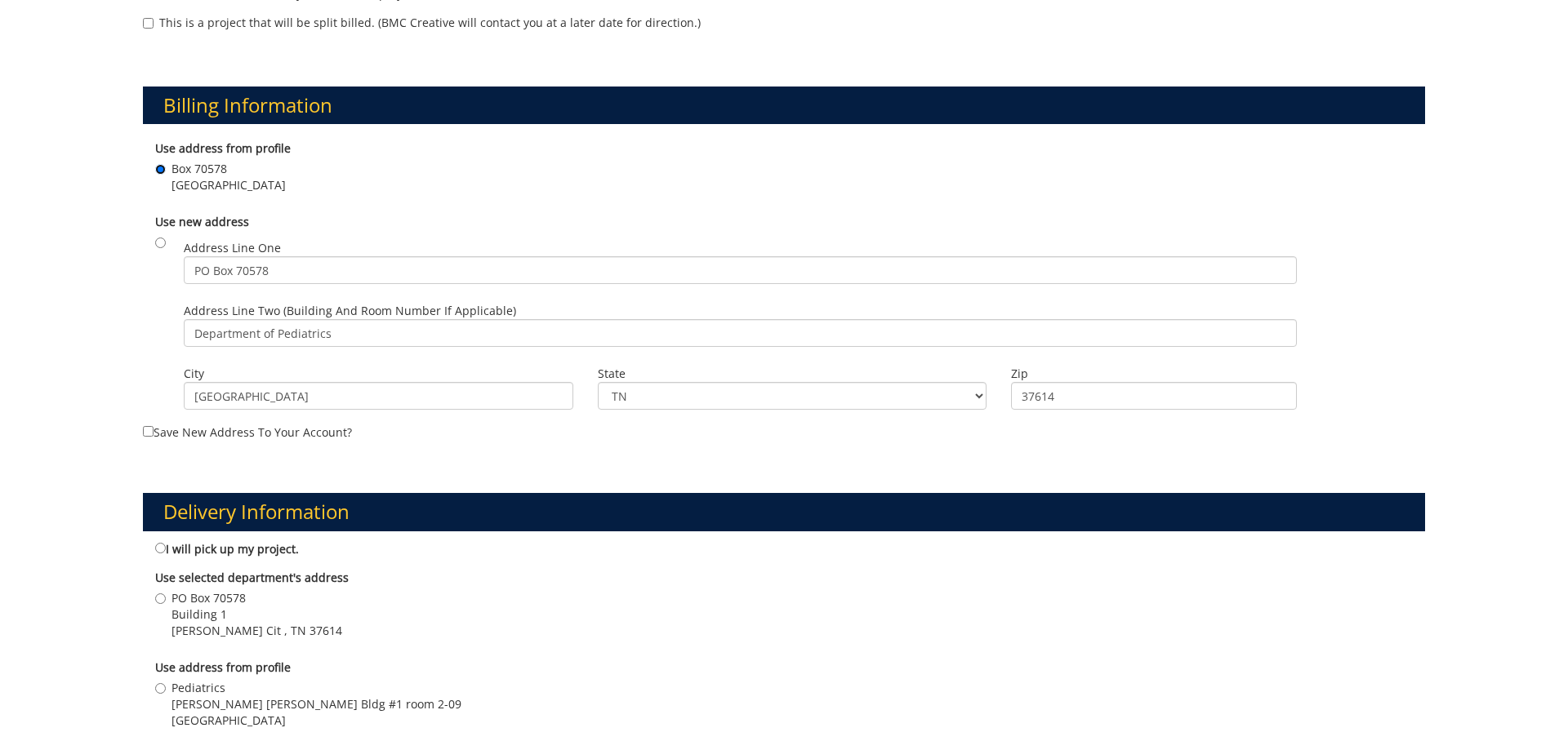
scroll to position [583, 0]
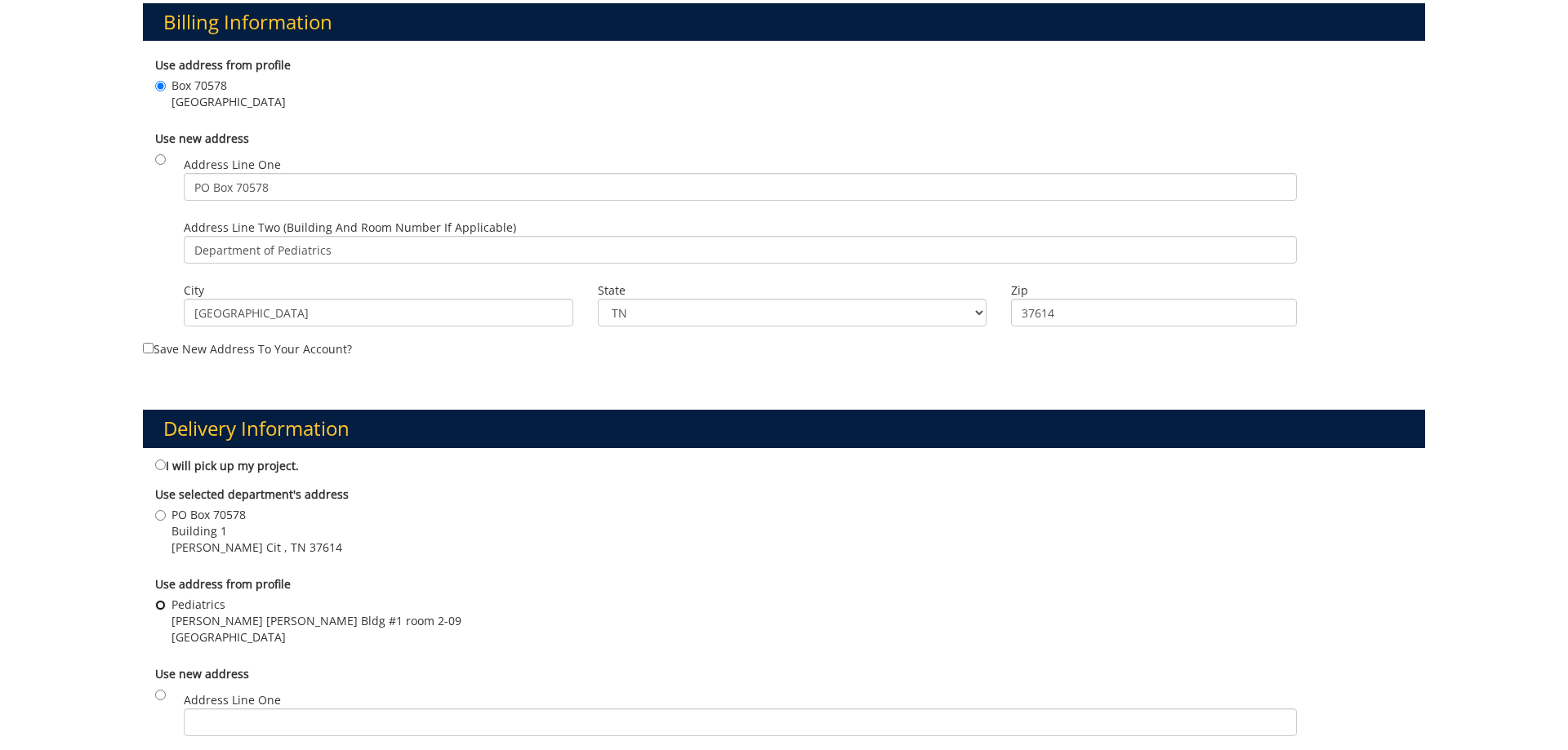
click at [165, 603] on input "Pediatrics Carl Jones Hall Bldg #1 room 2-09 Johnson City , TN 37614" at bounding box center [161, 605] width 10 height 10
radio input "true"
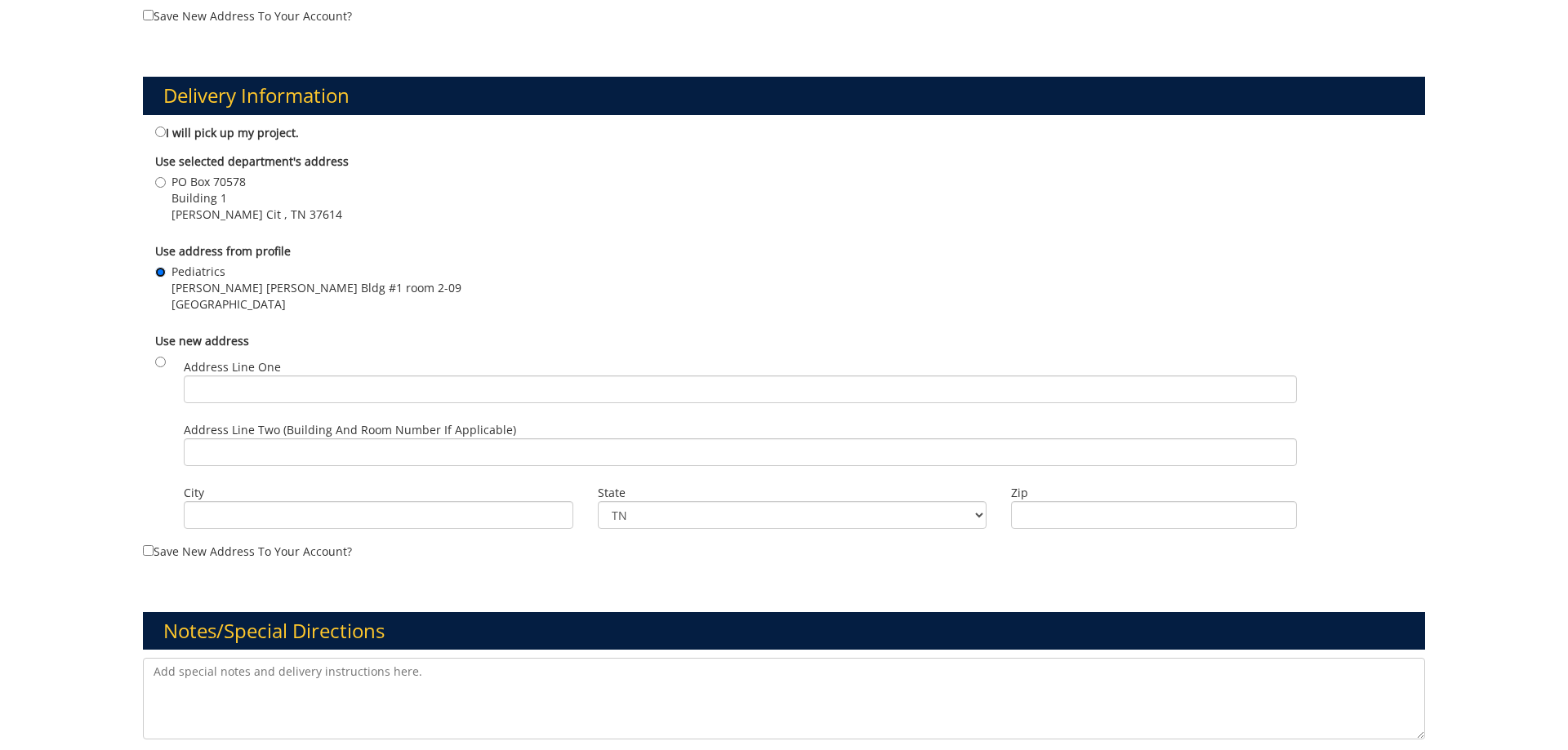
scroll to position [1082, 0]
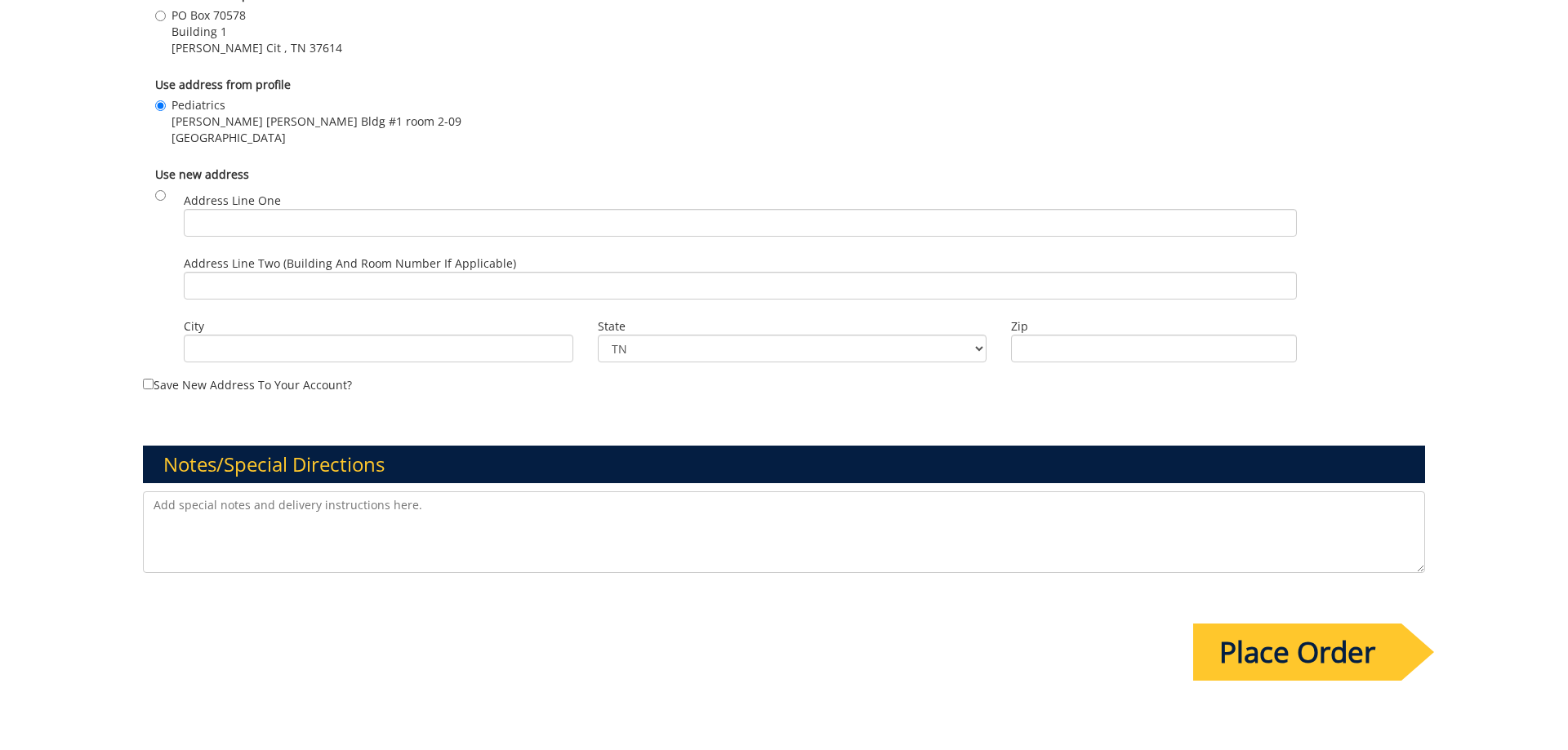
click at [1309, 648] on input "Place Order" at bounding box center [1297, 652] width 209 height 58
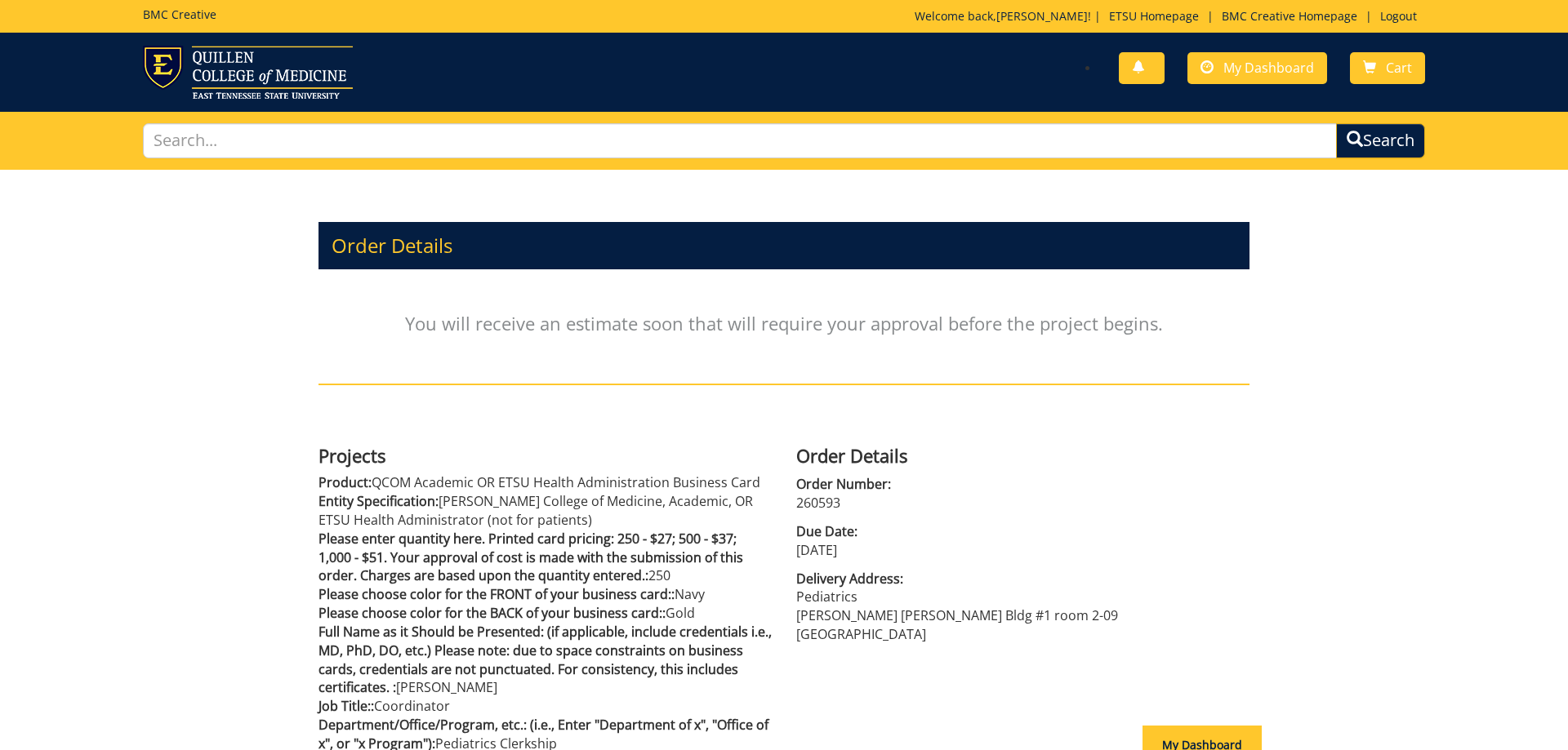
scroll to position [83, 0]
